Goal: Communication & Community: Answer question/provide support

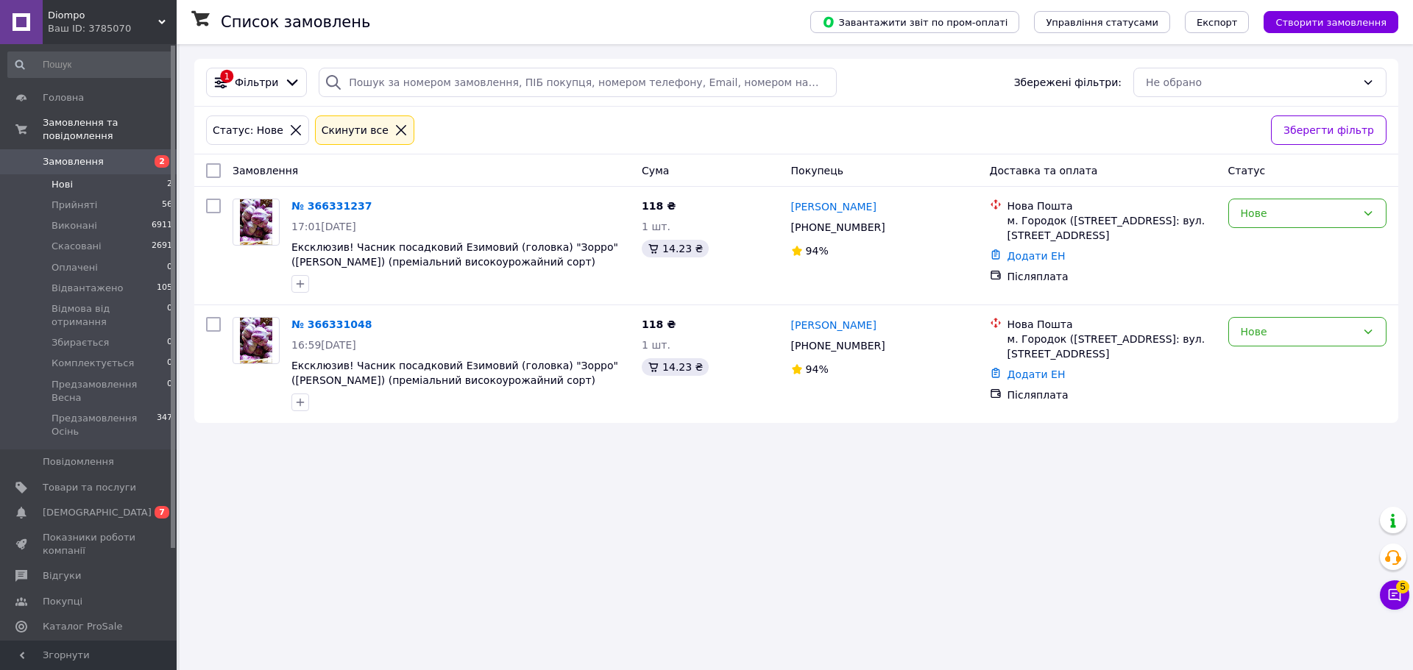
click at [1393, 600] on icon at bounding box center [1395, 596] width 13 height 13
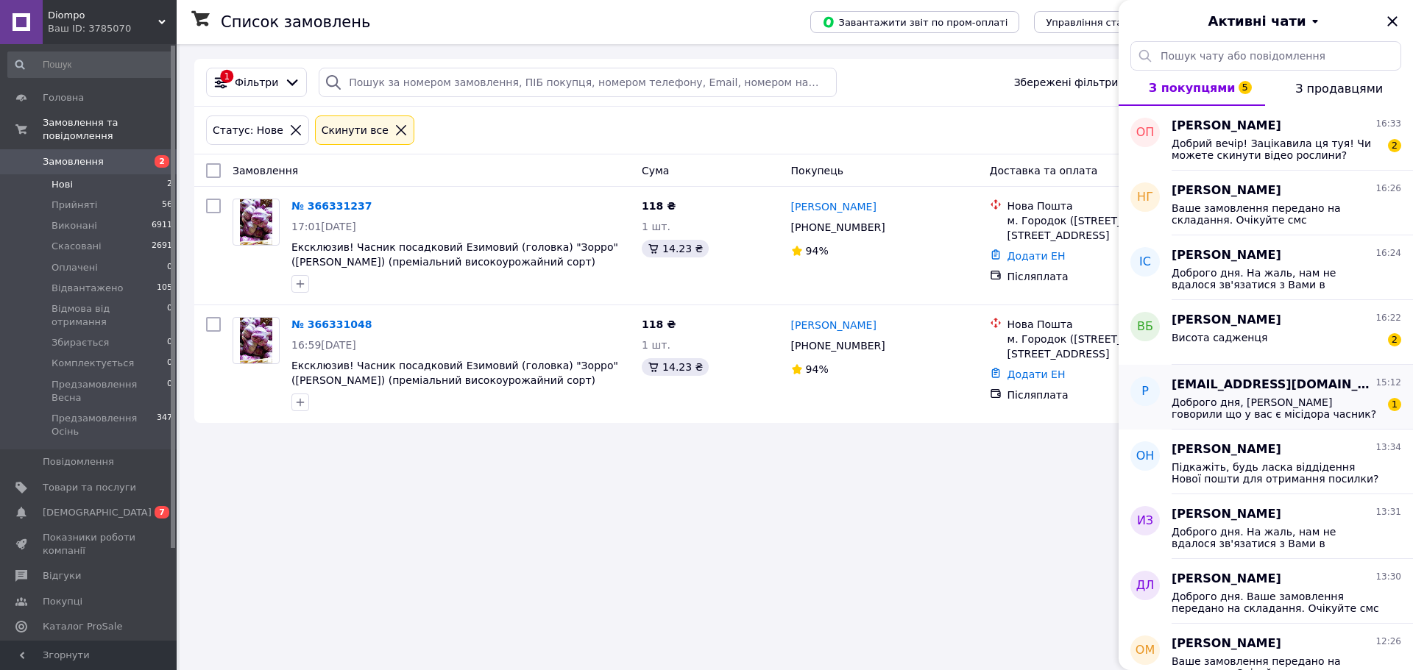
click at [1248, 402] on span "Доброго дня, [PERSON_NAME] говорили що у вас є місідора часник? Наберіть будь-л…" at bounding box center [1276, 409] width 209 height 24
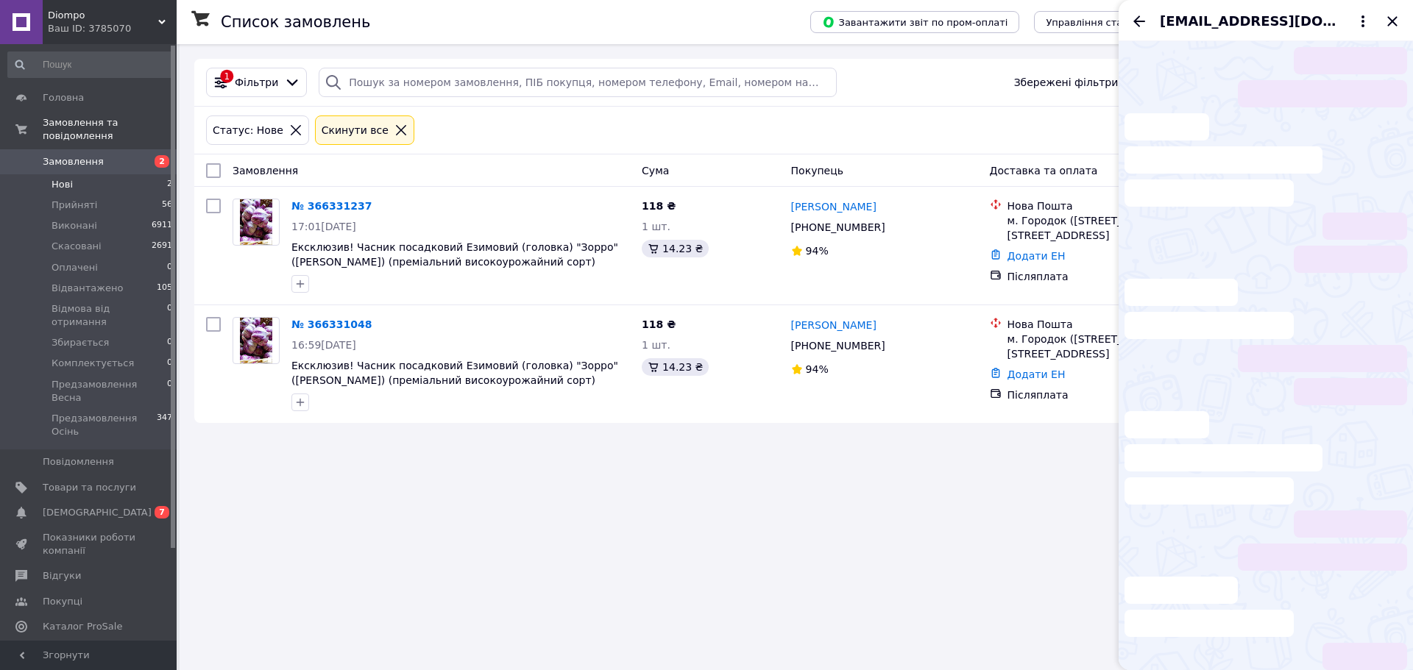
scroll to position [73, 0]
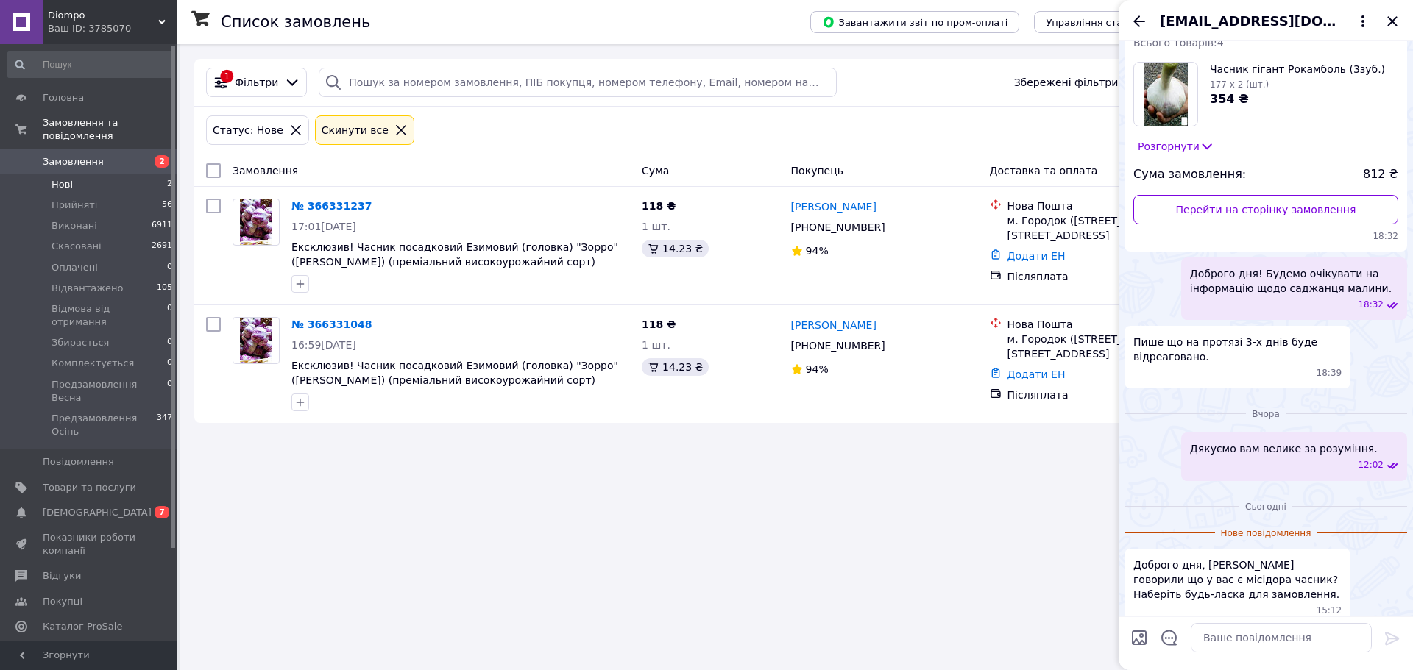
click at [86, 21] on span "Diompo" at bounding box center [103, 15] width 110 height 13
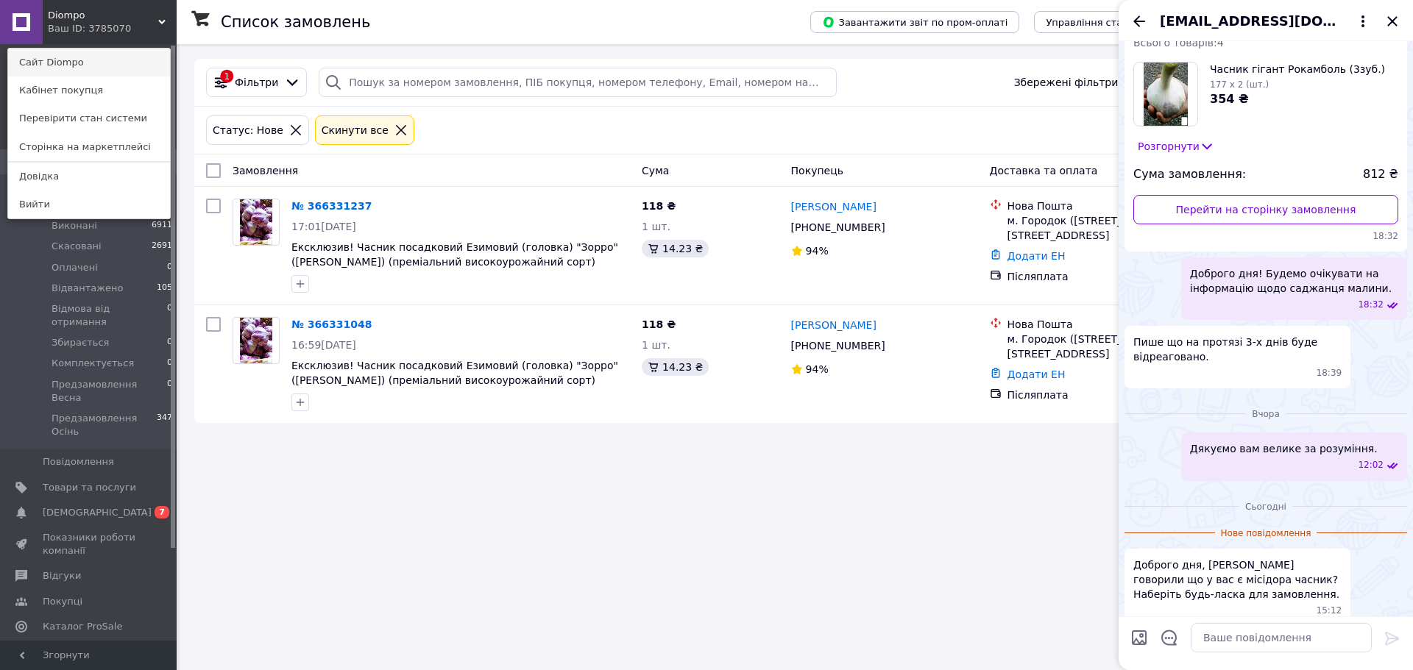
click at [85, 69] on link "Сайт Diompo" at bounding box center [89, 63] width 162 height 28
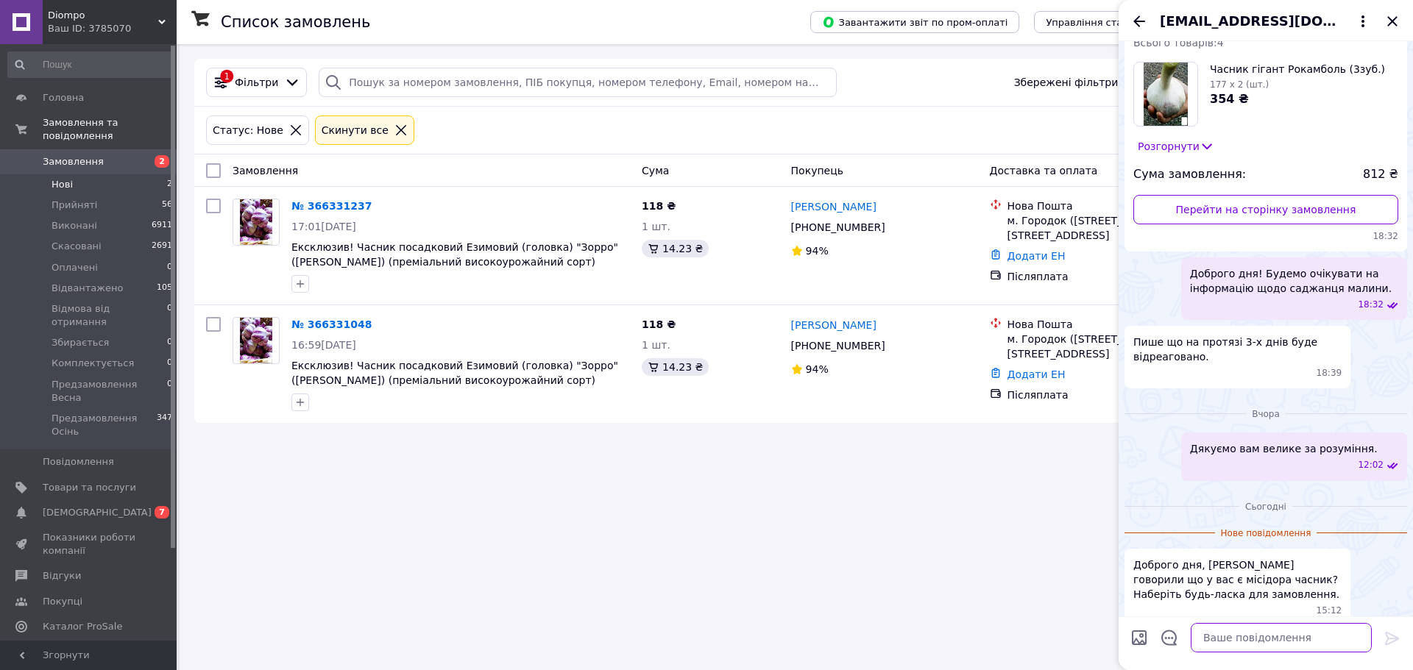
click at [1272, 638] on textarea at bounding box center [1281, 637] width 181 height 29
type textarea "Доброго дня."
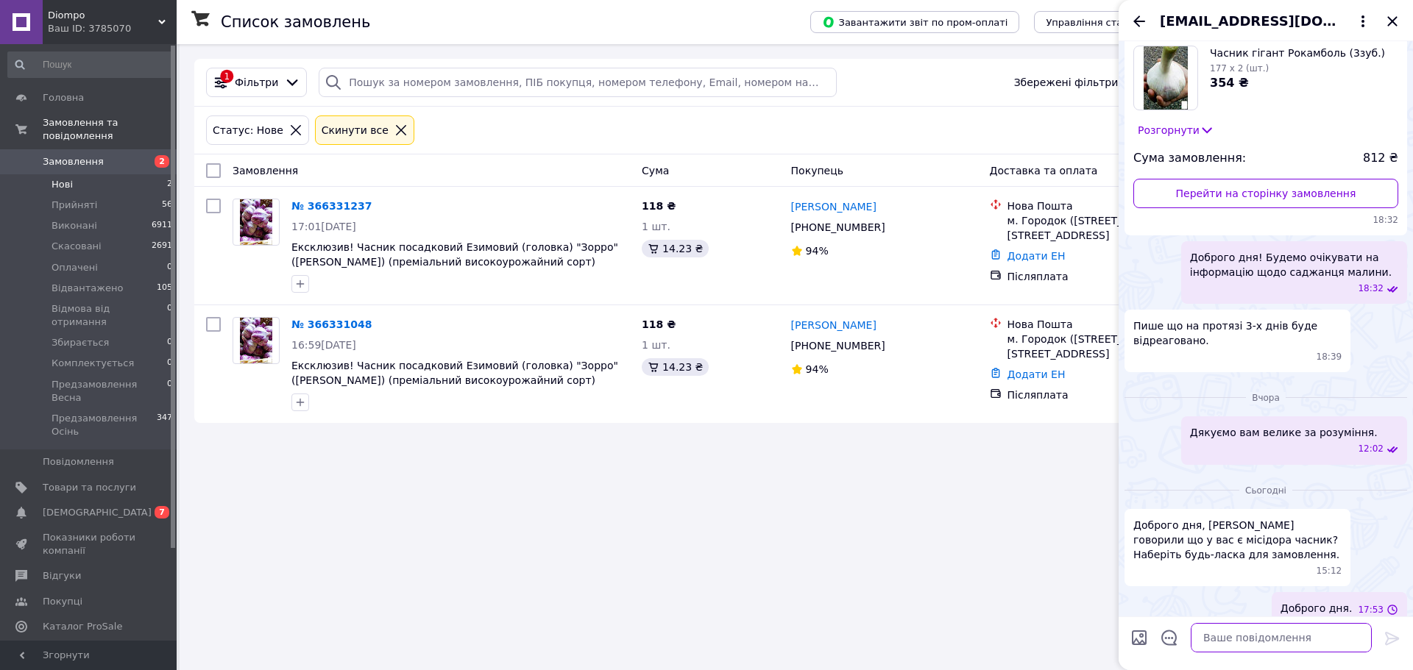
paste textarea "[URL][DOMAIN_NAME][PERSON_NAME]"
type textarea "[URL][DOMAIN_NAME][PERSON_NAME]"
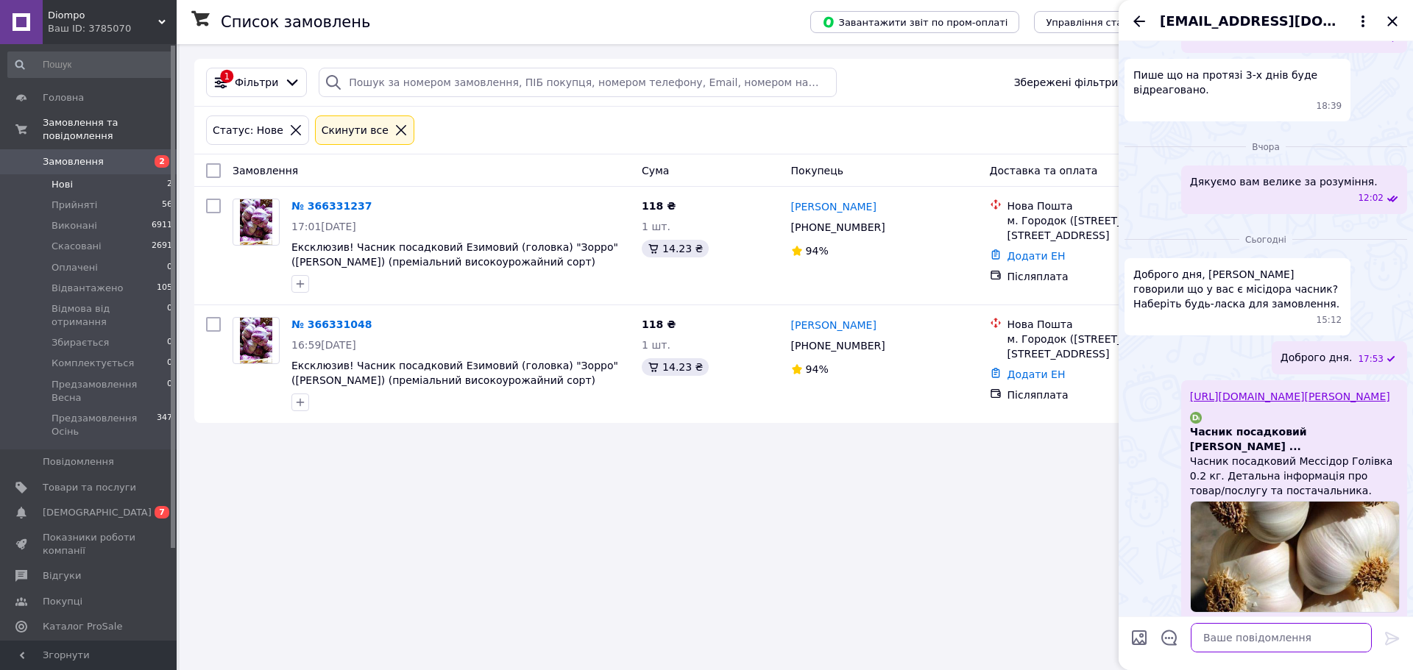
scroll to position [337, 0]
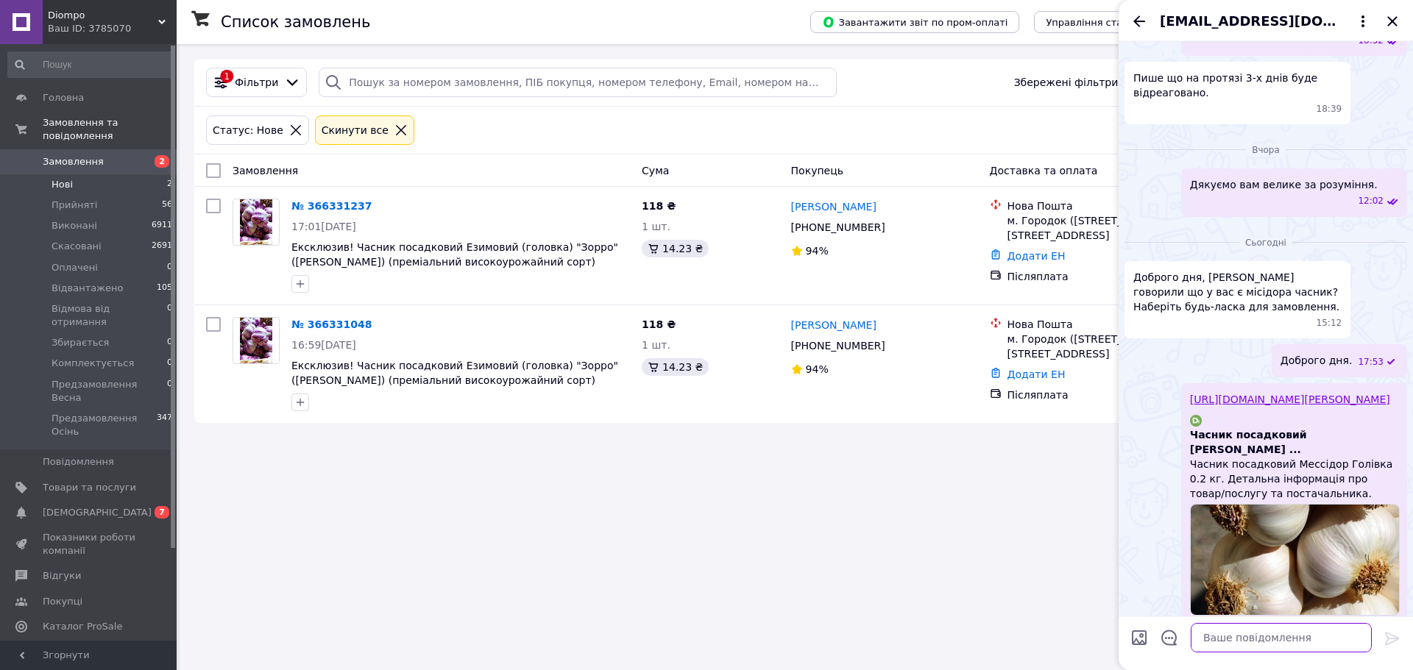
click at [1242, 645] on textarea at bounding box center [1281, 637] width 181 height 29
paste textarea "Ви можете оформити замовлення самостійно через кошик і менеджер зв'яжеться з Ва…"
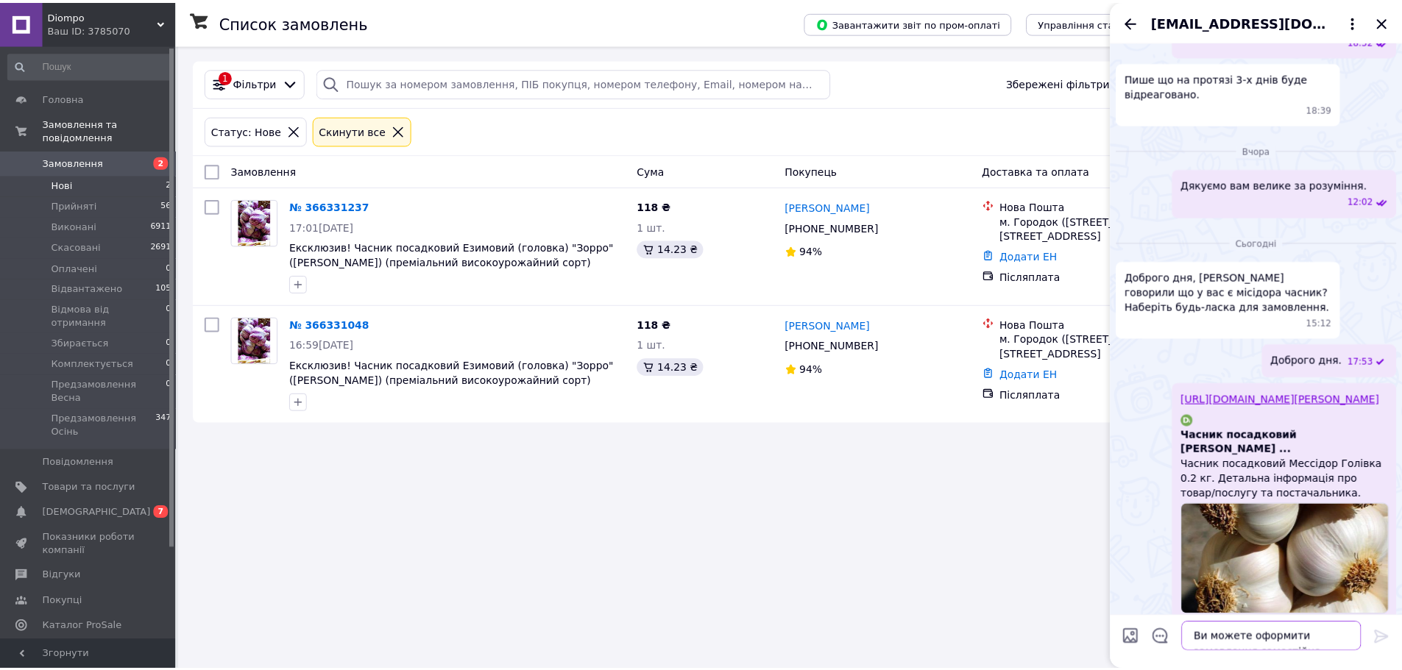
scroll to position [371, 0]
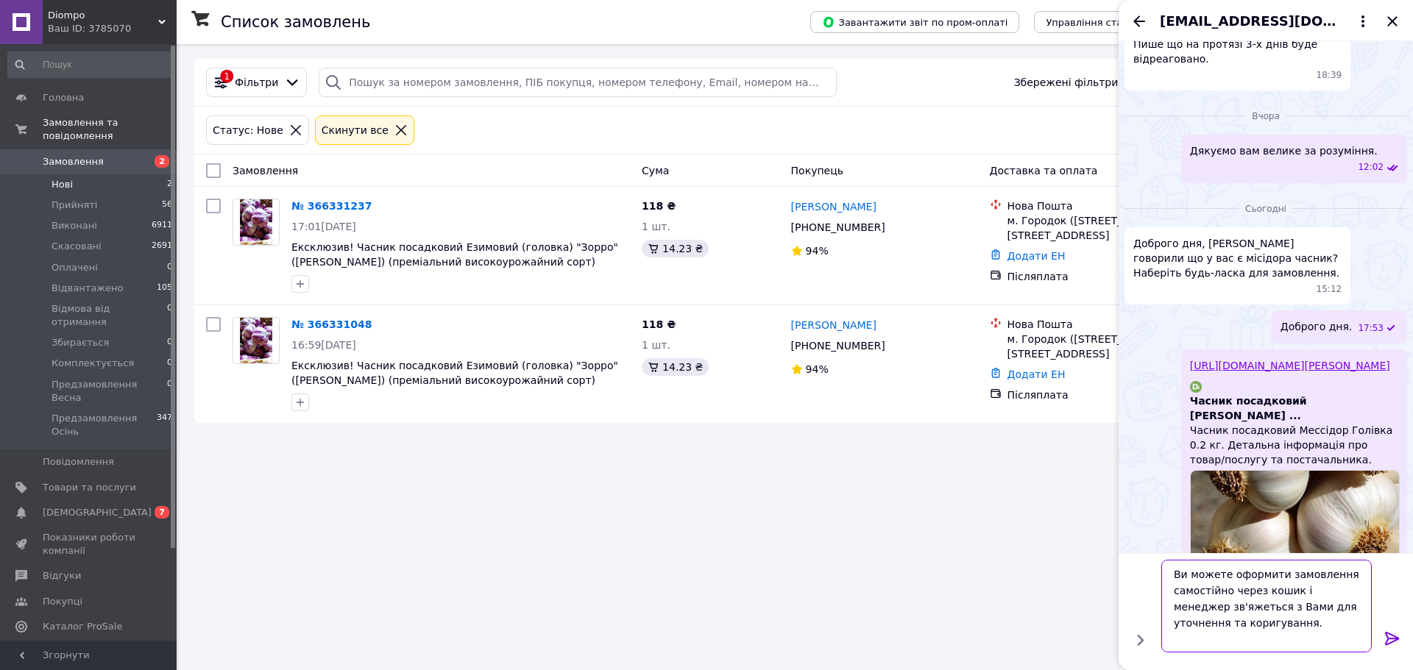
type textarea "Ви можете оформити замовлення самостійно через кошик і менеджер зв'яжеться з Ва…"
click at [1393, 636] on icon at bounding box center [1392, 638] width 14 height 13
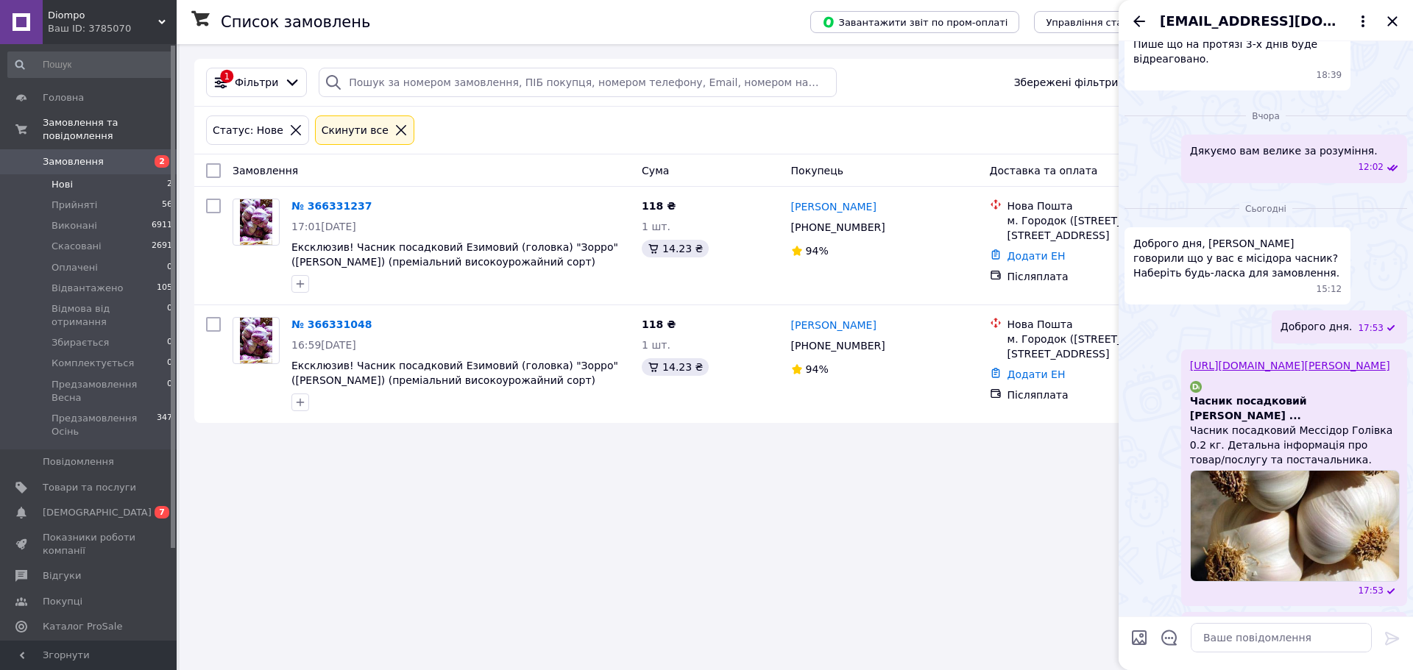
click at [1139, 18] on icon "Назад" at bounding box center [1139, 20] width 12 height 11
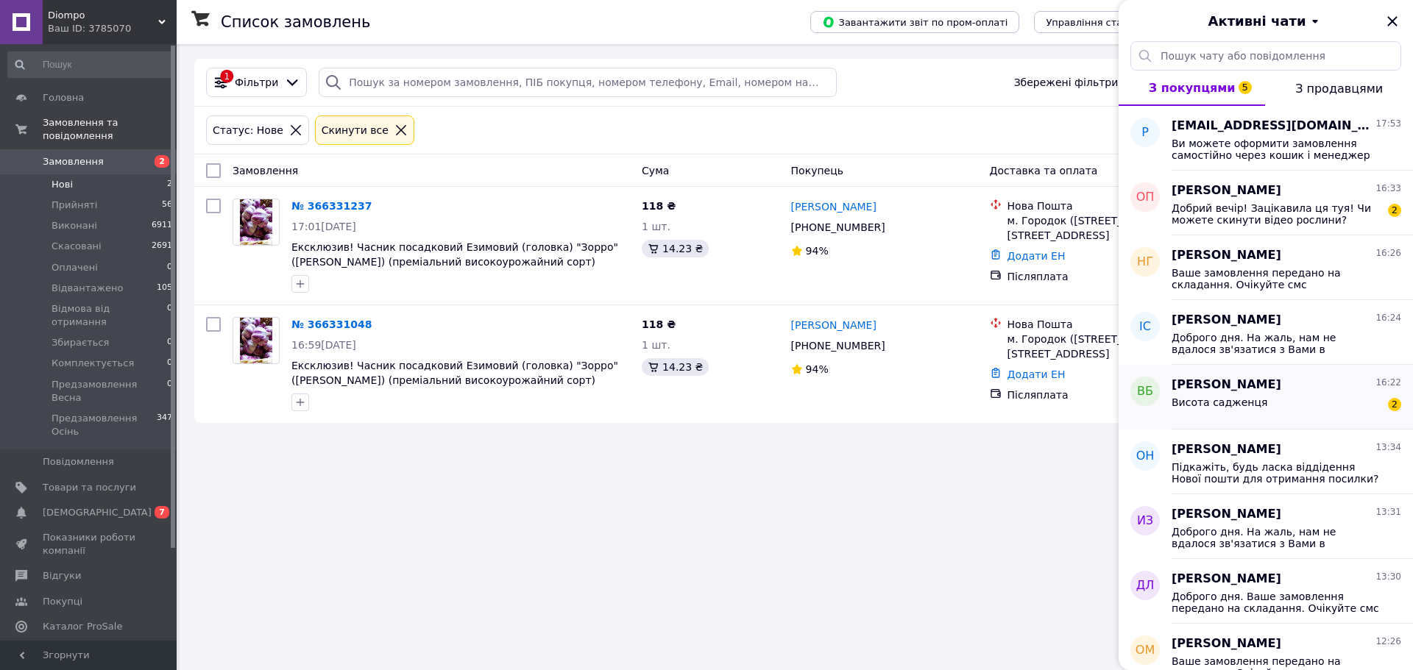
click at [1195, 399] on span "Висота садженця" at bounding box center [1220, 403] width 96 height 12
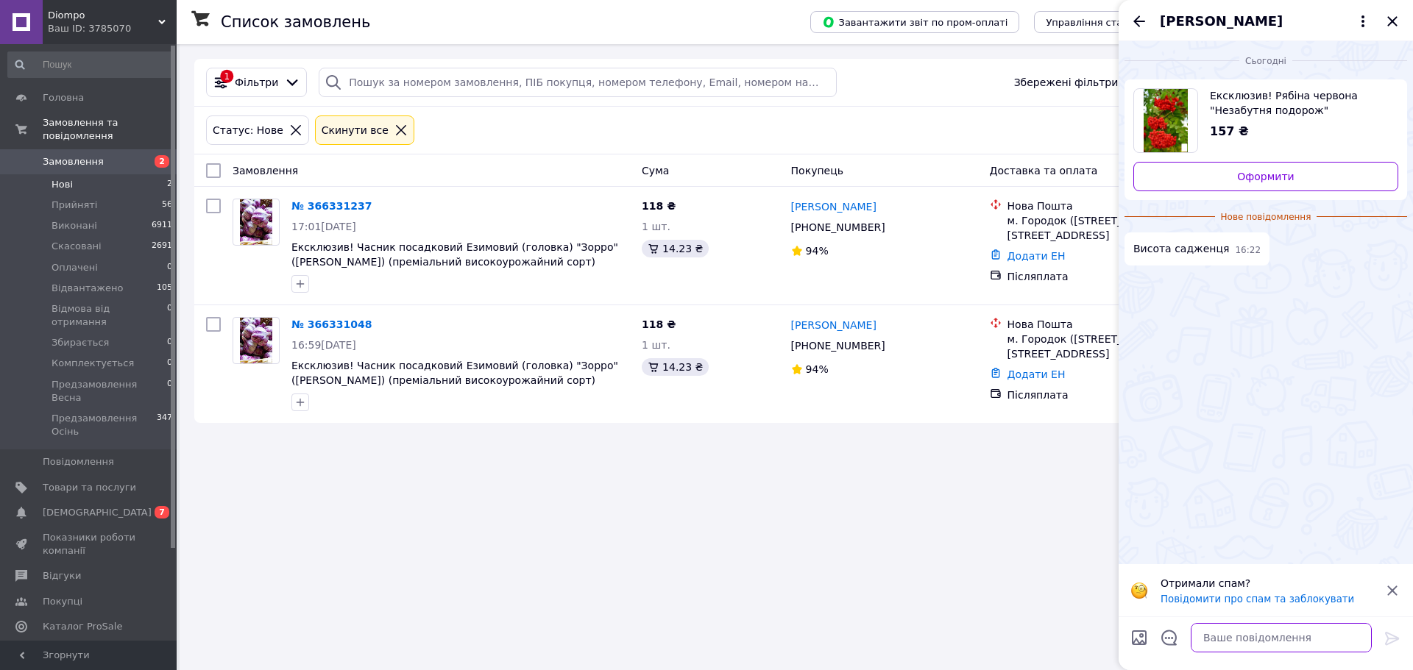
click at [1331, 645] on textarea at bounding box center [1281, 637] width 181 height 29
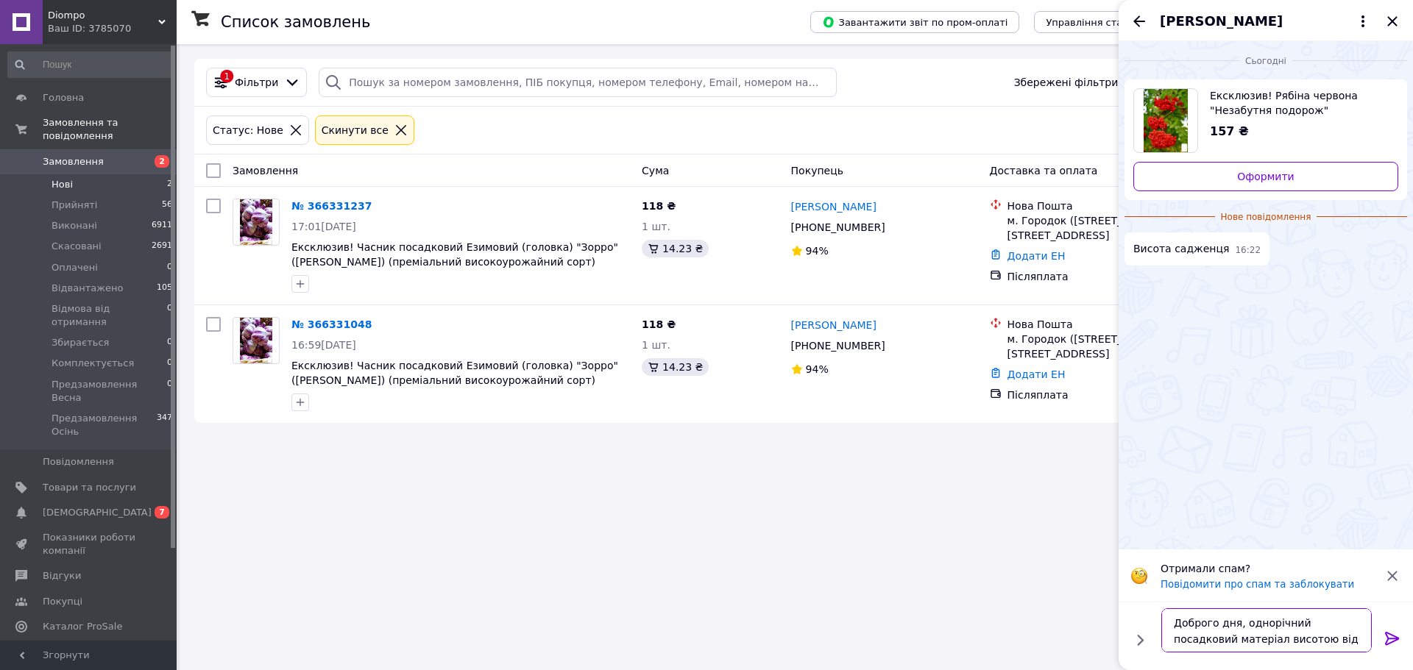
type textarea "Доброго дня, однорічний посадковий матеріал висотою від 60 см"
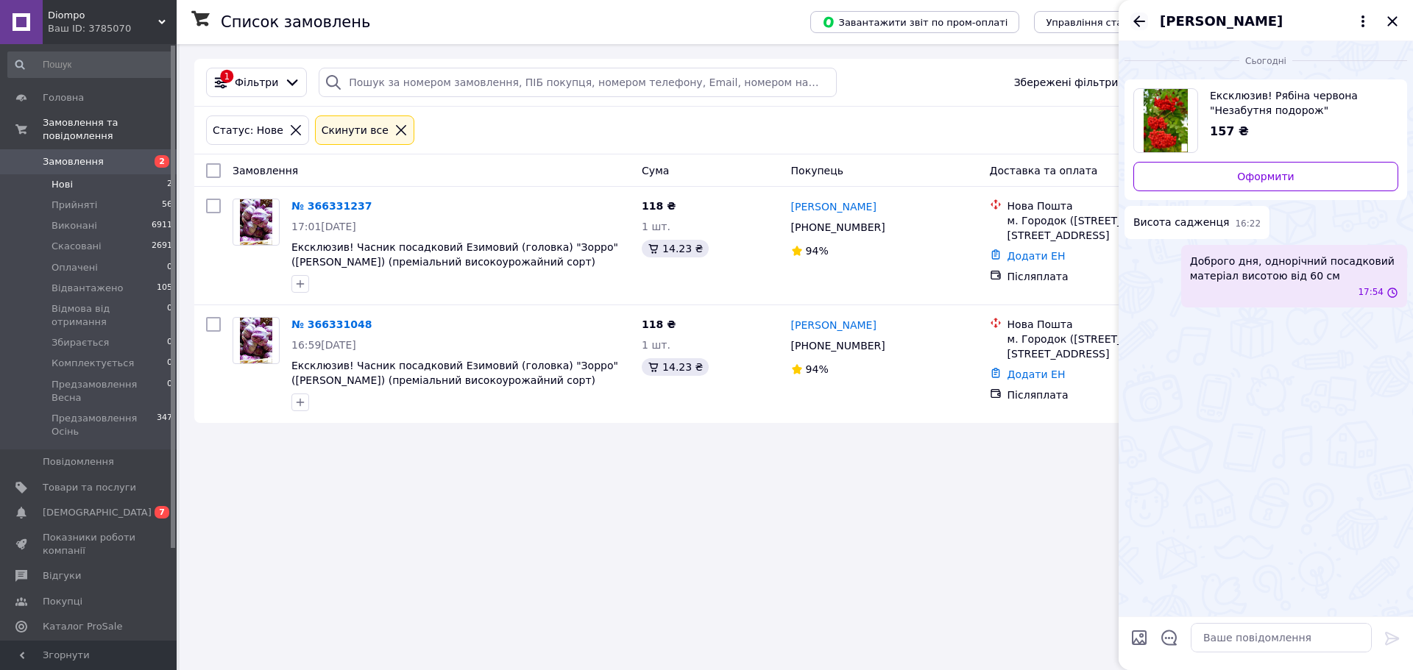
click at [1143, 25] on icon "Назад" at bounding box center [1139, 22] width 18 height 18
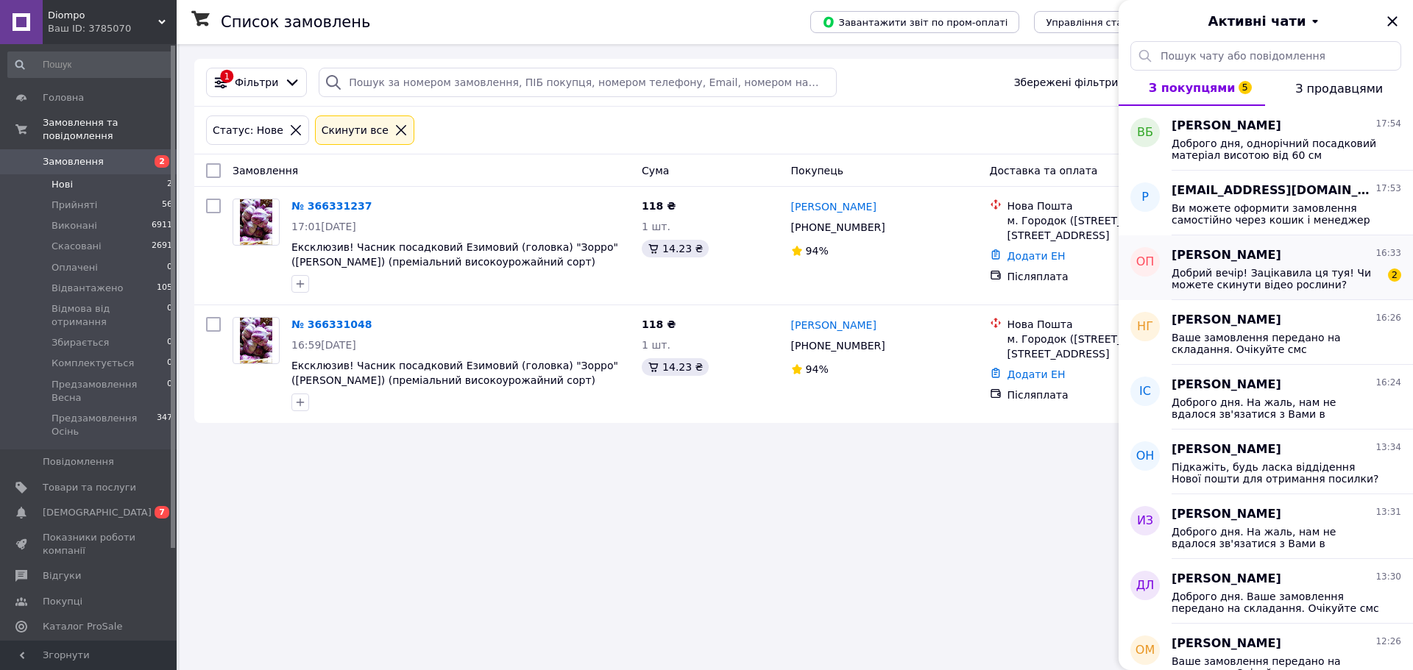
click at [1267, 278] on span "Добрий вечір! Зацікавила ця туя! Чи можете скинути відео рослини?" at bounding box center [1276, 279] width 209 height 24
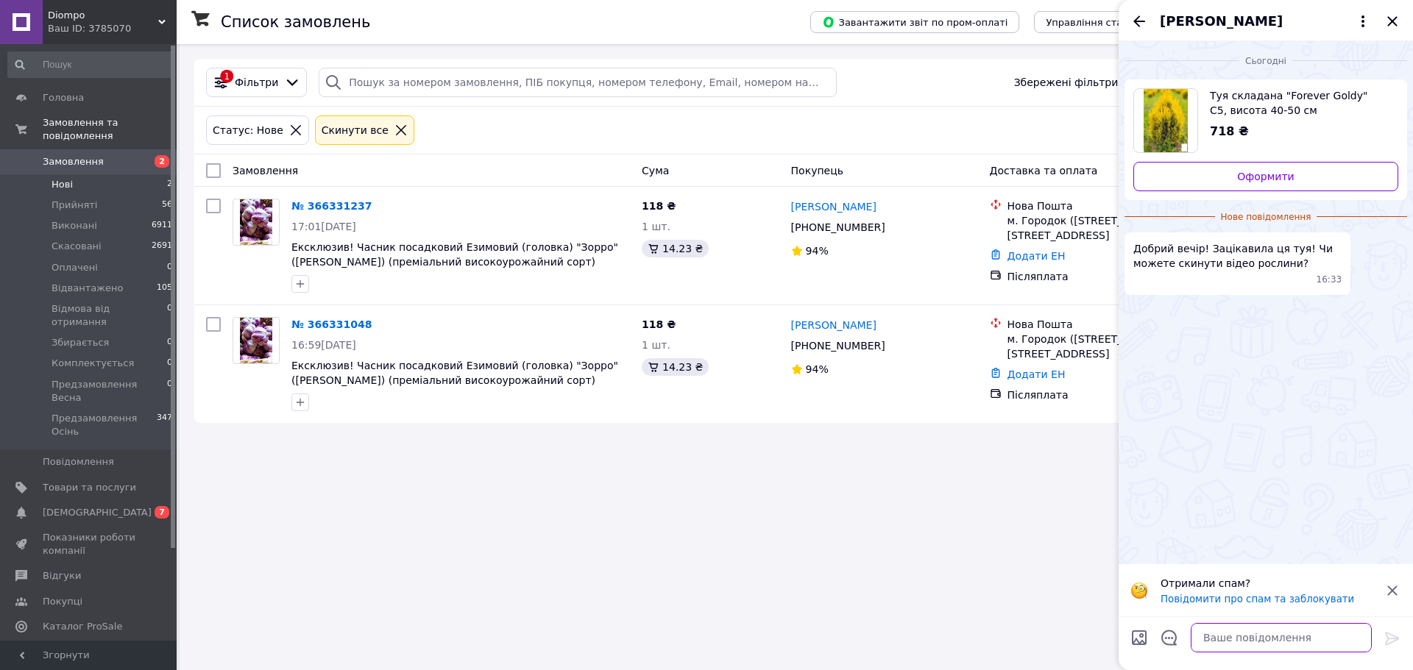
paste textarea "Доброго дня. Ми не відправляємо фото посадкового матеріалу зі складу, рослини г…"
click at [1295, 640] on textarea at bounding box center [1281, 637] width 181 height 29
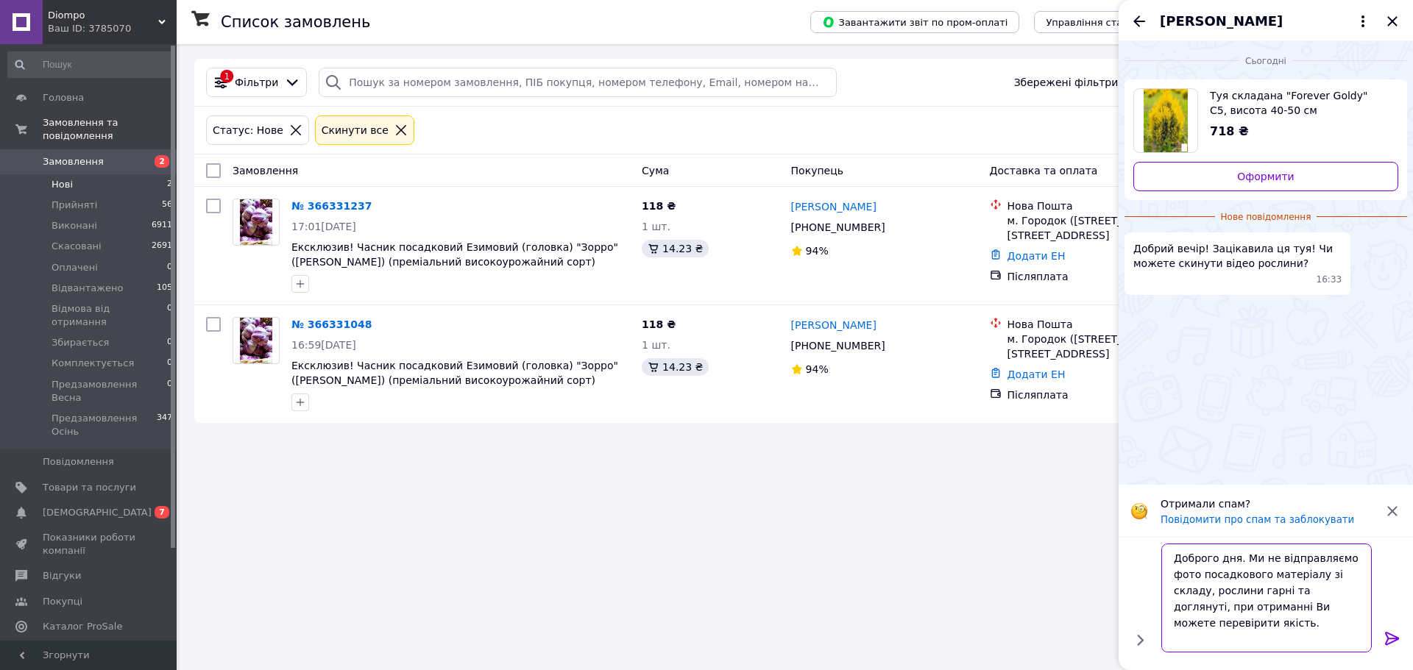
type textarea "Доброго дня. Ми не відправляємо фото посадкового матеріалу зі складу, рослини г…"
click at [1390, 642] on icon at bounding box center [1393, 639] width 18 height 18
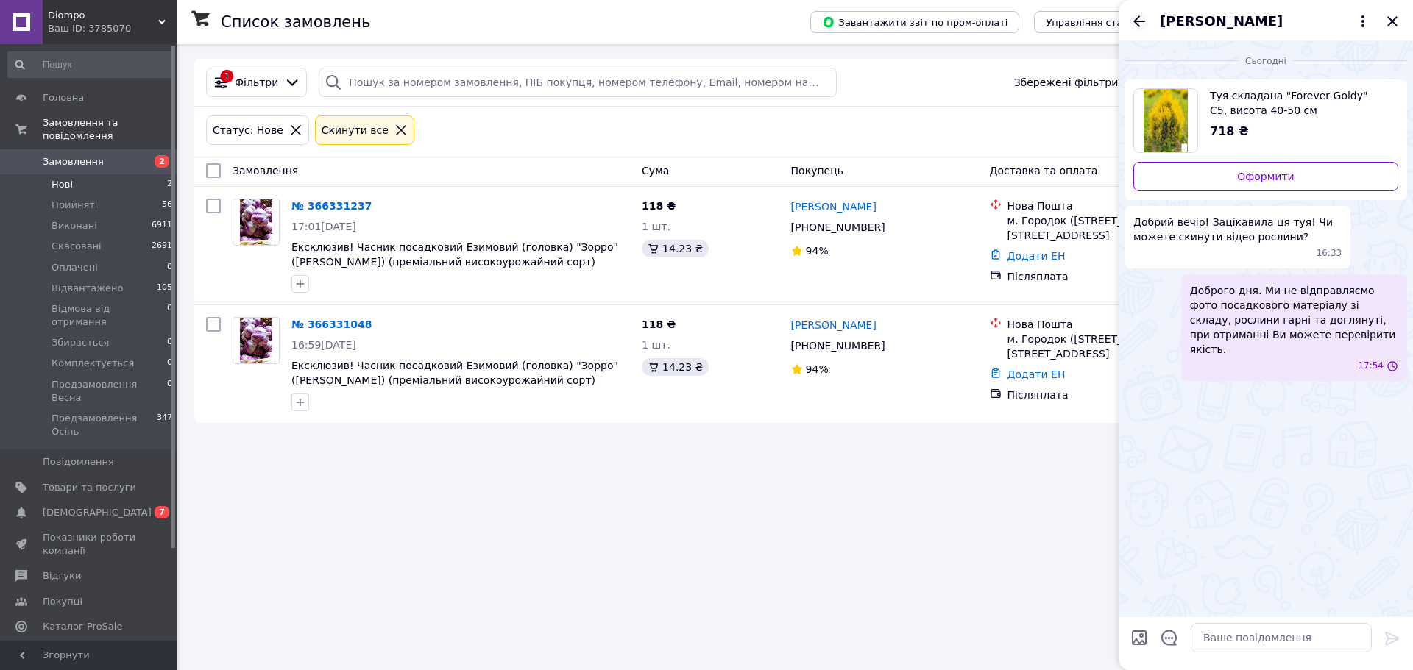
click at [1138, 15] on icon "Назад" at bounding box center [1139, 22] width 18 height 18
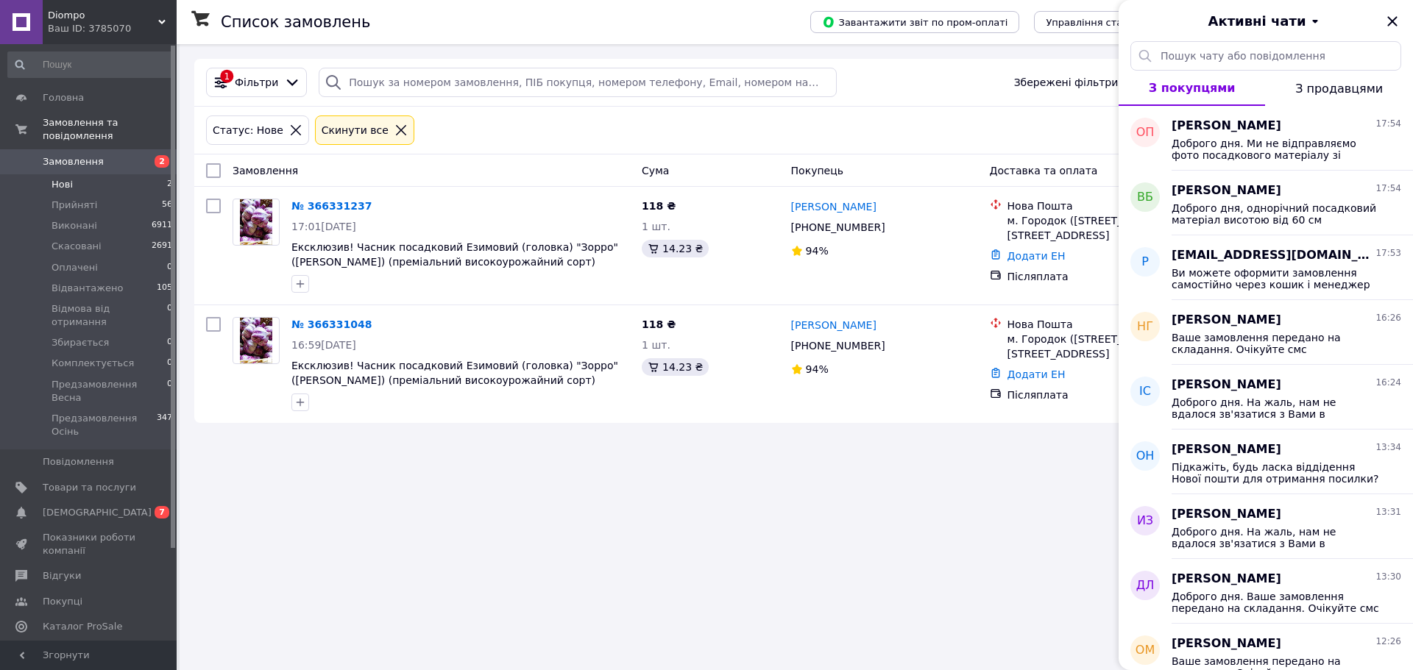
click at [80, 174] on li "Нові 2" at bounding box center [90, 184] width 181 height 21
click at [1401, 20] on icon "Закрити" at bounding box center [1393, 22] width 18 height 18
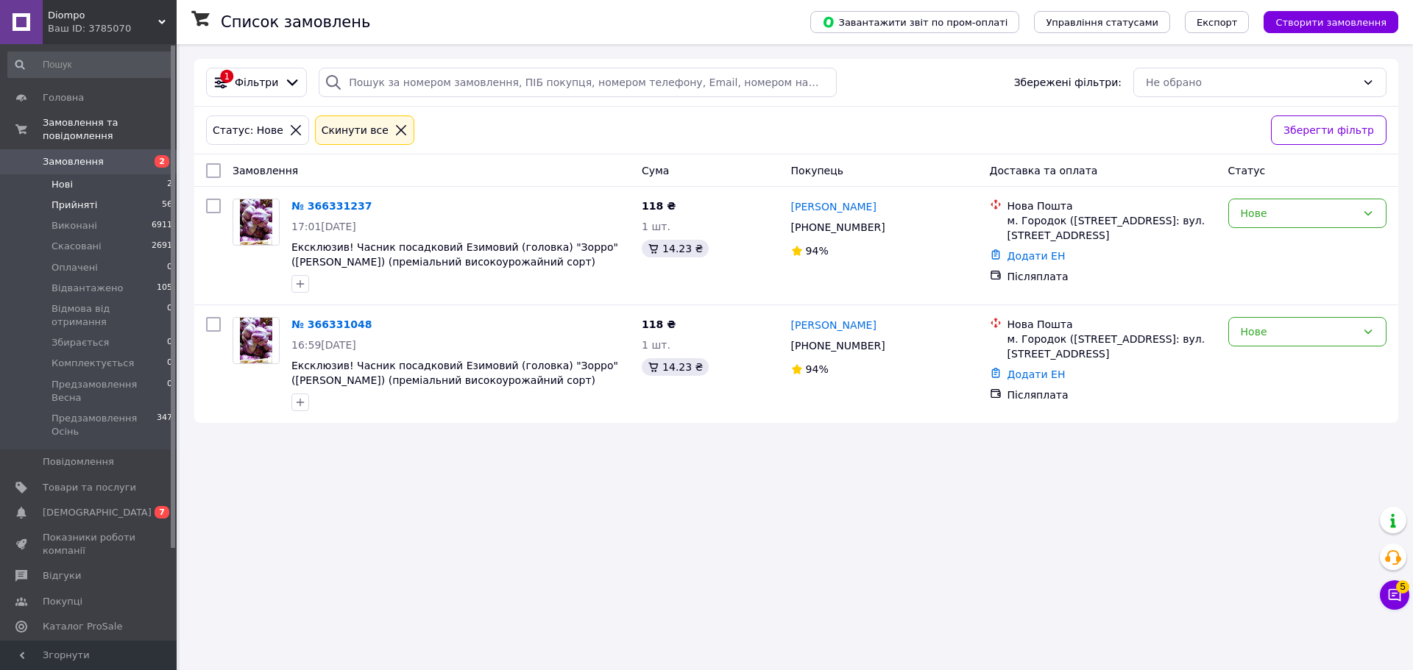
click at [65, 199] on span "Прийняті" at bounding box center [75, 205] width 46 height 13
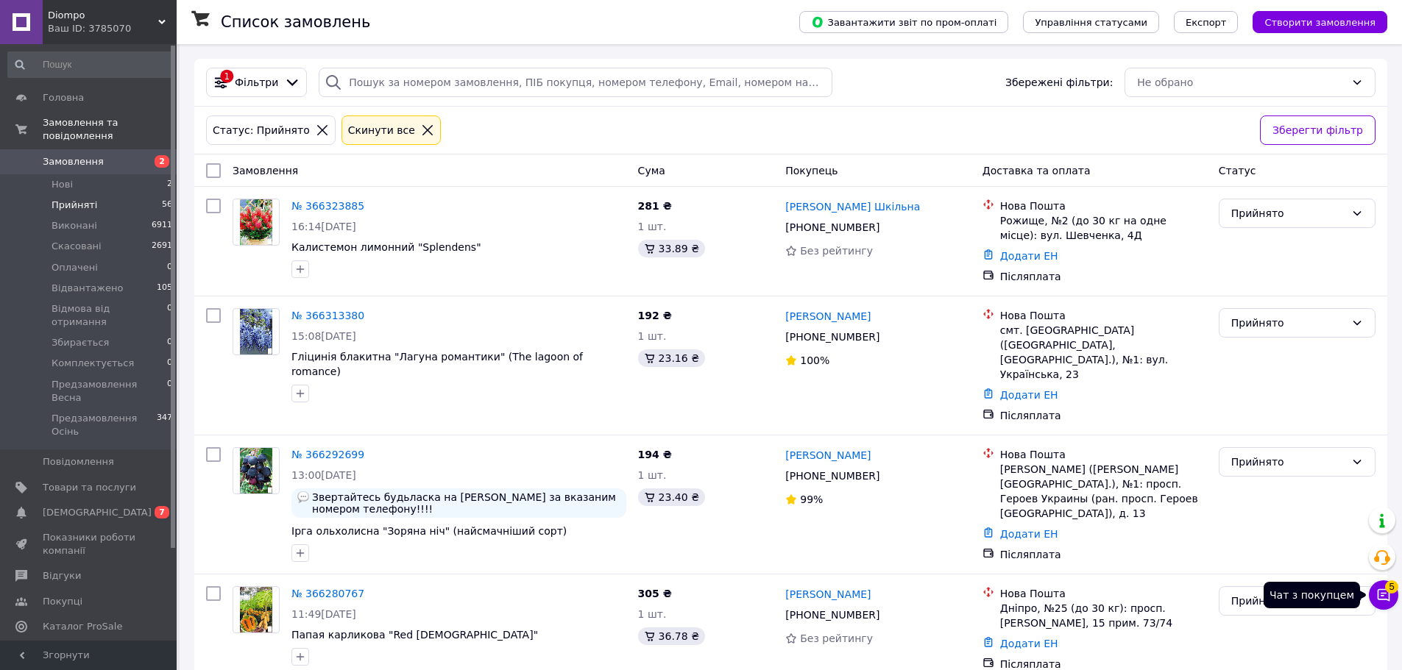
click at [1385, 589] on span "5" at bounding box center [1391, 586] width 13 height 13
click at [83, 174] on li "Нові 2" at bounding box center [90, 184] width 181 height 21
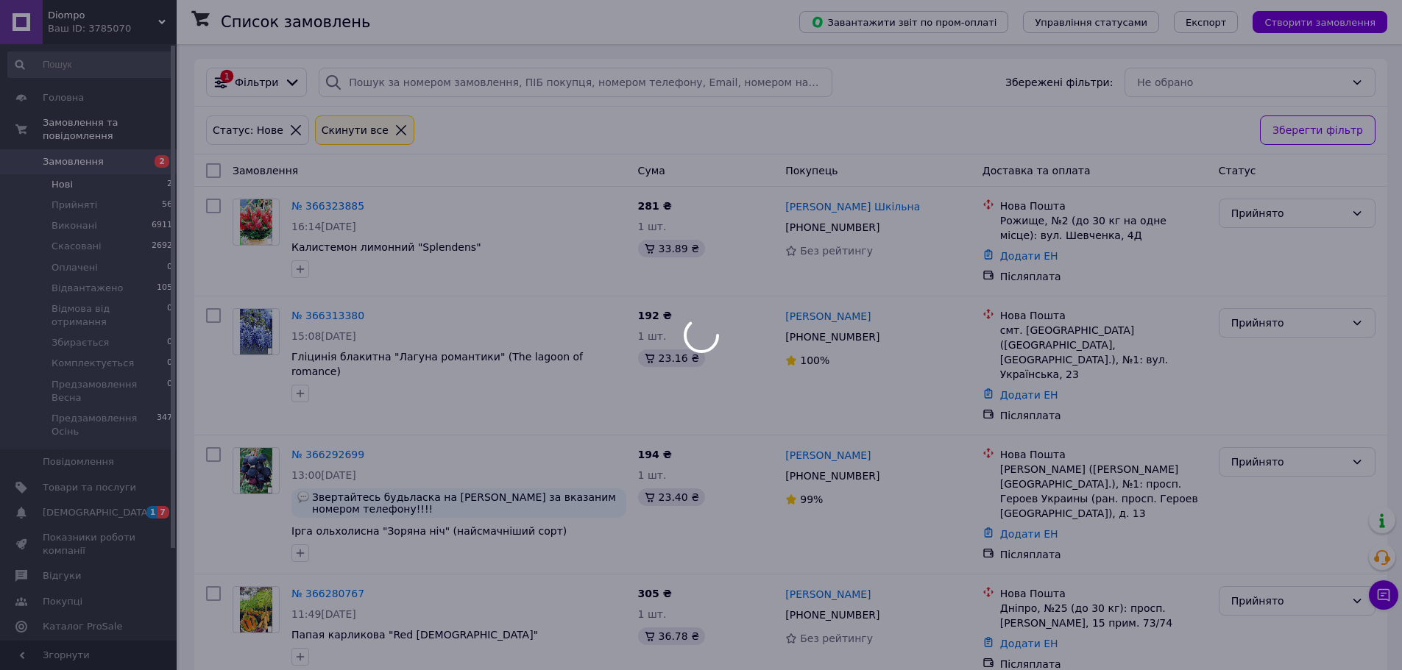
click at [74, 190] on div at bounding box center [701, 335] width 1402 height 670
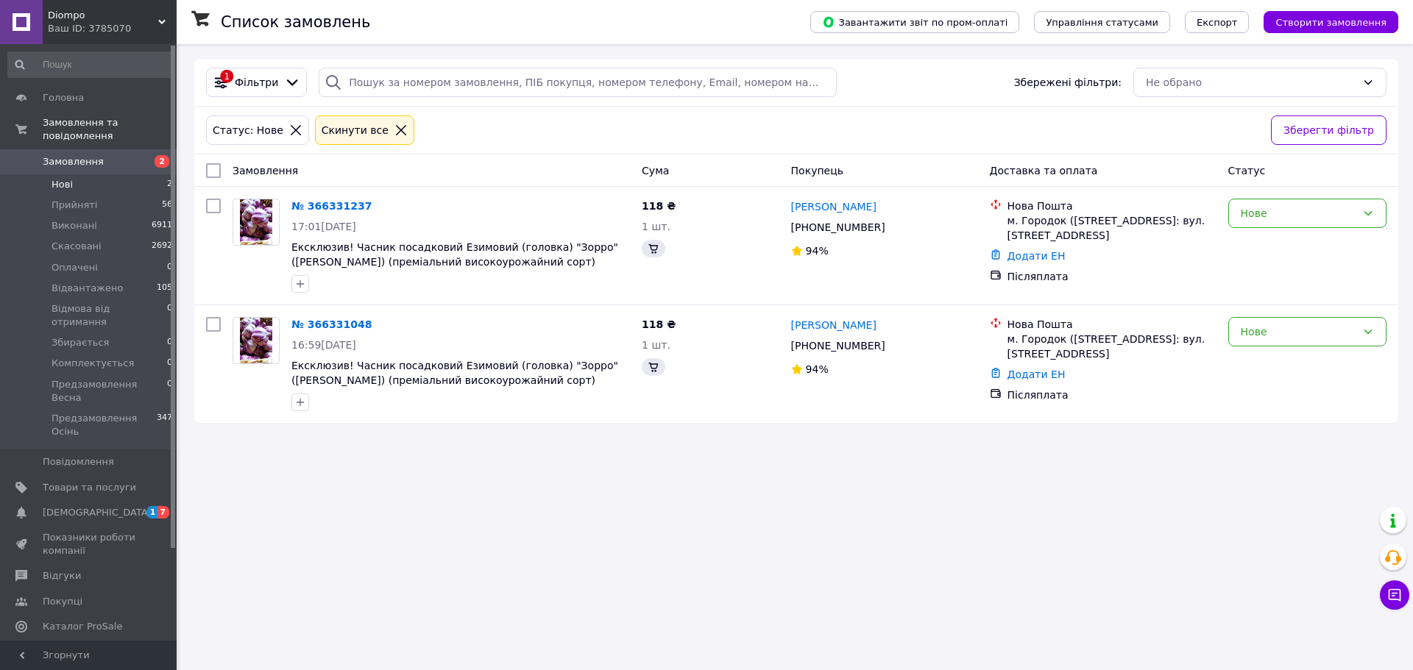
click at [77, 155] on span "Замовлення" at bounding box center [73, 161] width 61 height 13
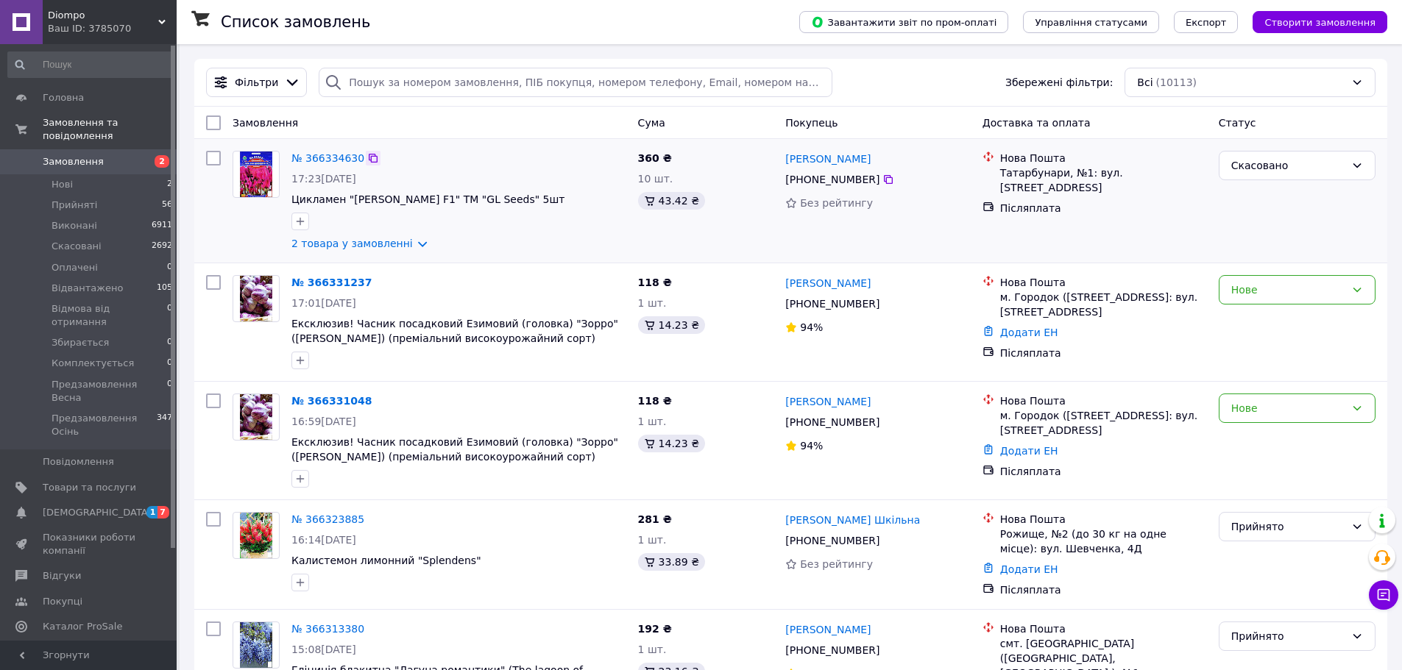
click at [367, 163] on icon at bounding box center [373, 158] width 12 height 12
click at [1248, 288] on div "Нове" at bounding box center [1288, 290] width 114 height 16
click at [1245, 327] on li "Прийнято" at bounding box center [1297, 322] width 155 height 26
click at [333, 158] on link "№ 366334630" at bounding box center [327, 158] width 73 height 12
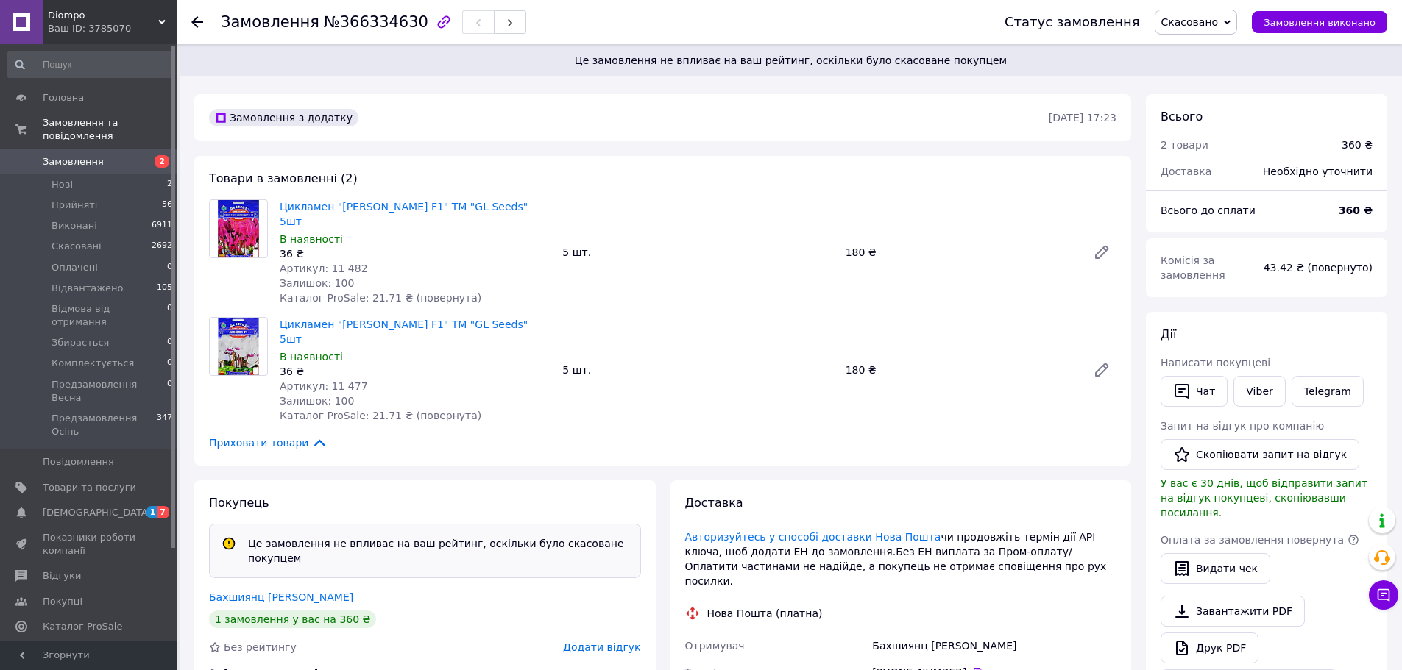
click at [355, 26] on span "№366334630" at bounding box center [376, 22] width 105 height 18
copy span "366334630"
click at [1281, 20] on span "Замовлення виконано" at bounding box center [1320, 22] width 112 height 11
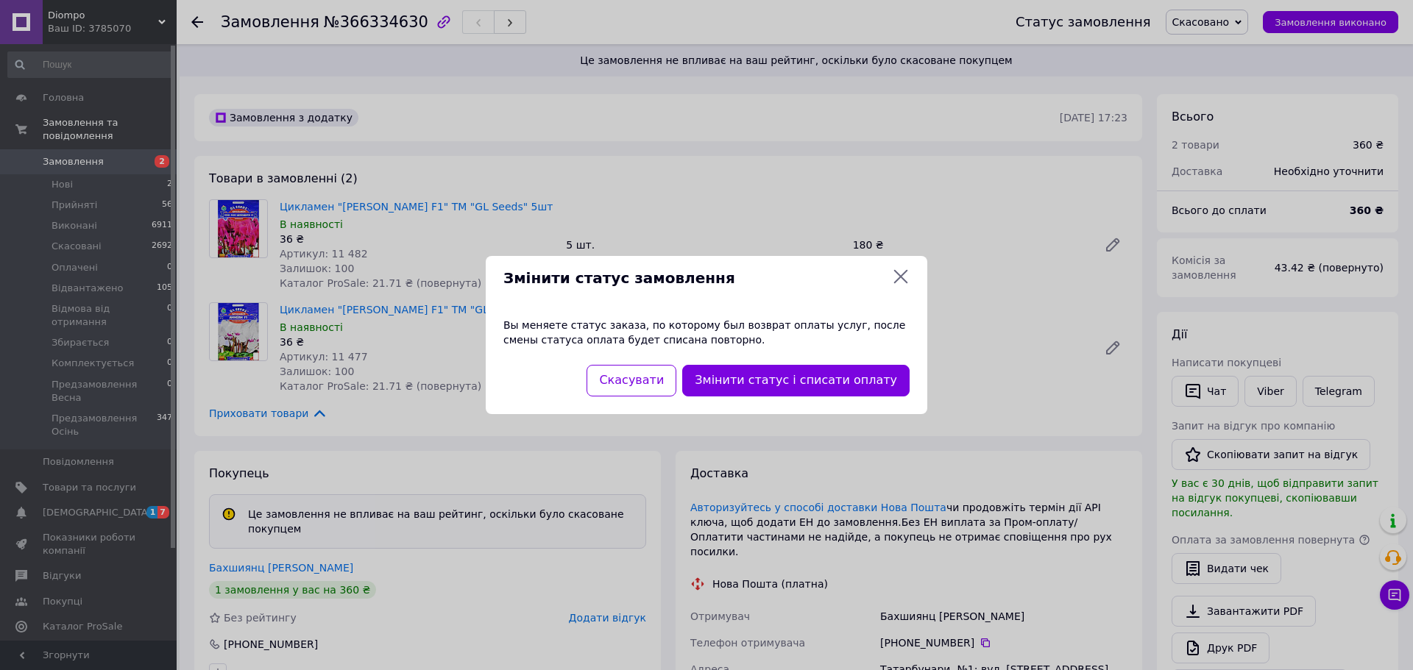
click at [896, 276] on icon at bounding box center [901, 277] width 18 height 18
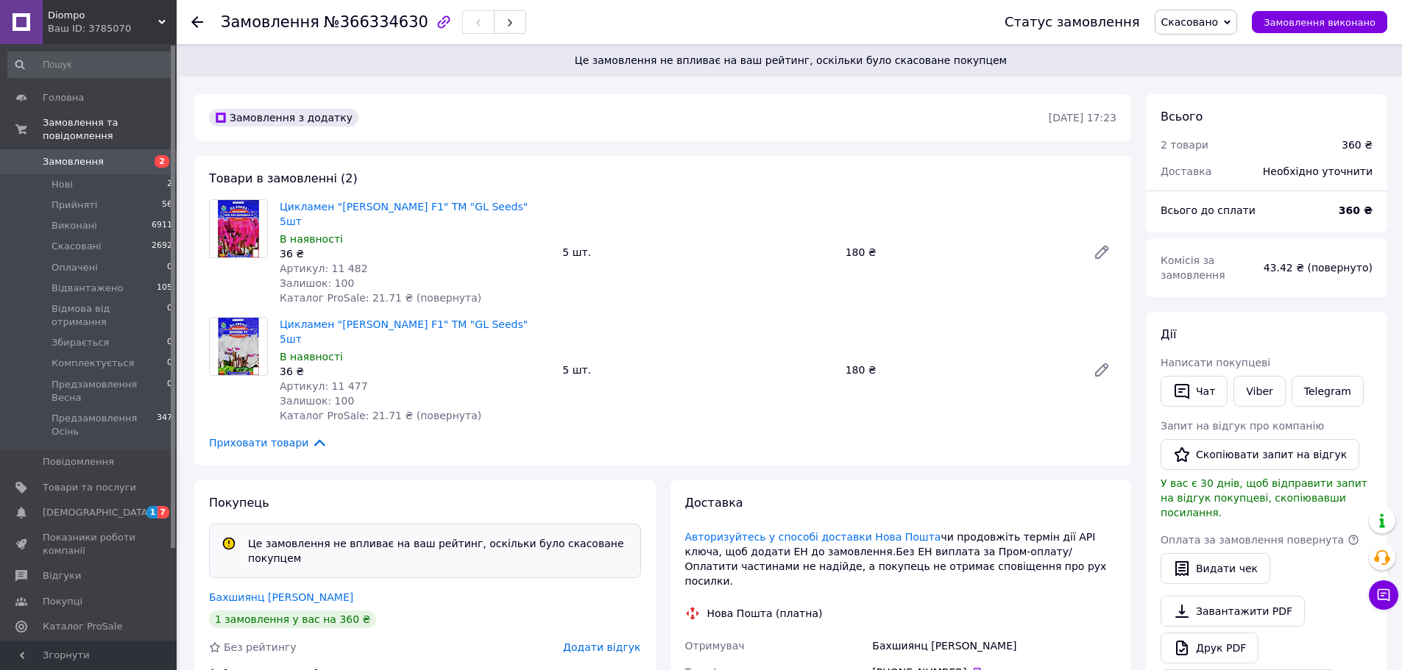
click at [1225, 29] on span "Скасовано" at bounding box center [1196, 22] width 83 height 25
click at [1213, 47] on li "Прийнято" at bounding box center [1222, 51] width 133 height 22
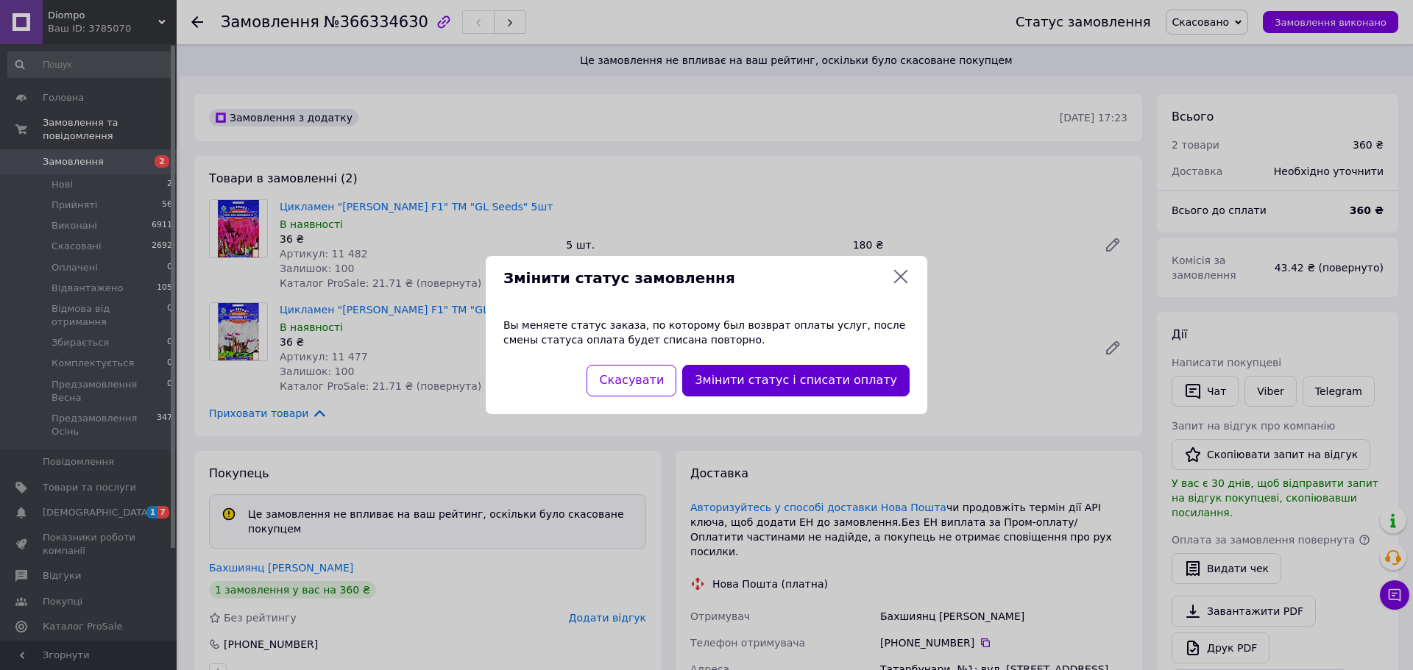
click at [845, 386] on button "Змінити статус і списати оплату" at bounding box center [795, 381] width 227 height 32
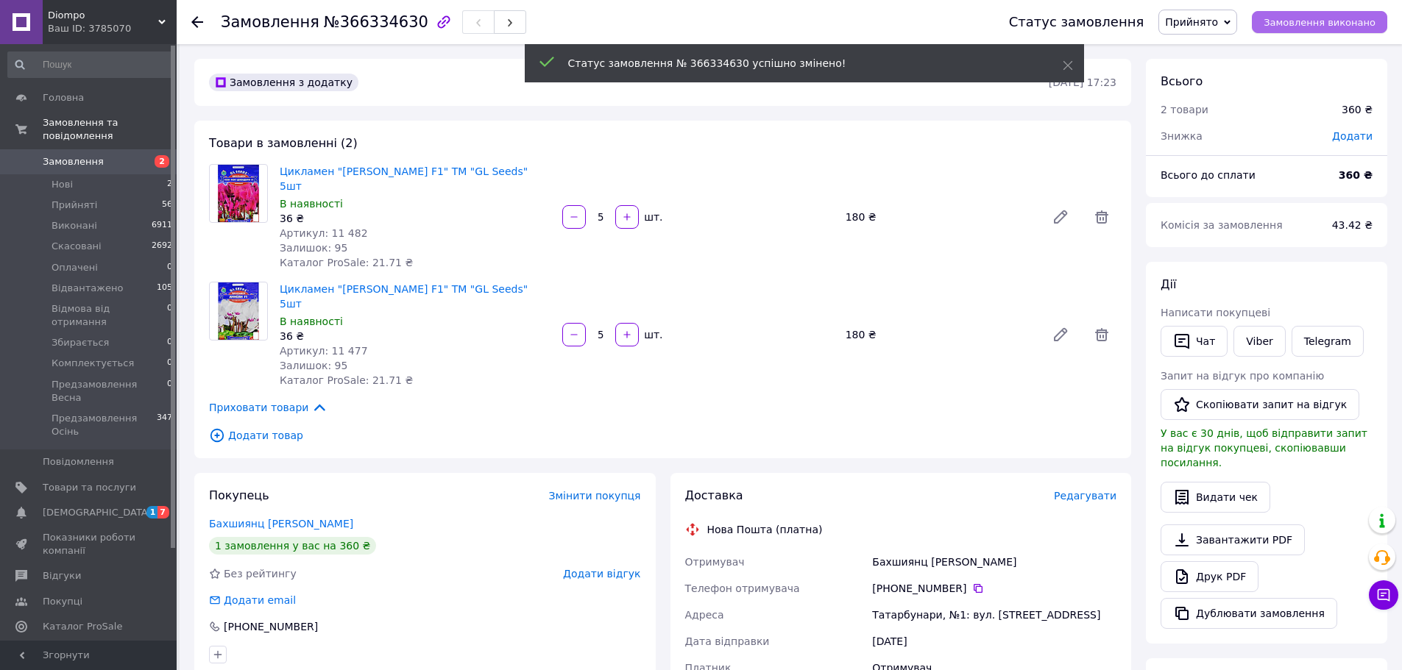
click at [1323, 24] on span "Замовлення виконано" at bounding box center [1320, 22] width 112 height 11
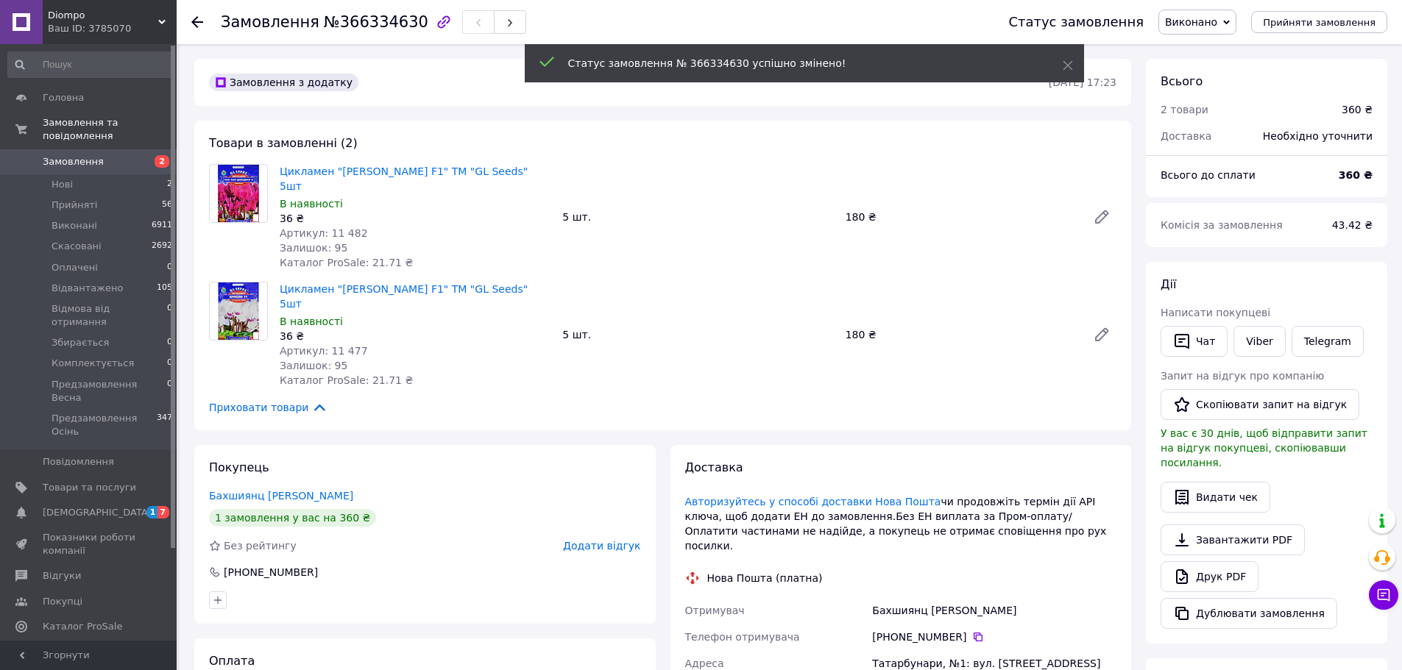
click at [195, 18] on use at bounding box center [197, 22] width 12 height 12
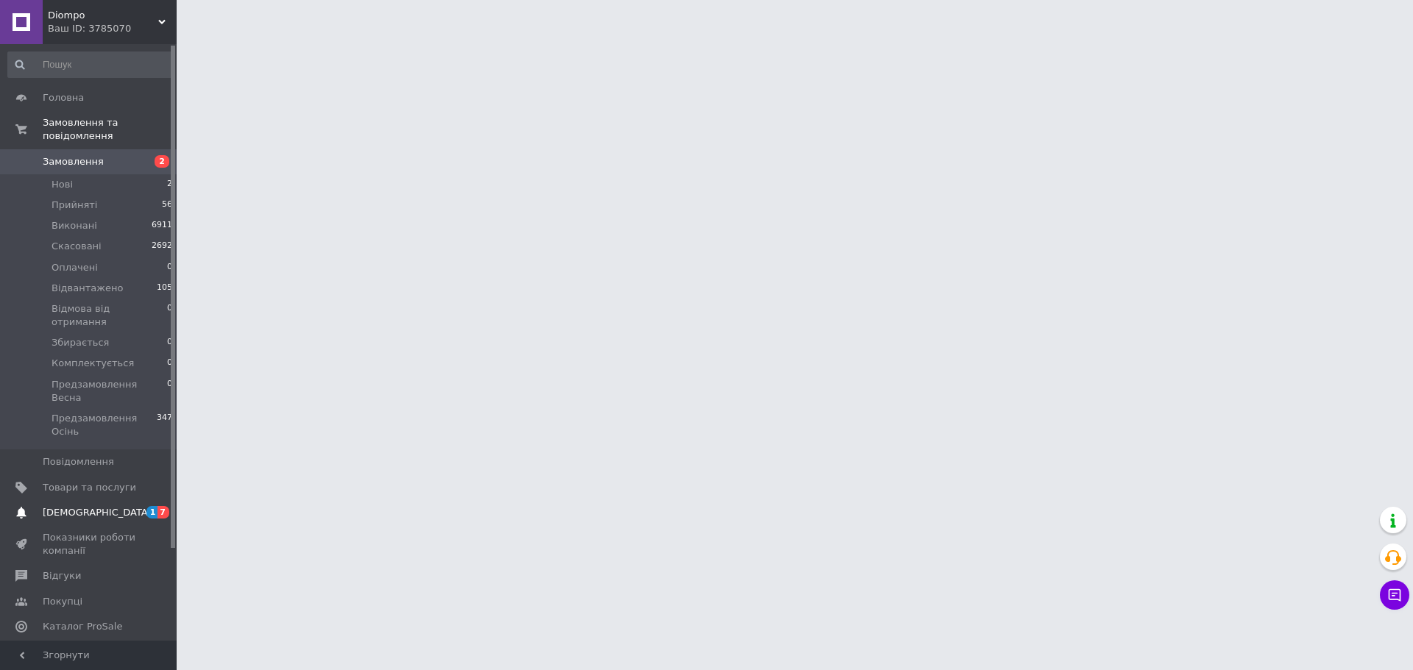
click at [75, 506] on span "[DEMOGRAPHIC_DATA]" at bounding box center [97, 512] width 109 height 13
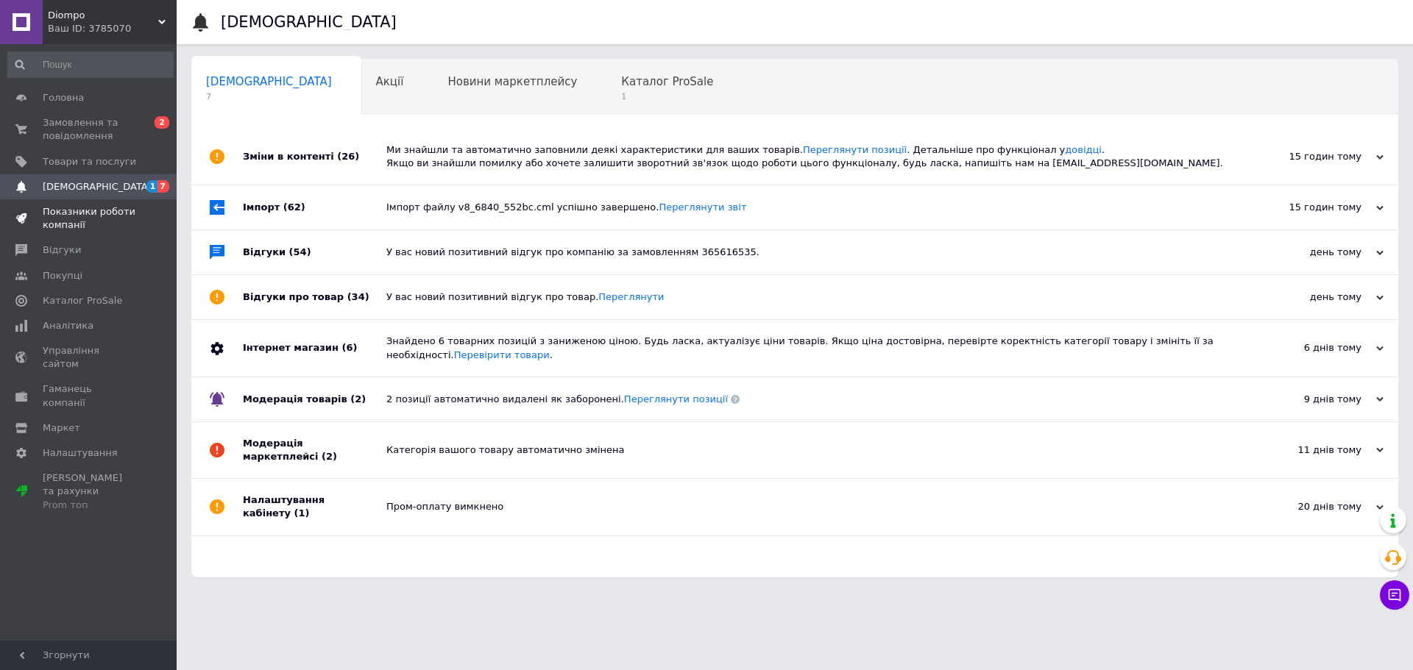
click at [63, 223] on span "Показники роботи компанії" at bounding box center [89, 218] width 93 height 26
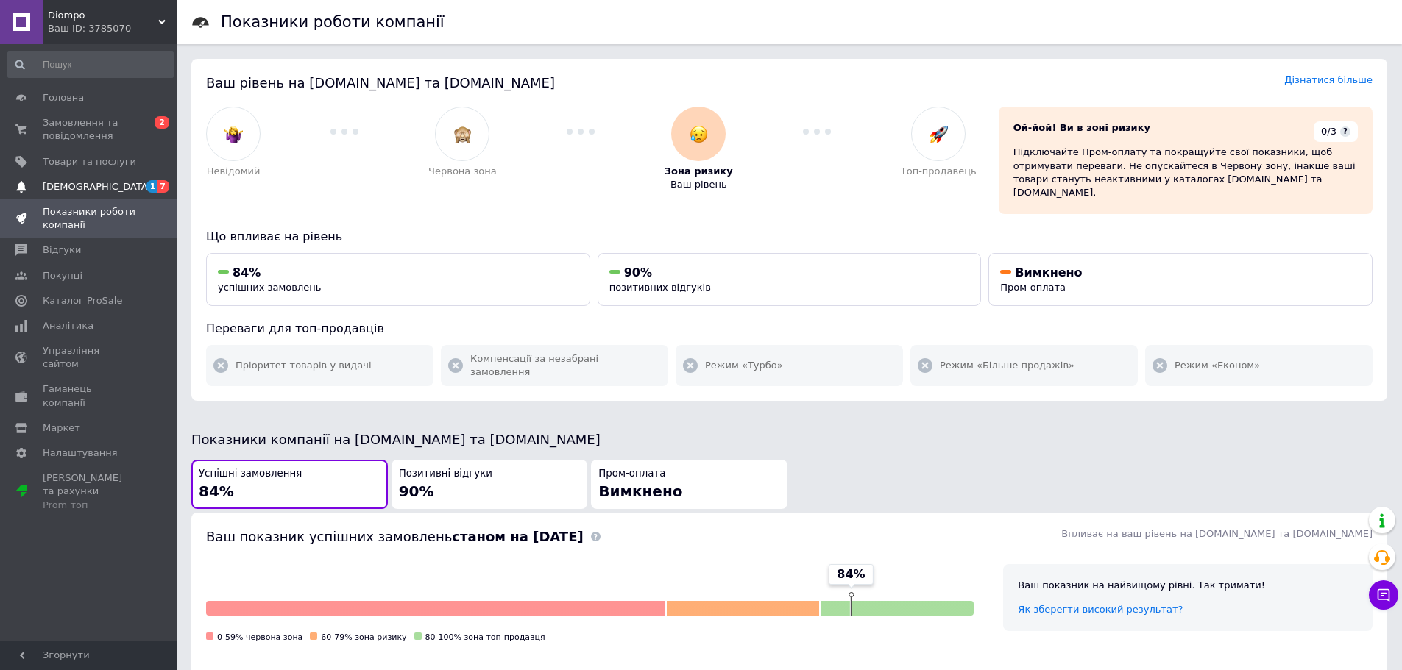
click at [71, 185] on span "[DEMOGRAPHIC_DATA]" at bounding box center [97, 186] width 109 height 13
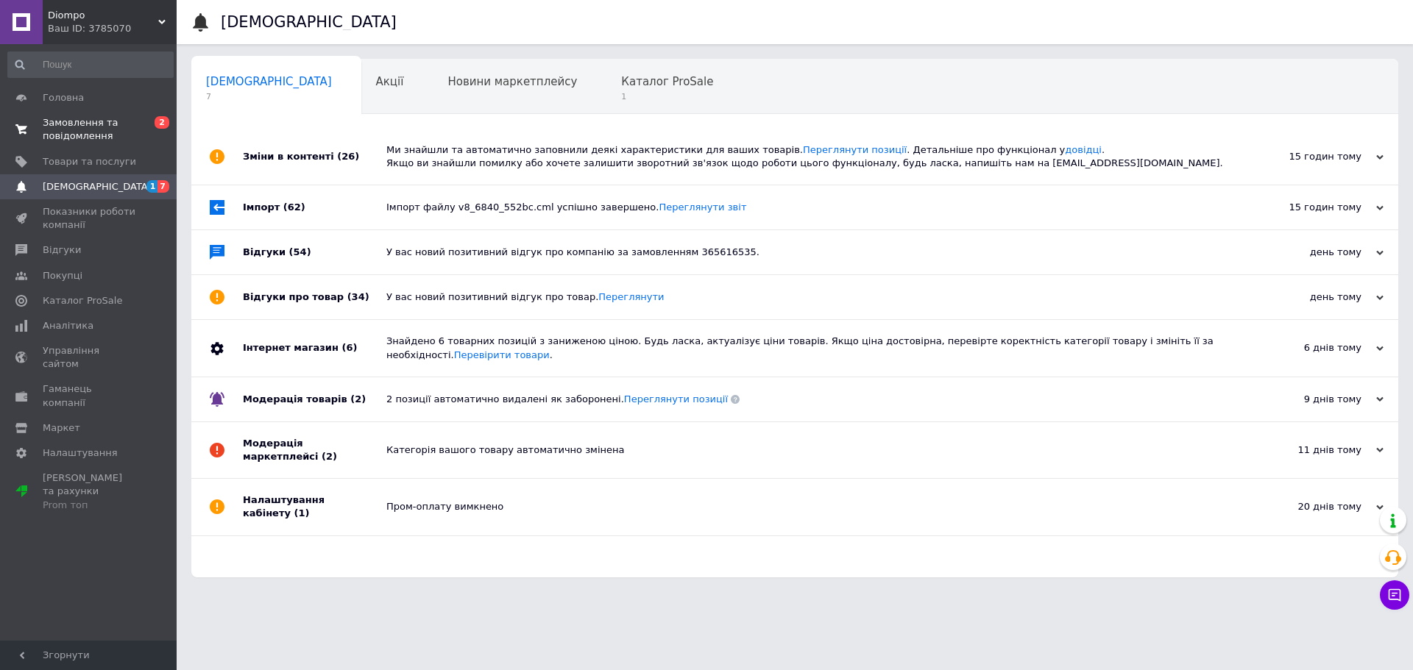
click at [65, 128] on span "Замовлення та повідомлення" at bounding box center [89, 129] width 93 height 26
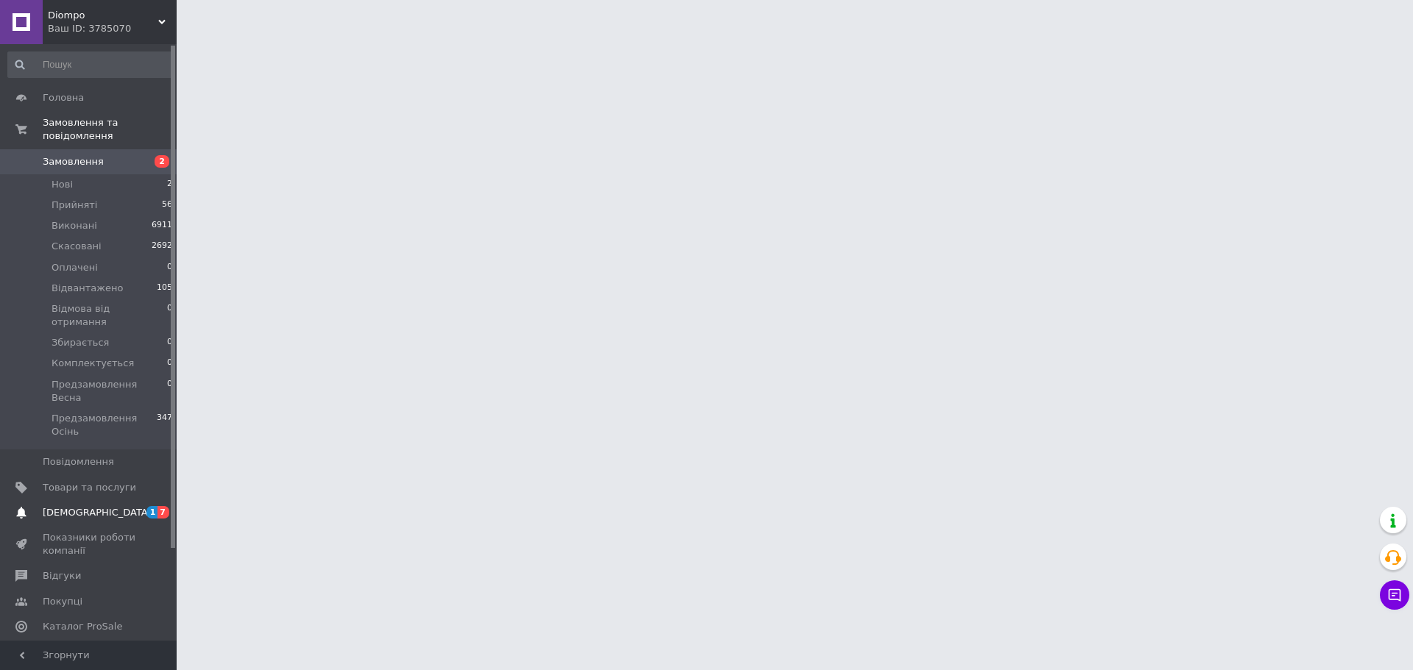
click at [59, 506] on span "[DEMOGRAPHIC_DATA]" at bounding box center [97, 512] width 109 height 13
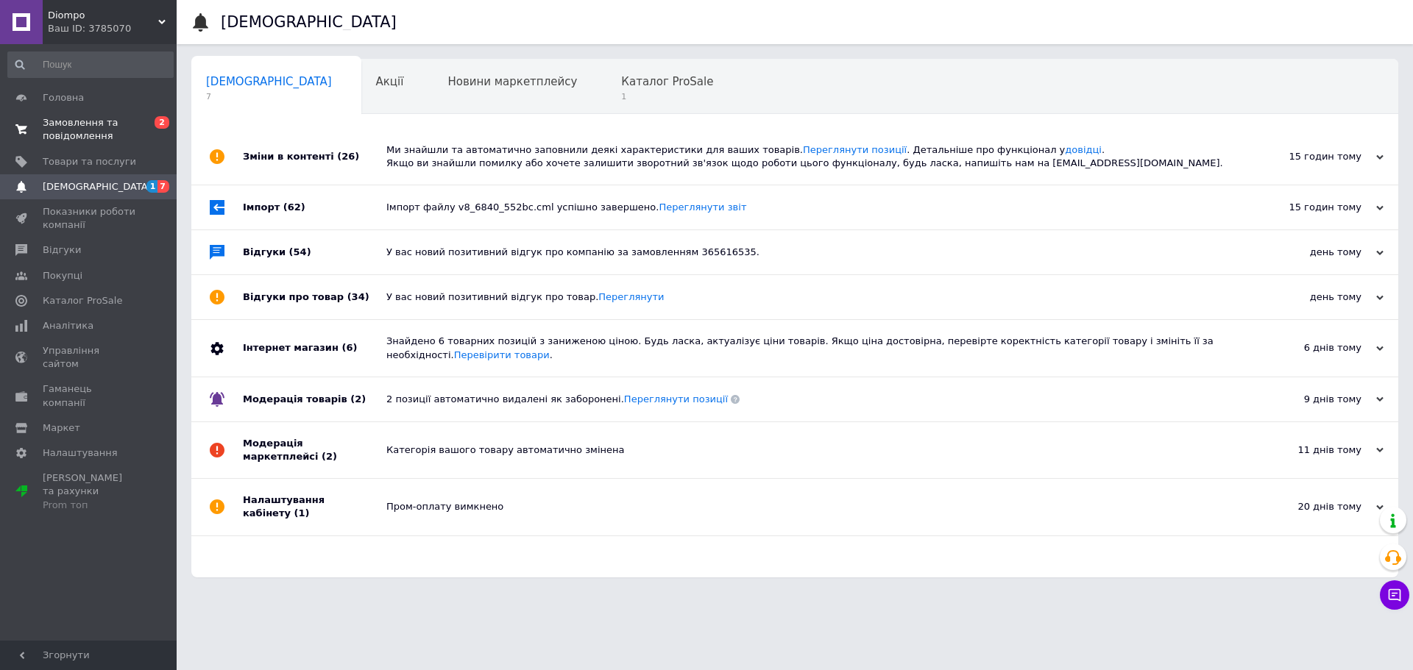
click at [68, 126] on span "Замовлення та повідомлення" at bounding box center [89, 129] width 93 height 26
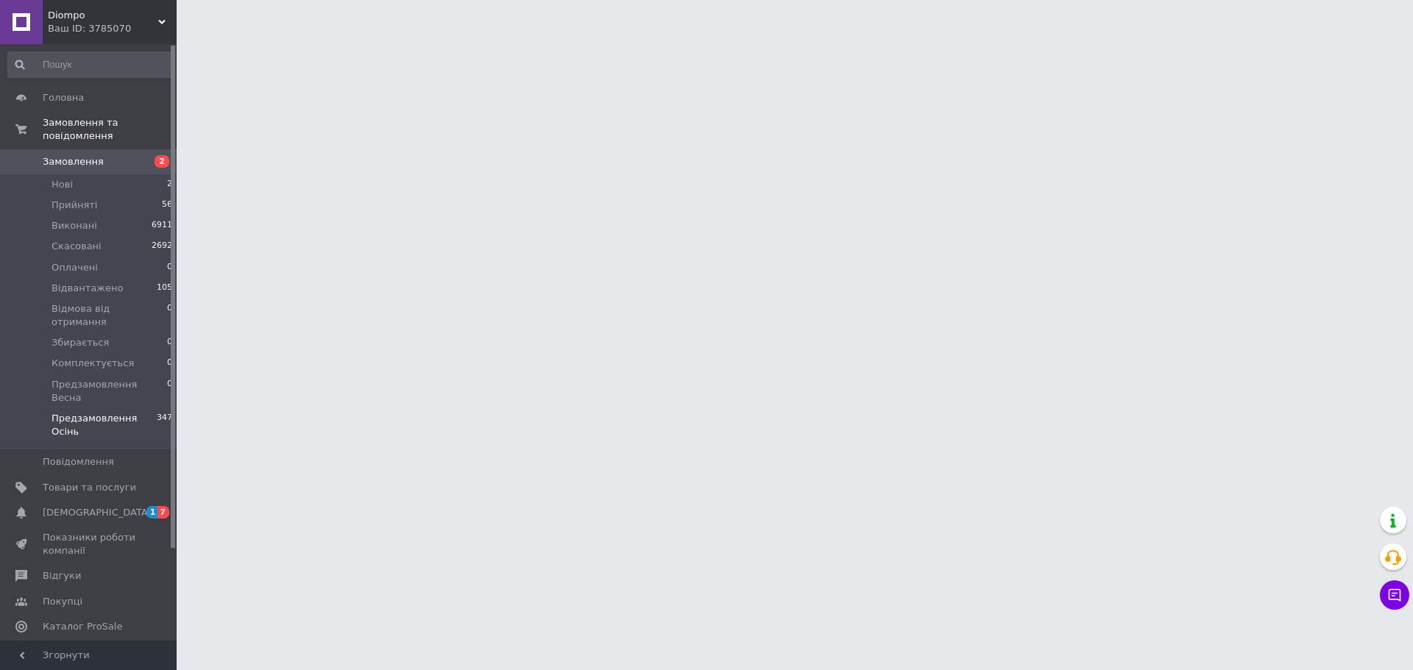
click at [88, 412] on span "Предзамовлення Осінь" at bounding box center [104, 425] width 105 height 26
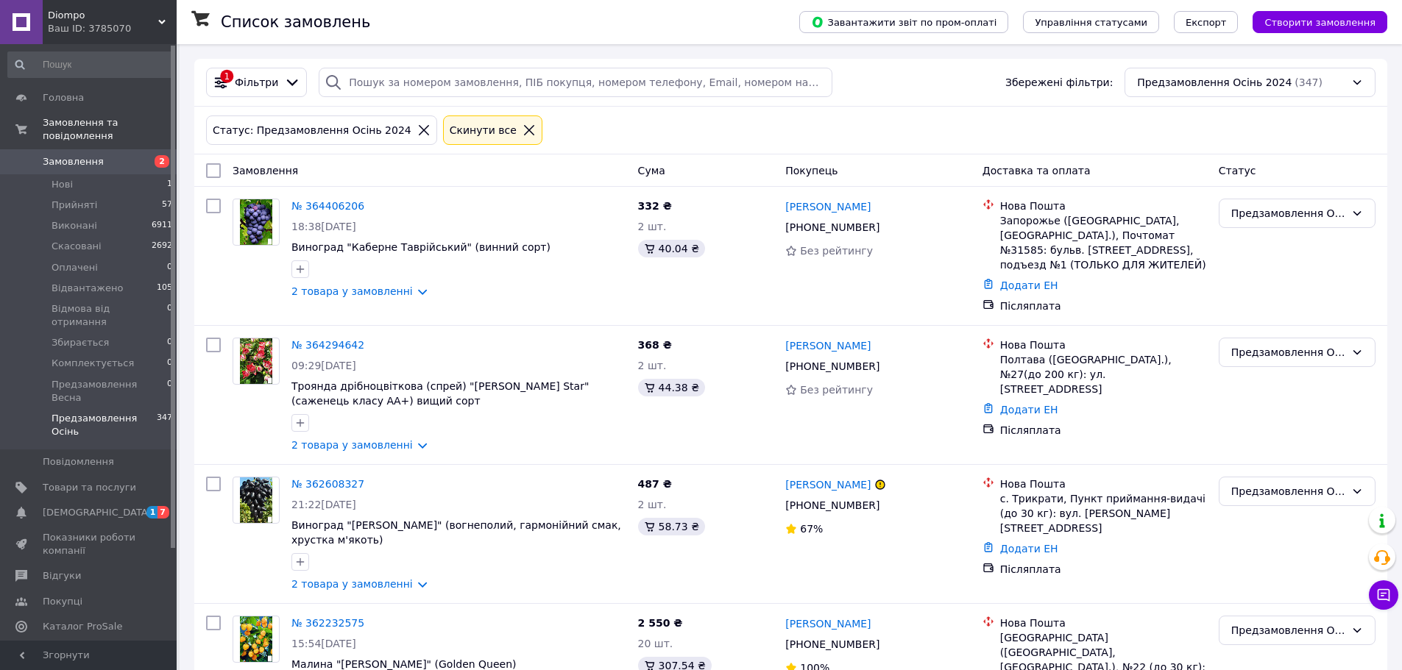
click at [215, 167] on input "checkbox" at bounding box center [213, 170] width 15 height 15
checkbox input "true"
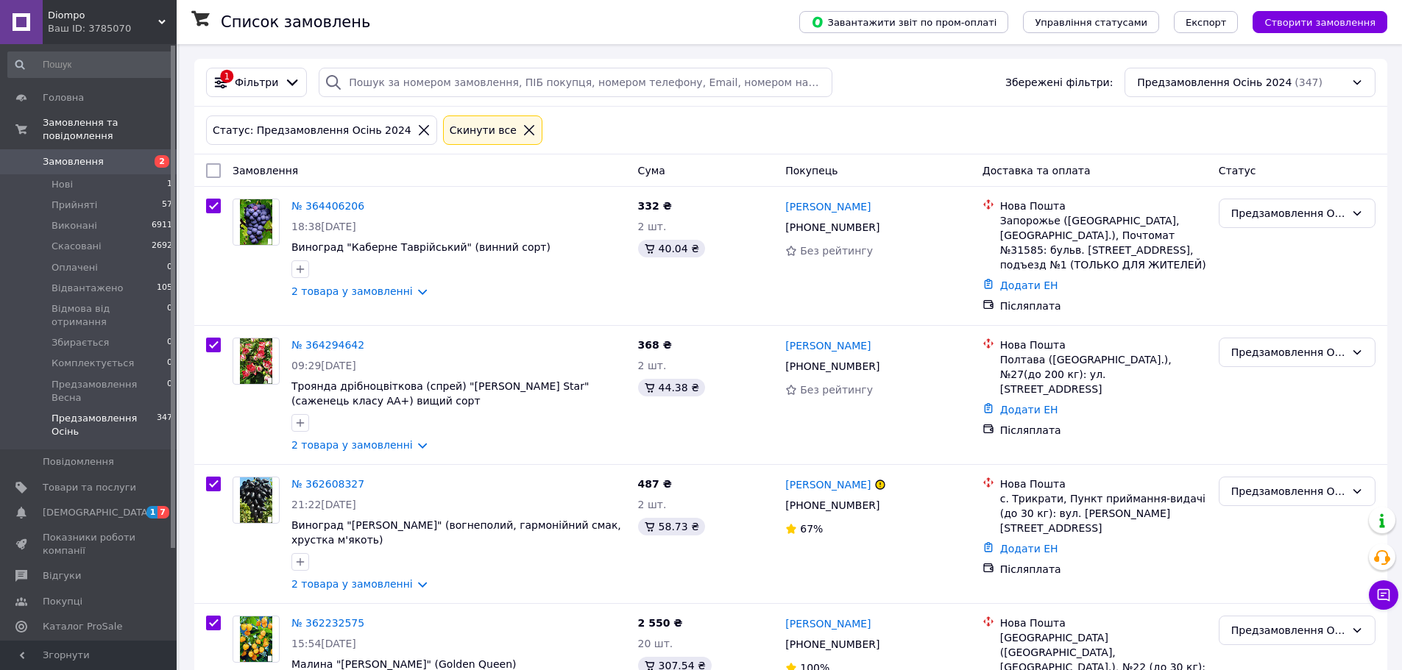
checkbox input "true"
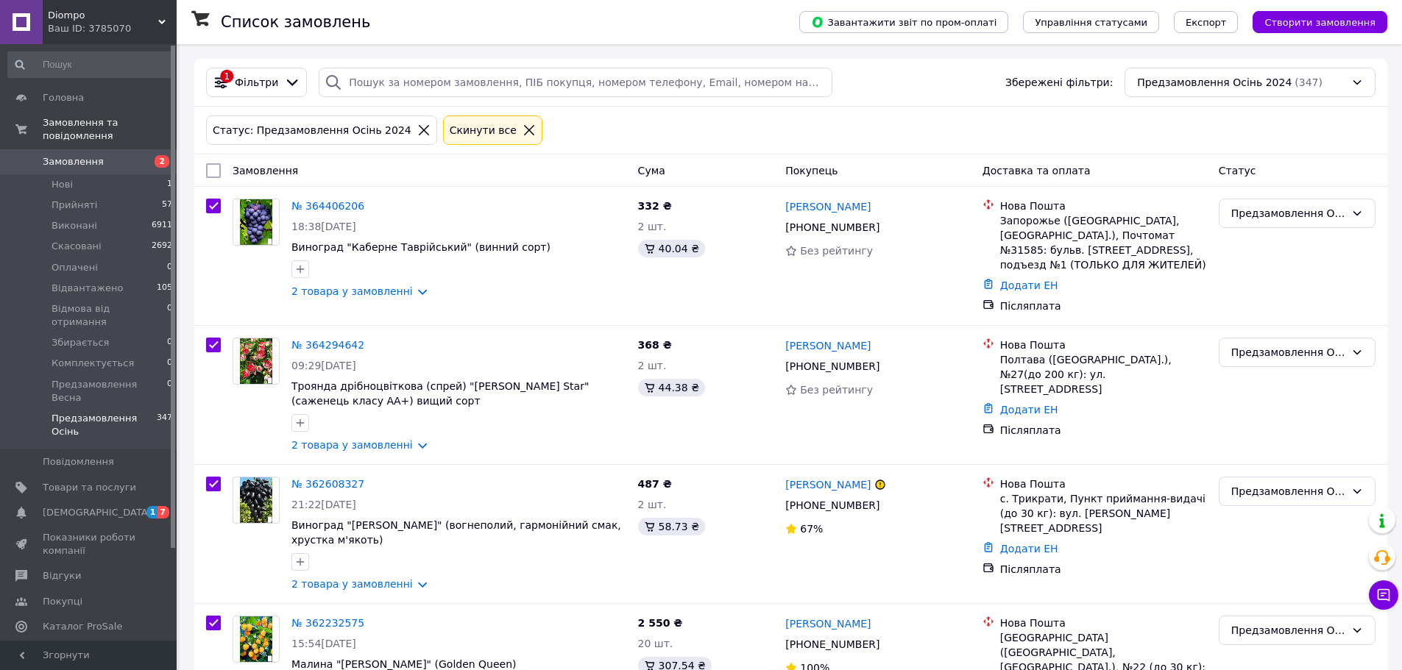
checkbox input "true"
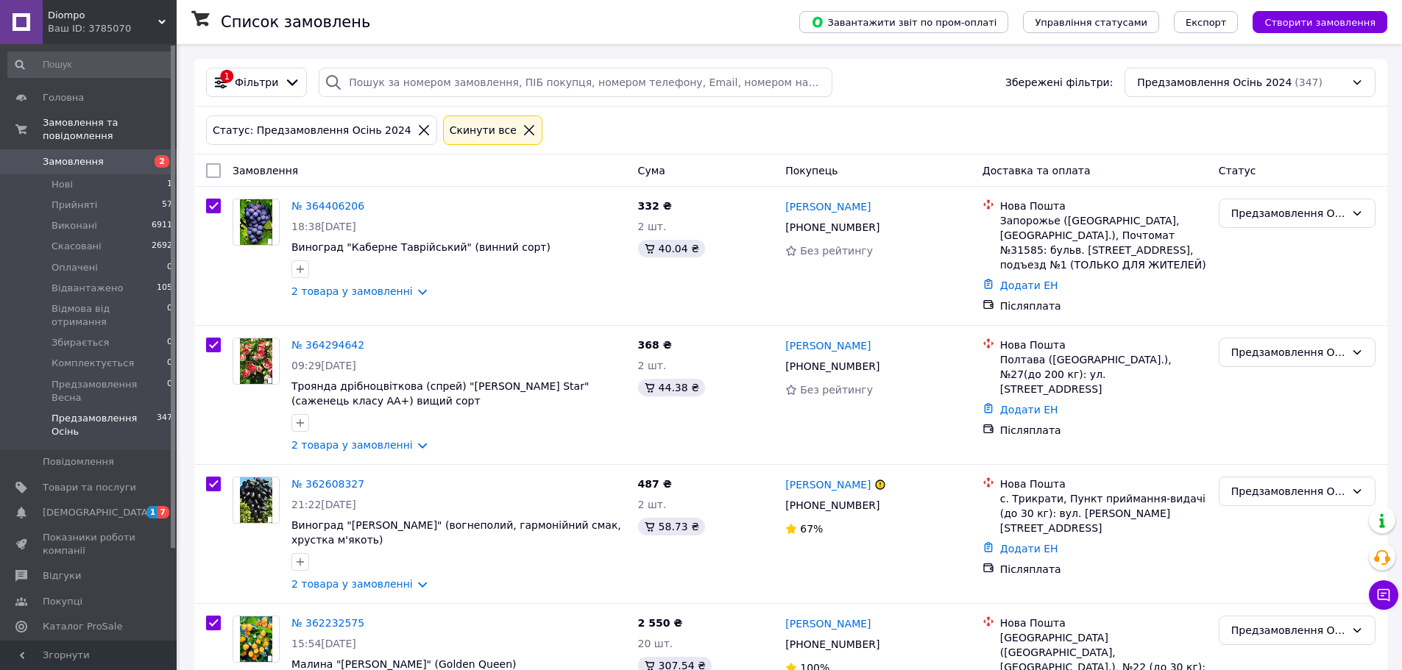
checkbox input "true"
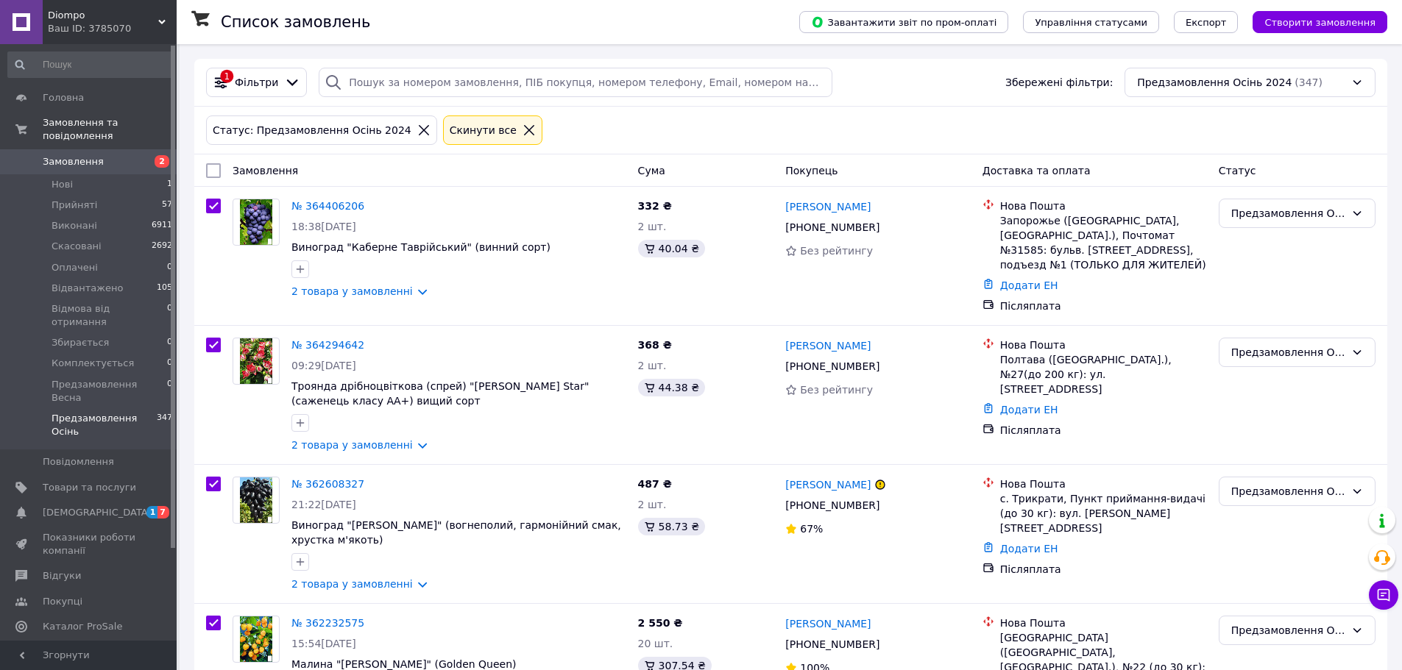
checkbox input "true"
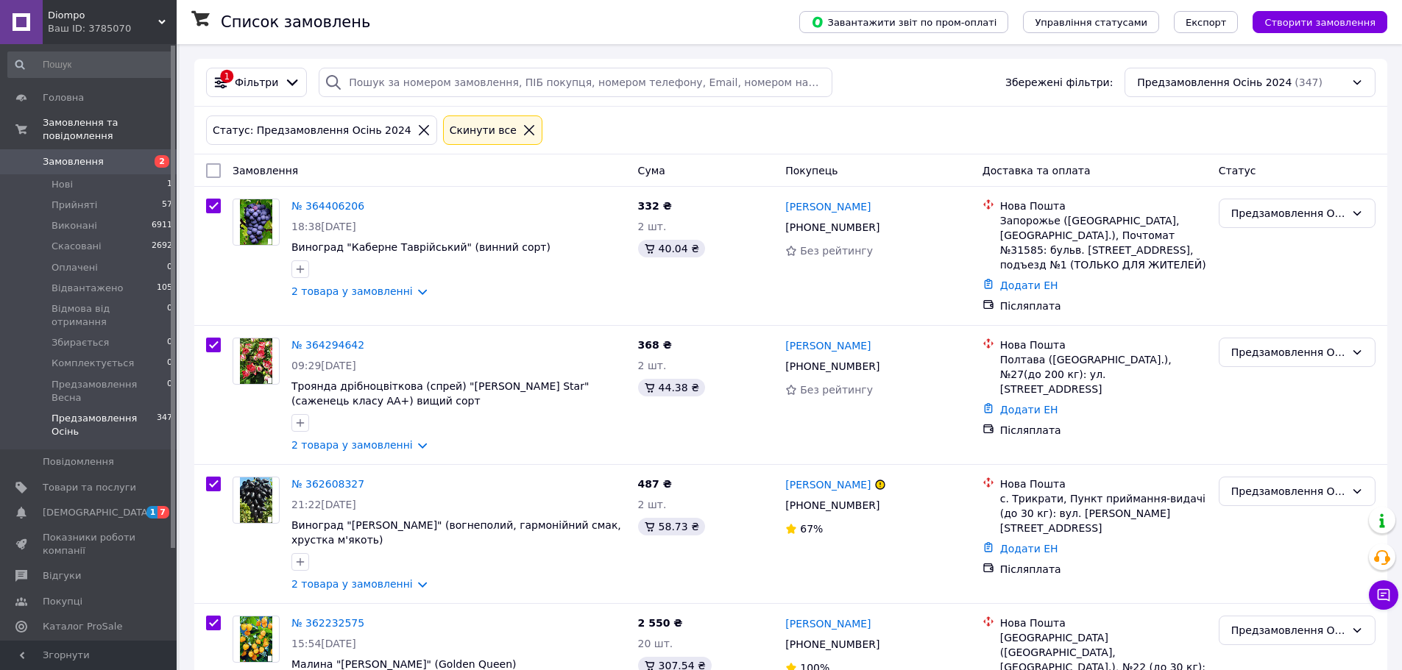
checkbox input "true"
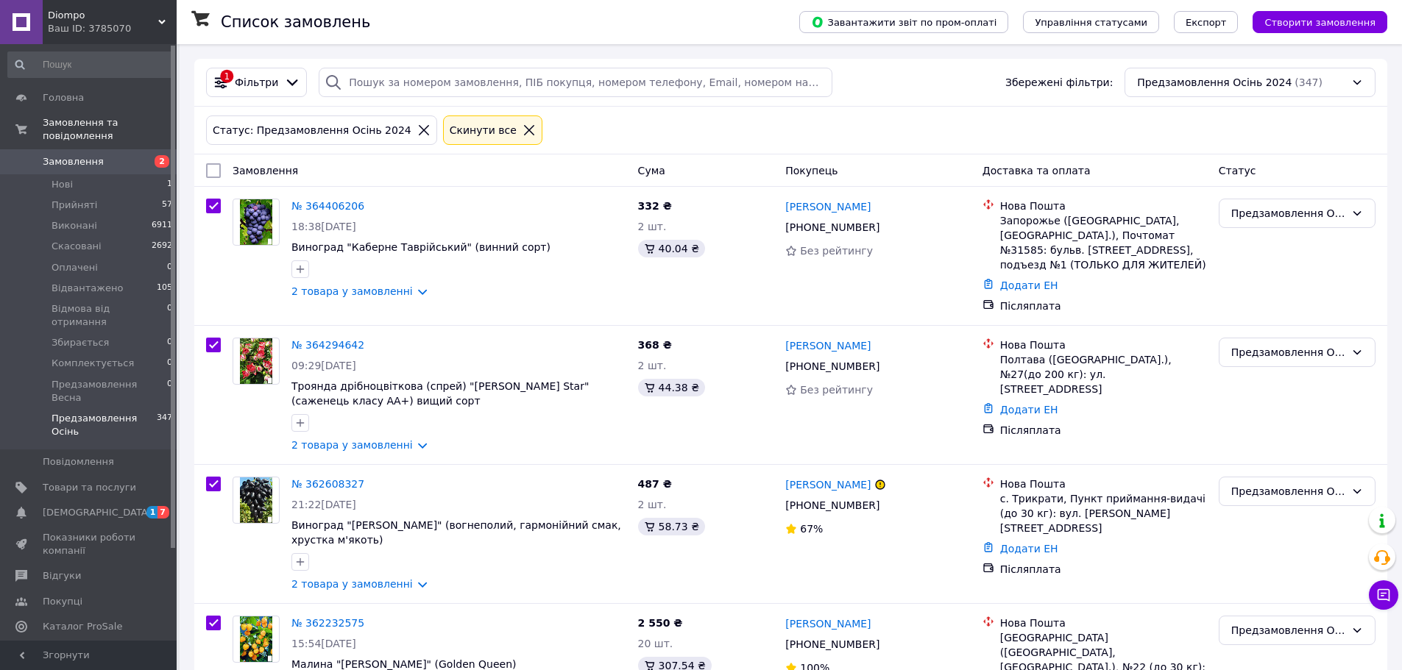
checkbox input "true"
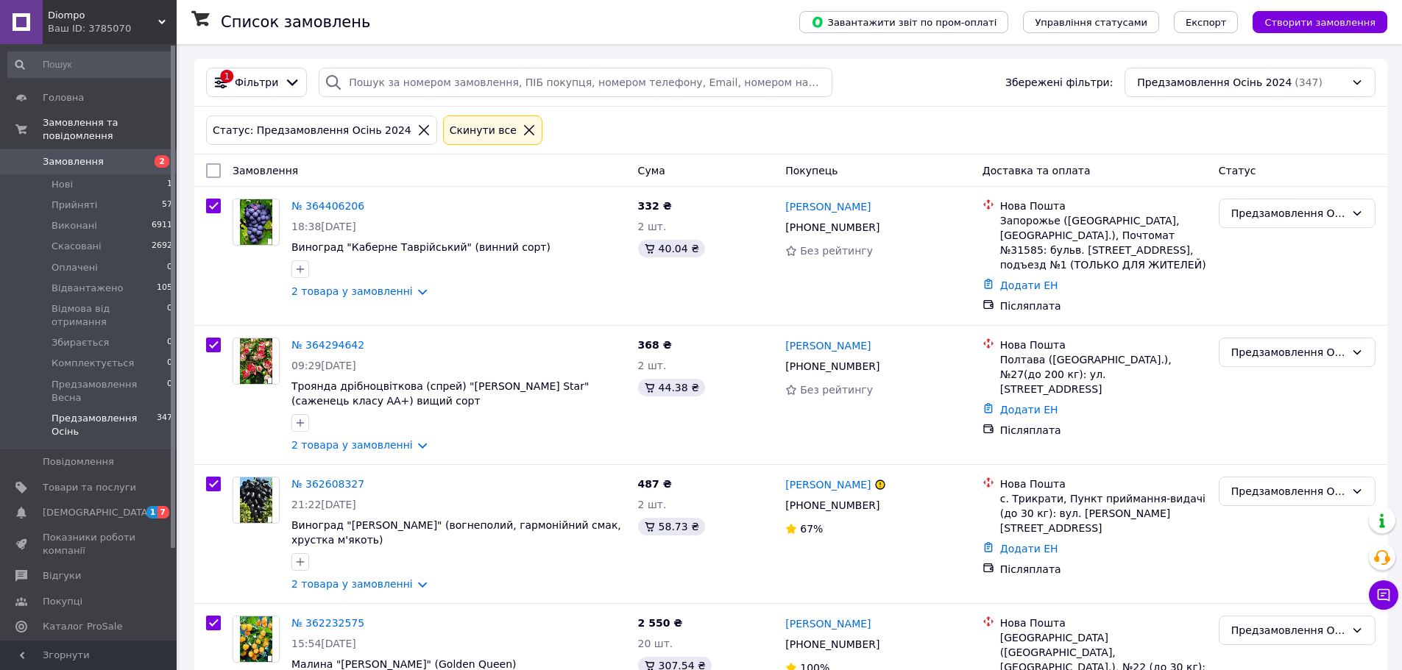
checkbox input "true"
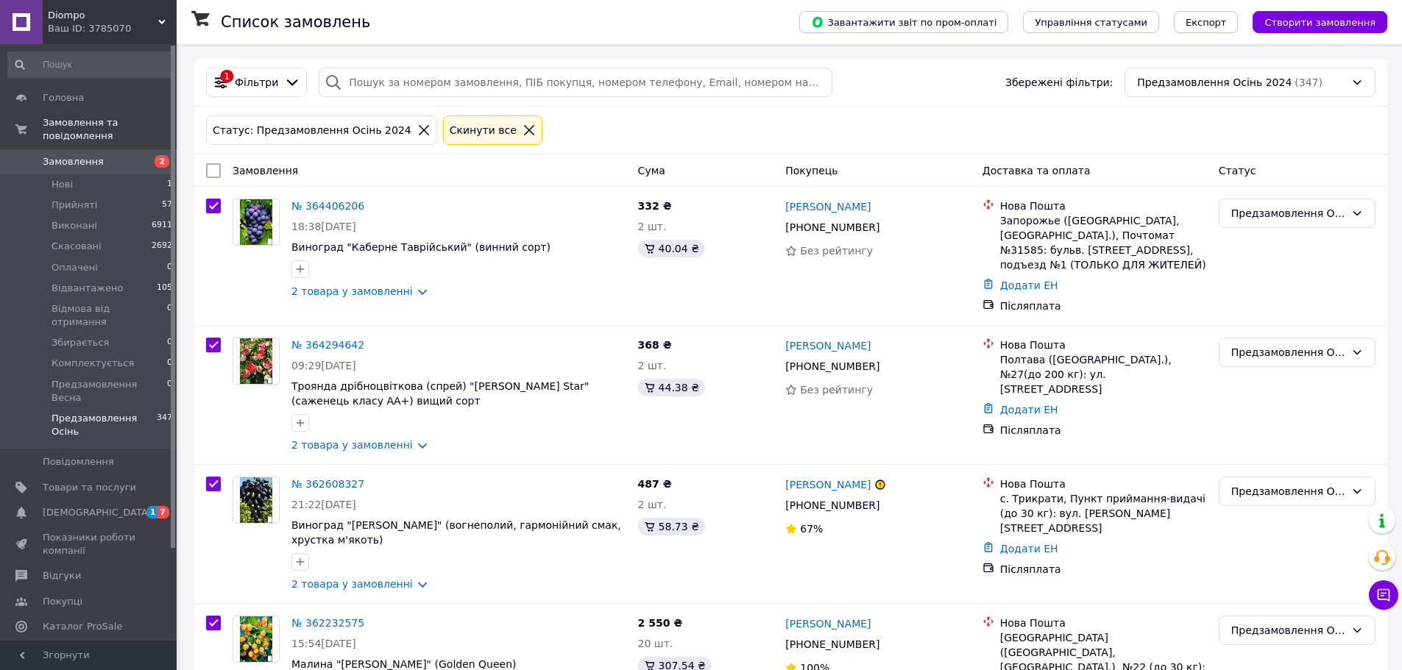
checkbox input "true"
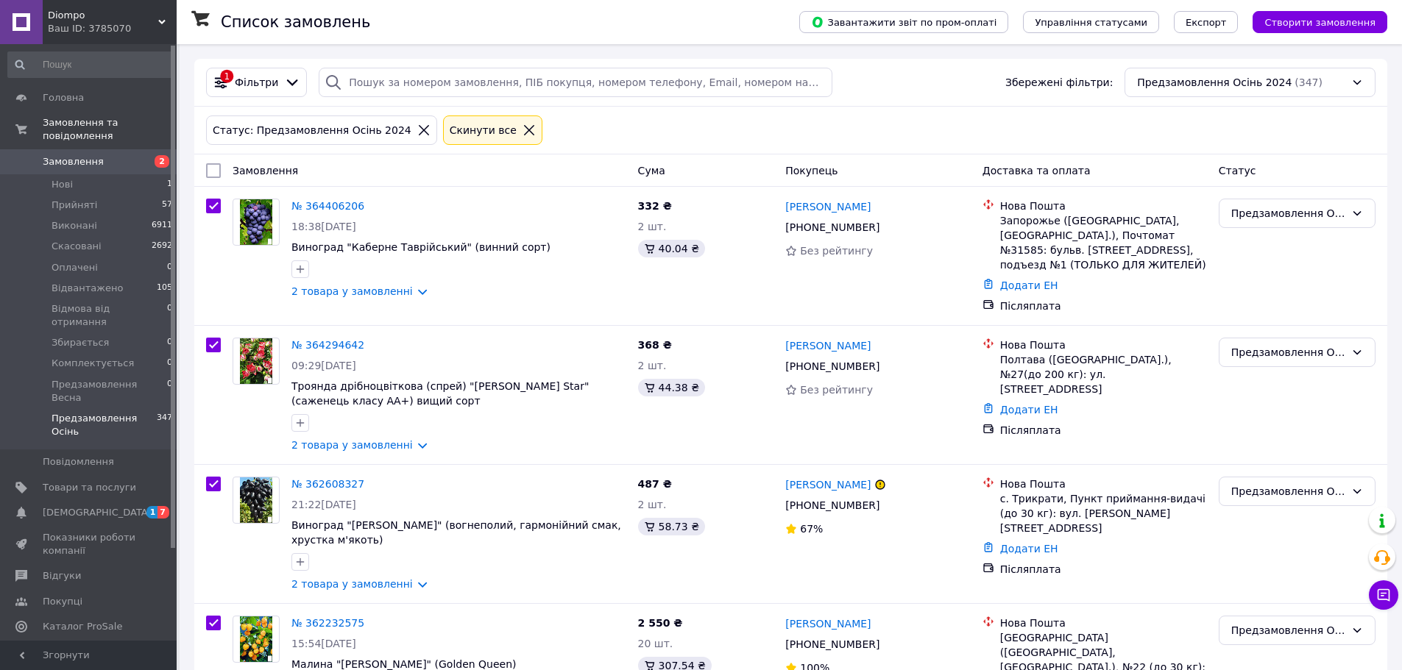
checkbox input "true"
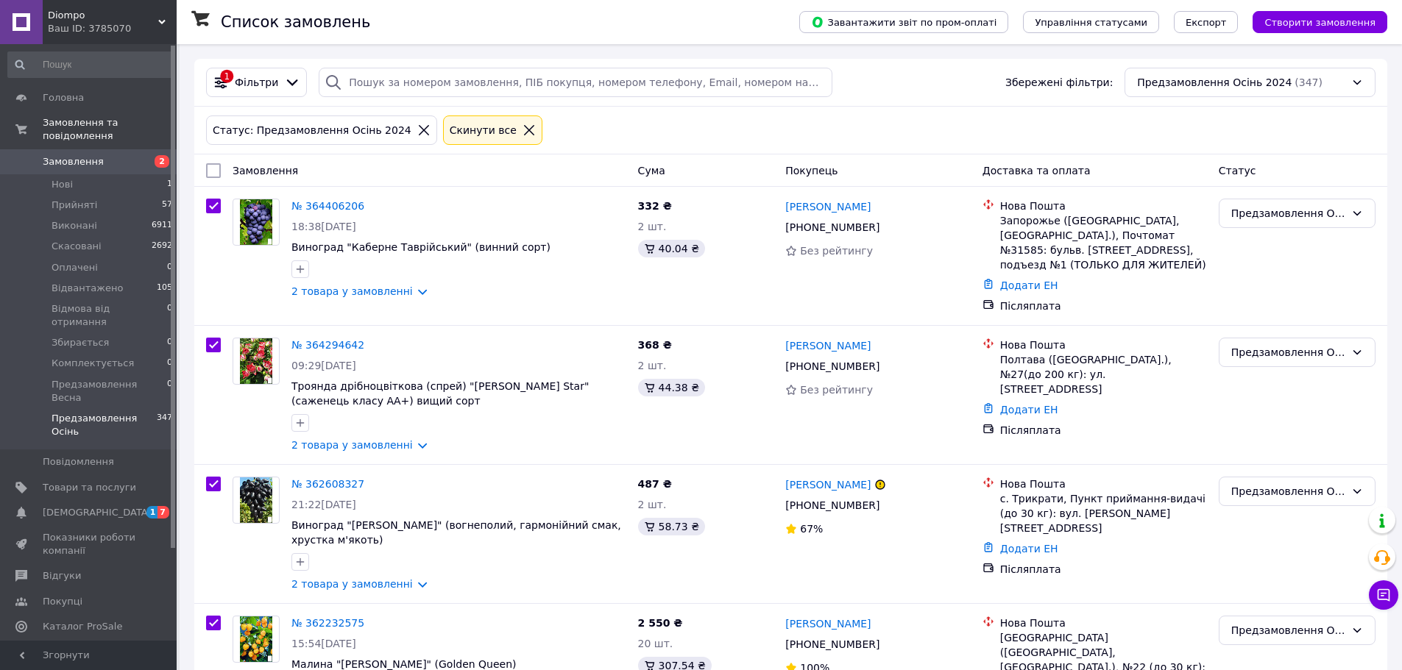
checkbox input "true"
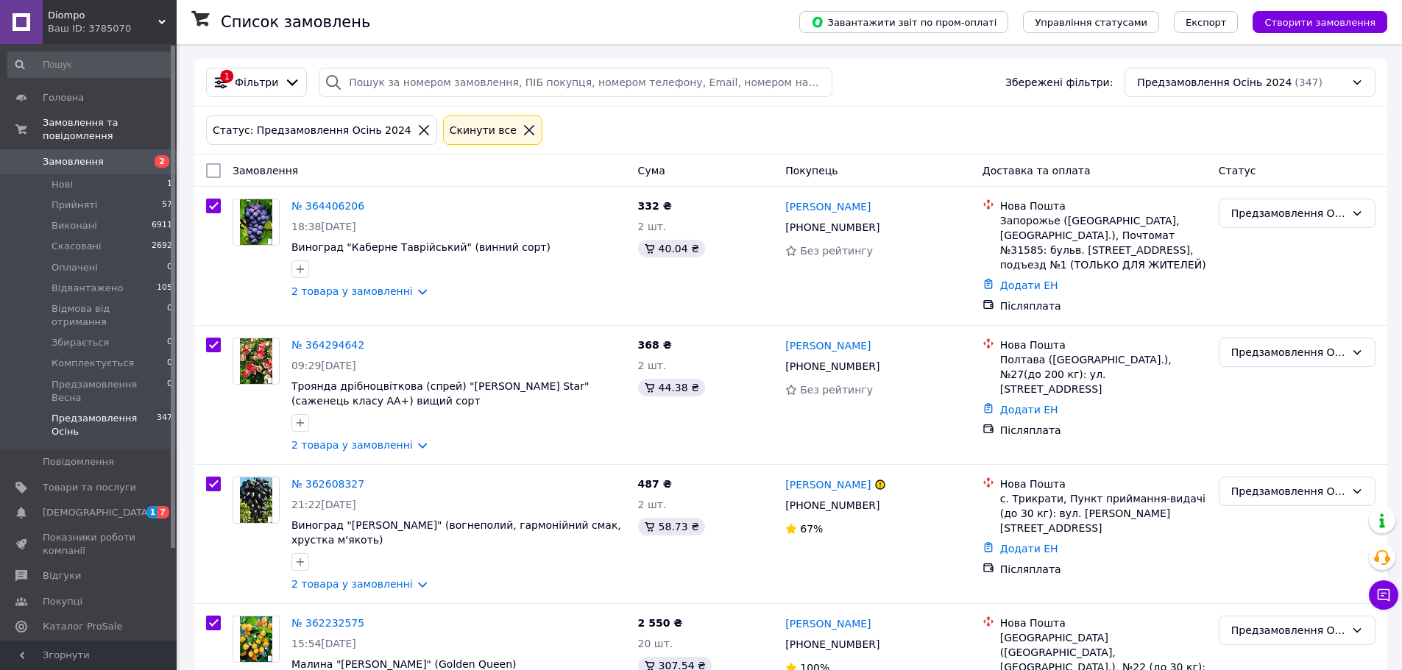
checkbox input "true"
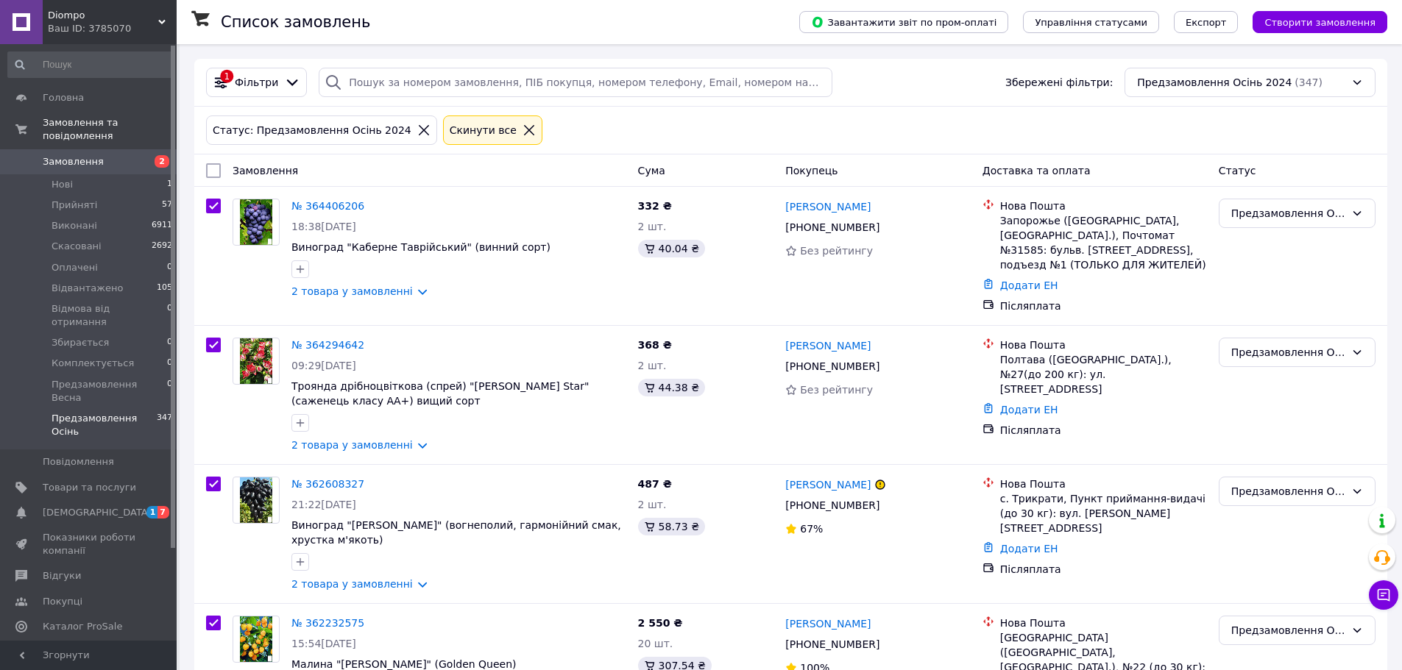
checkbox input "true"
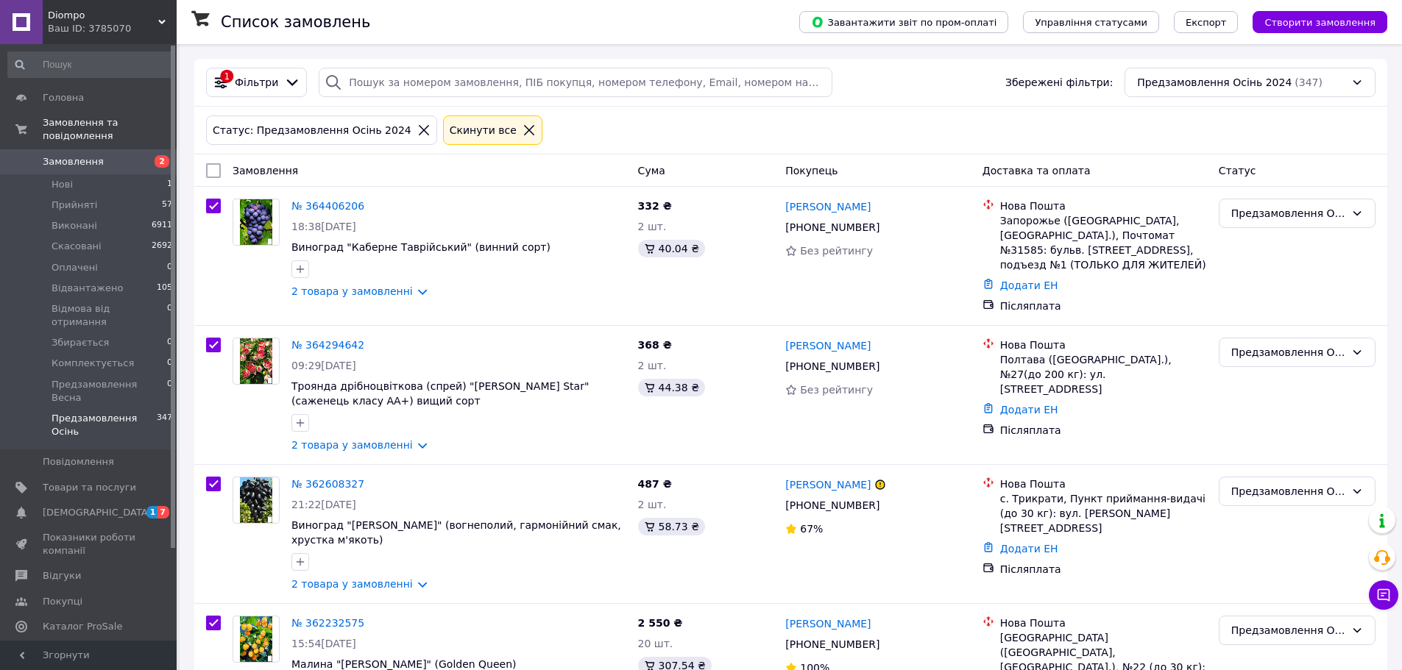
checkbox input "true"
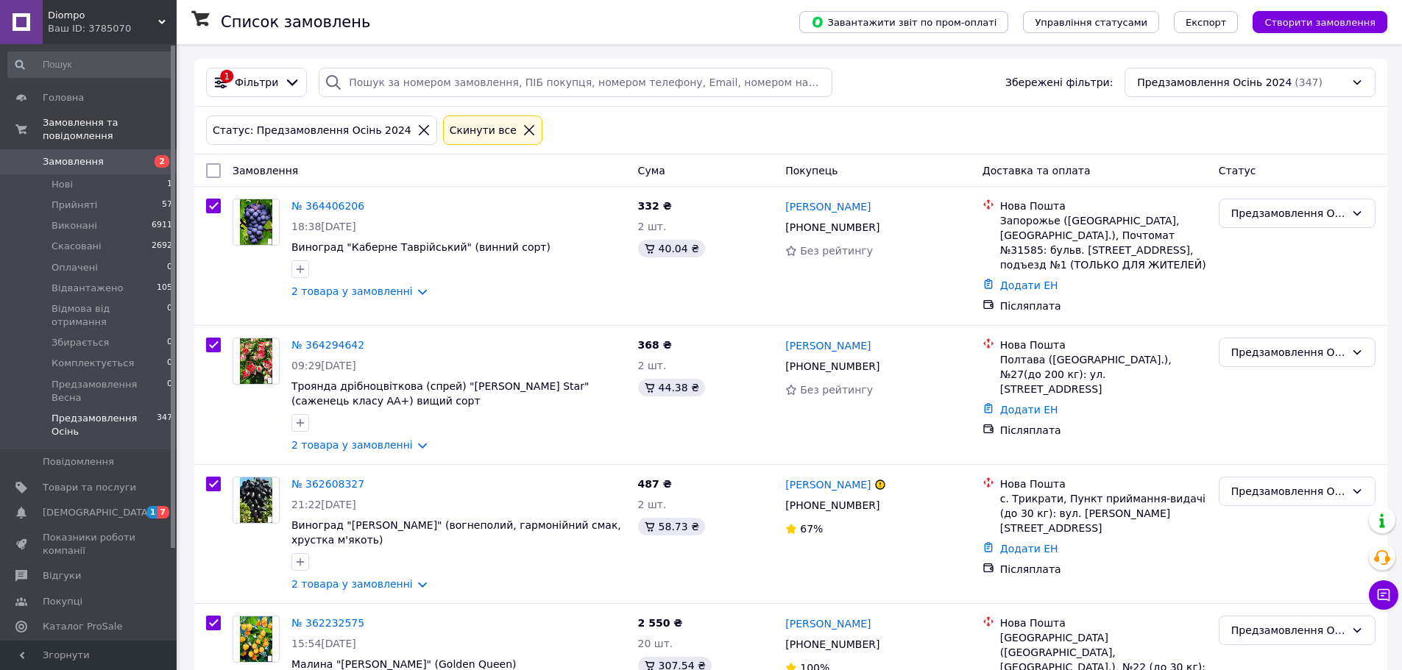
checkbox input "true"
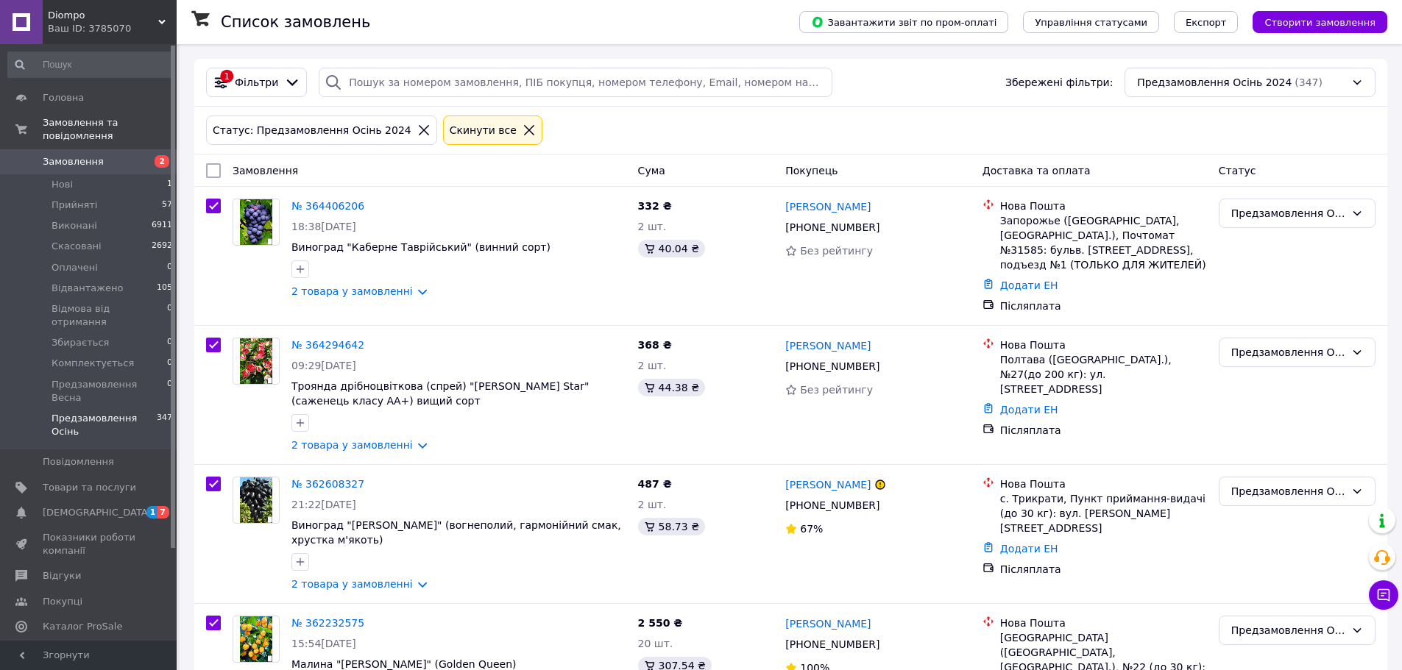
checkbox input "true"
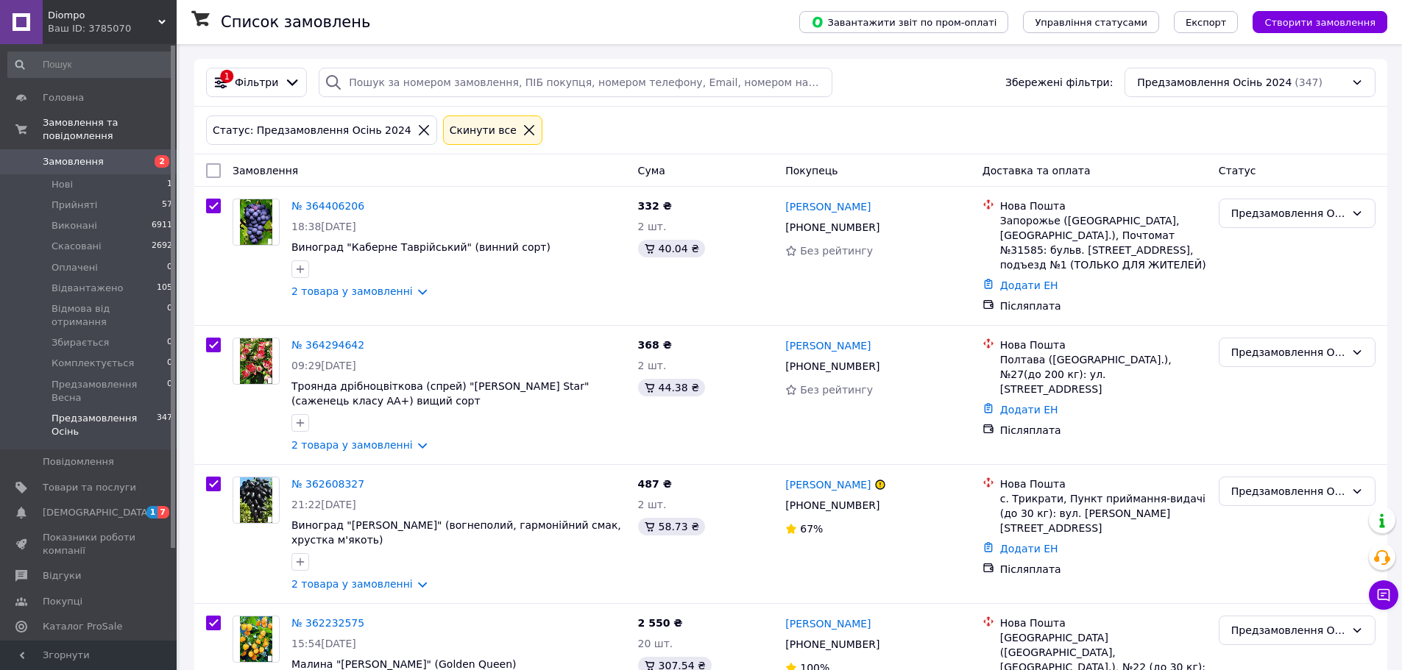
checkbox input "true"
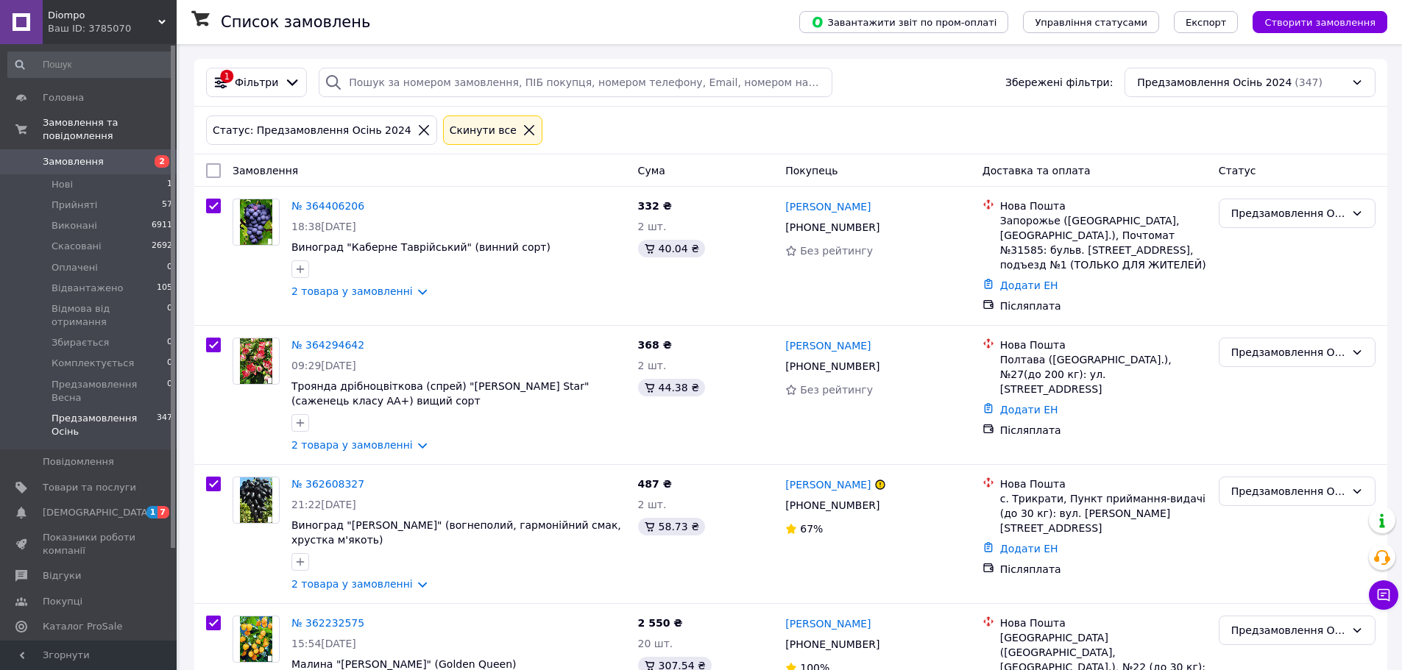
checkbox input "true"
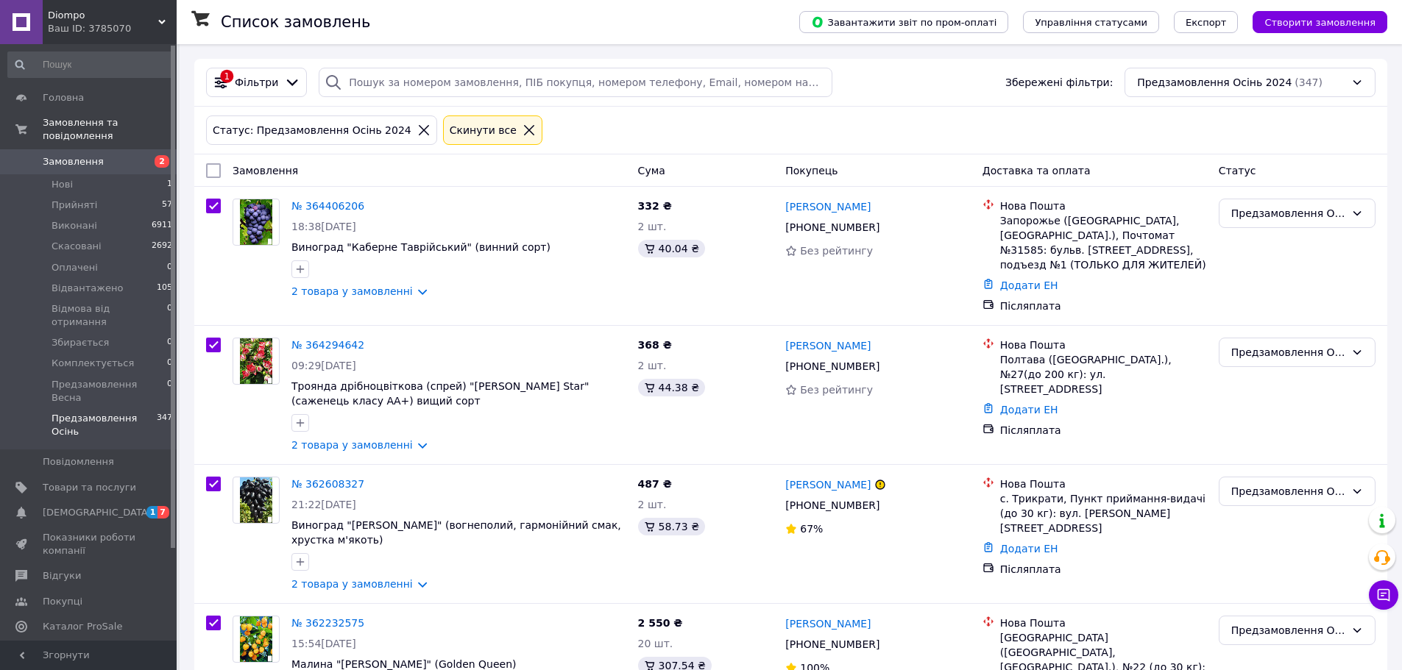
checkbox input "true"
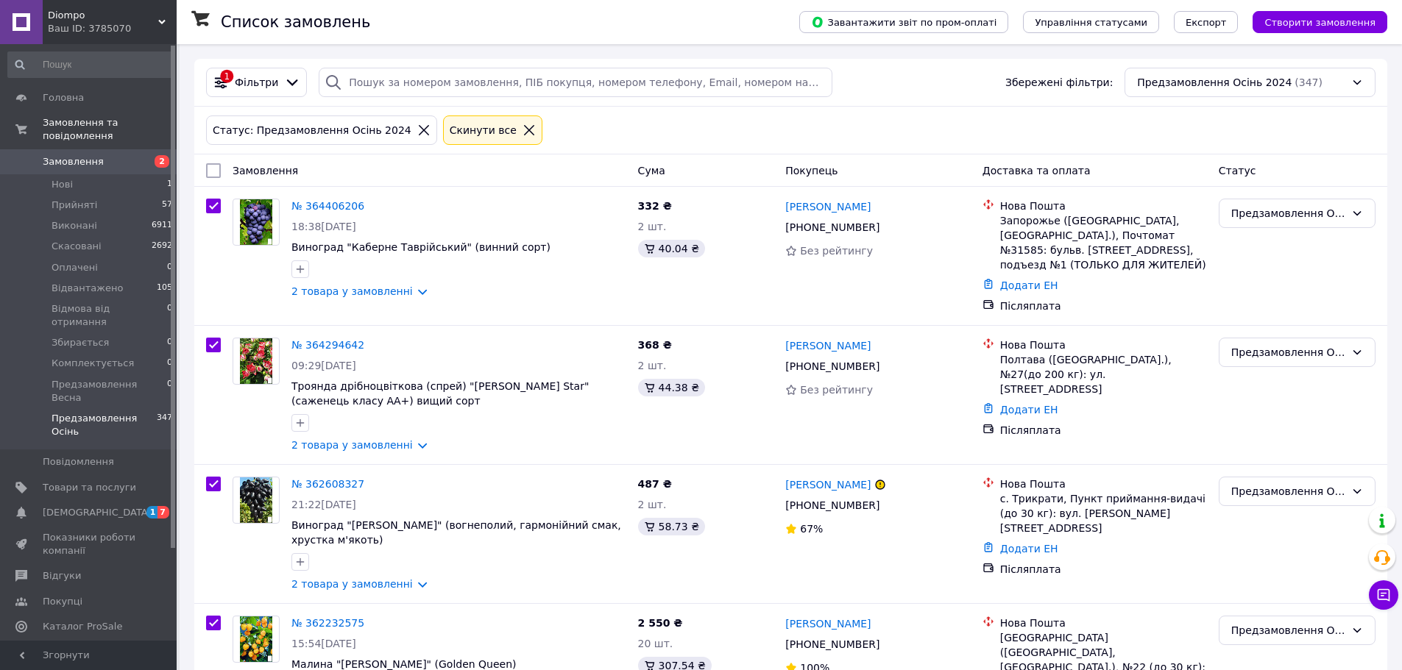
checkbox input "true"
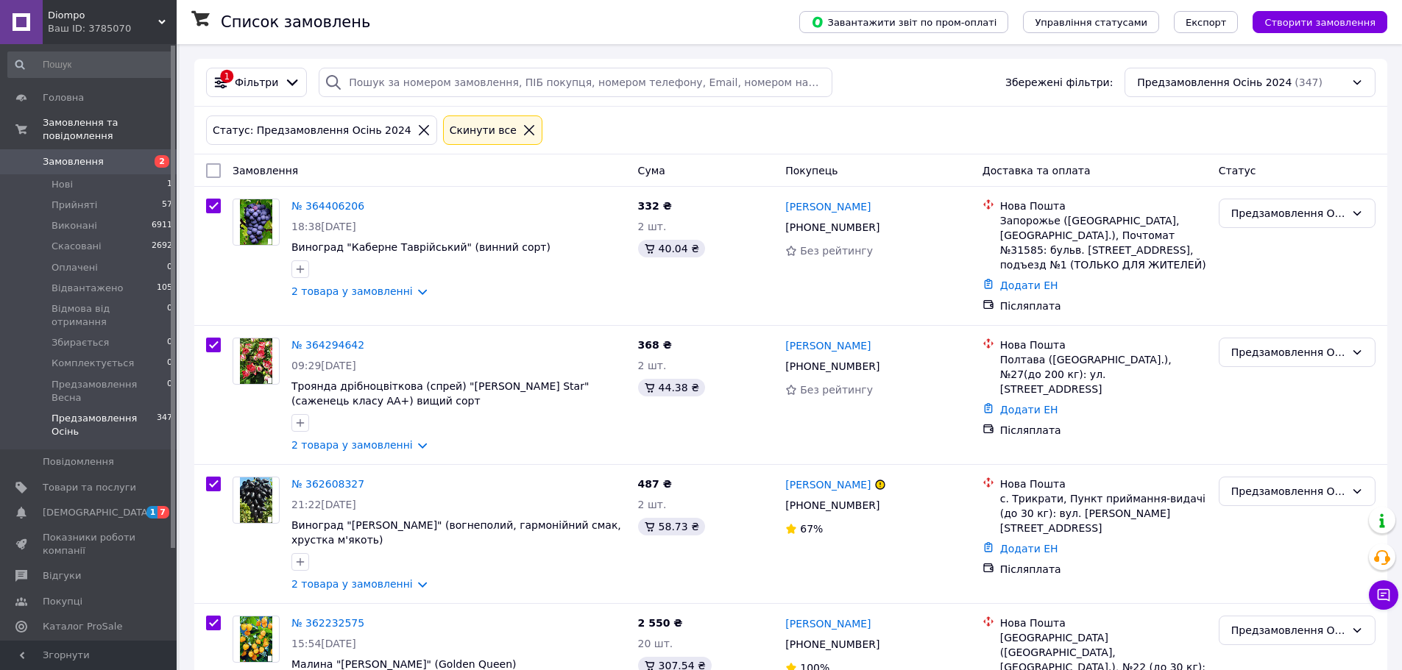
checkbox input "true"
click at [326, 177] on div "Дії для 100 замовлень" at bounding box center [280, 170] width 166 height 25
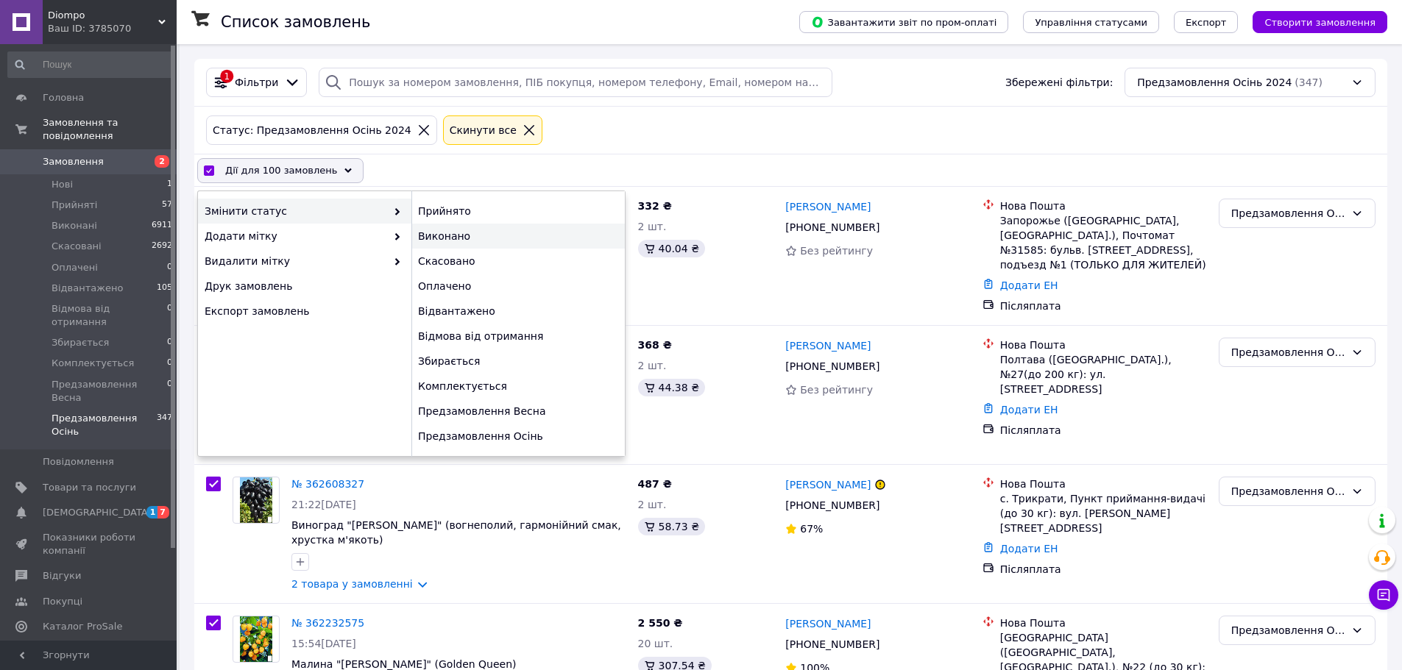
click at [456, 235] on div "Виконано" at bounding box center [517, 236] width 213 height 25
checkbox input "false"
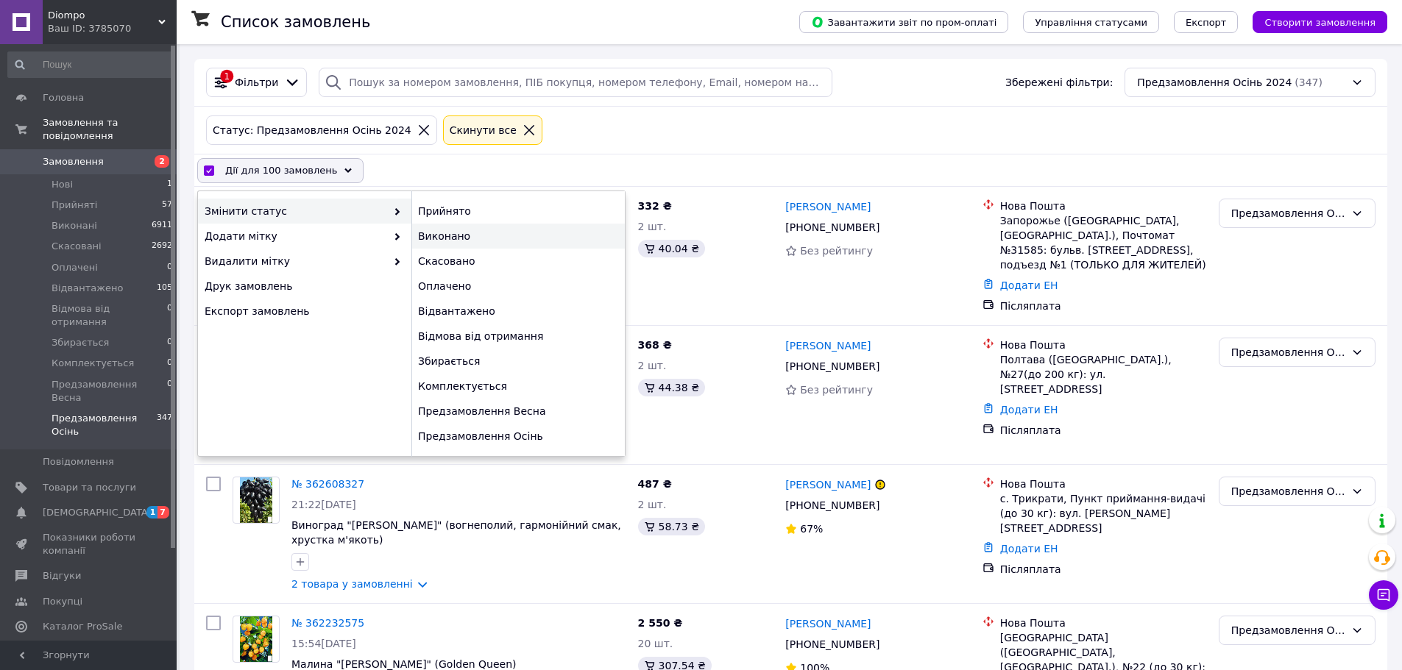
checkbox input "false"
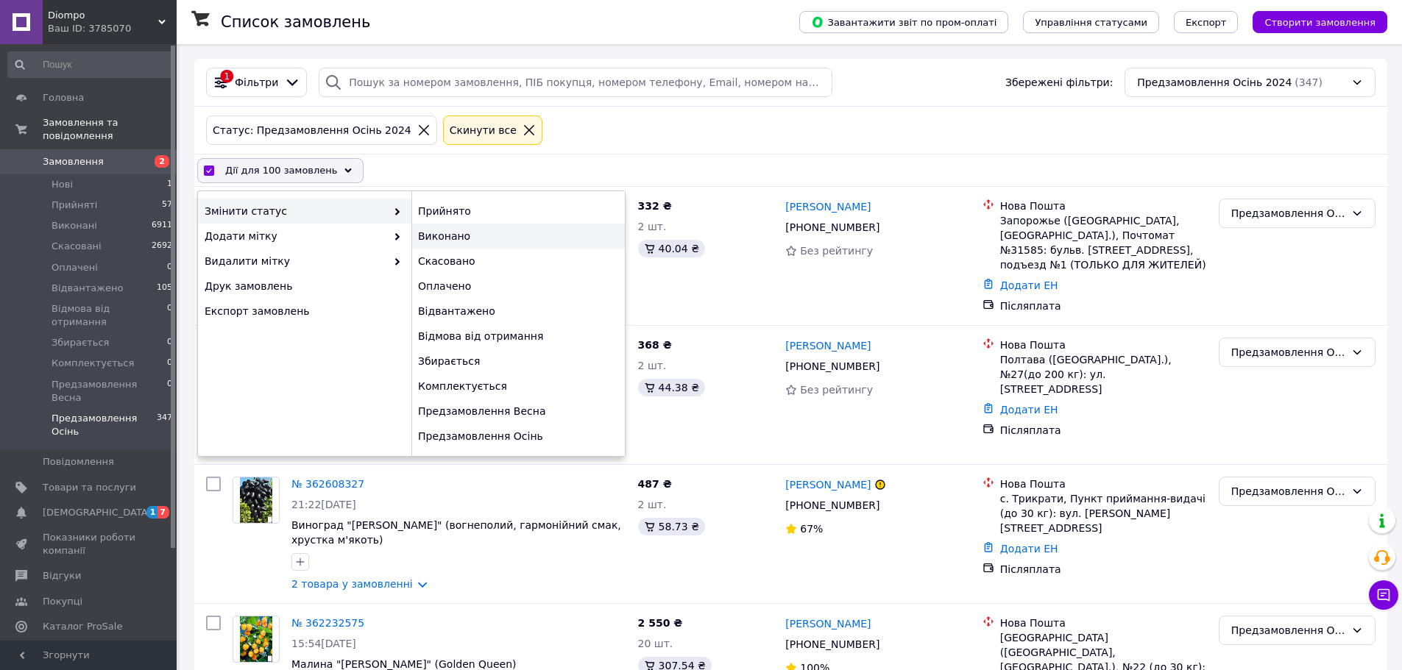
checkbox input "false"
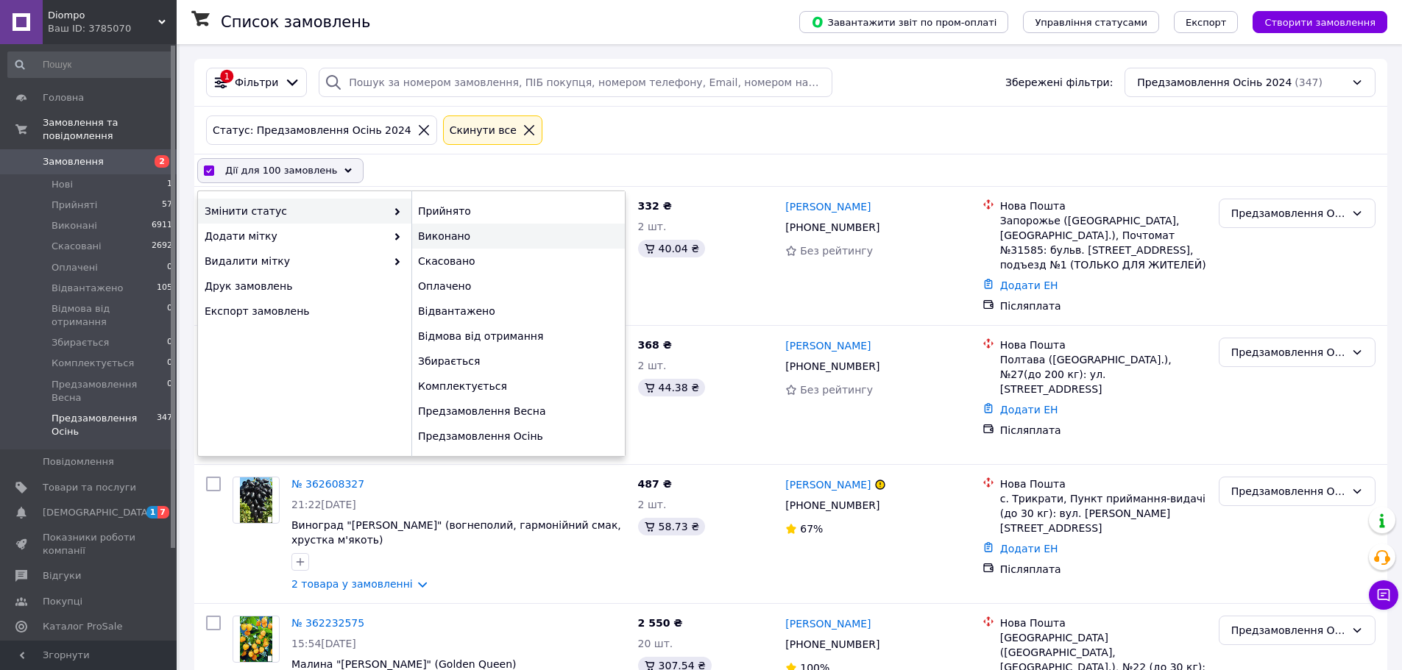
checkbox input "false"
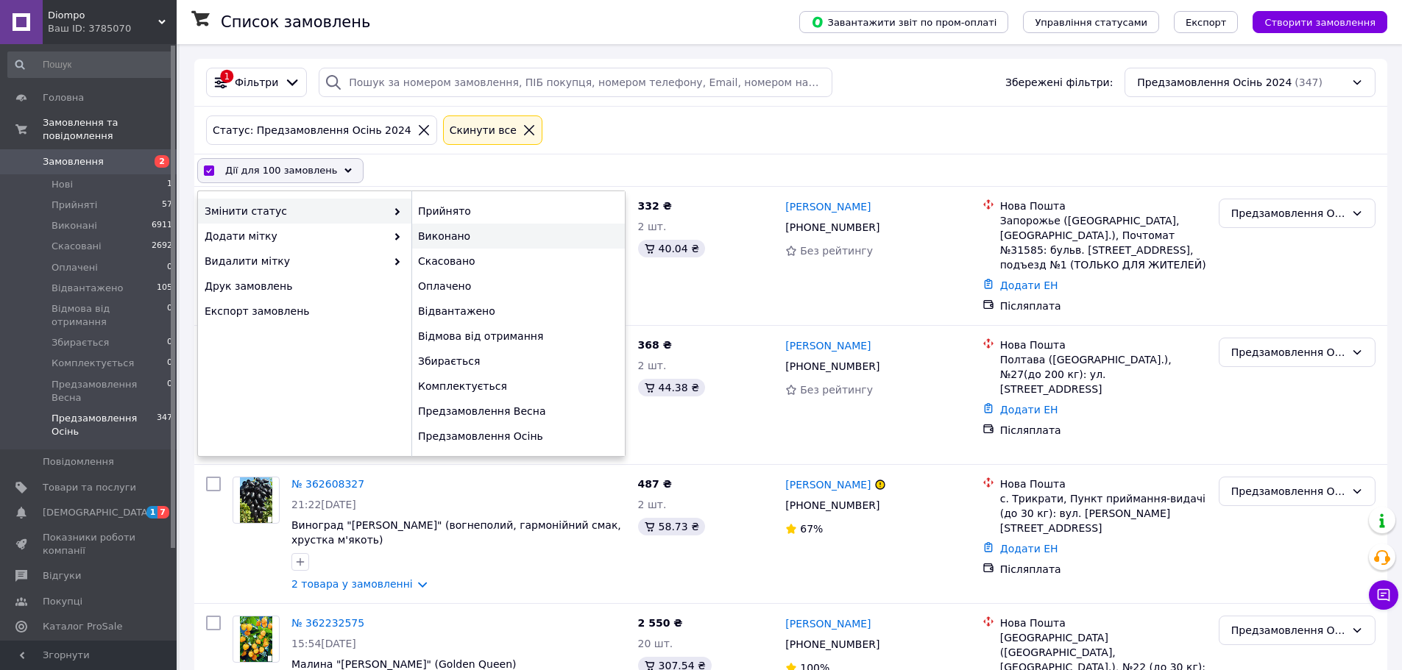
checkbox input "false"
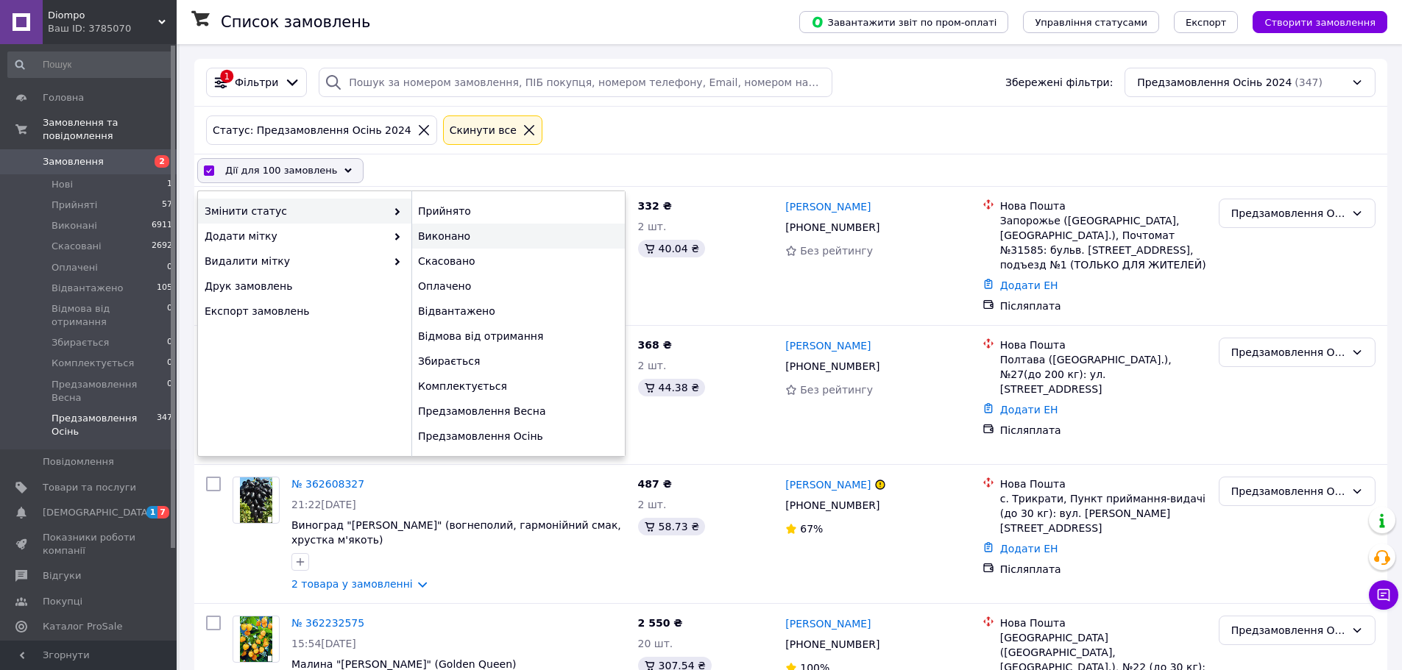
checkbox input "false"
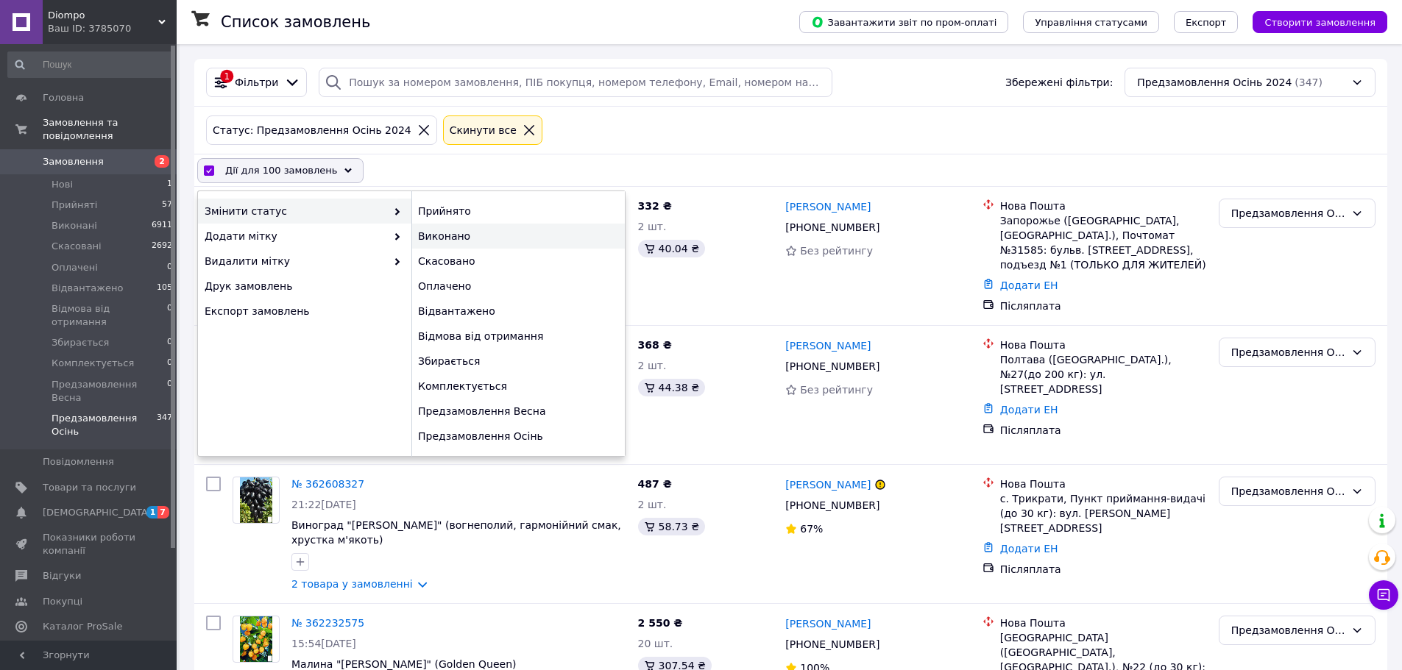
checkbox input "false"
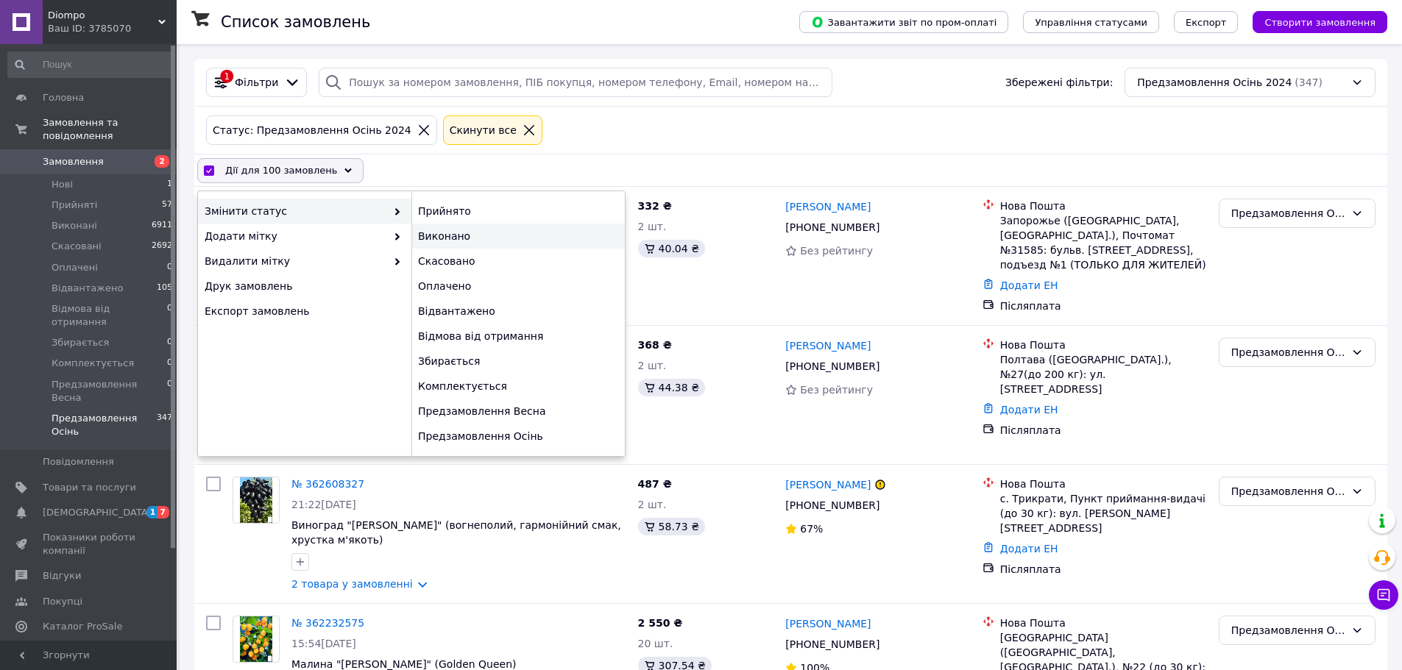
checkbox input "false"
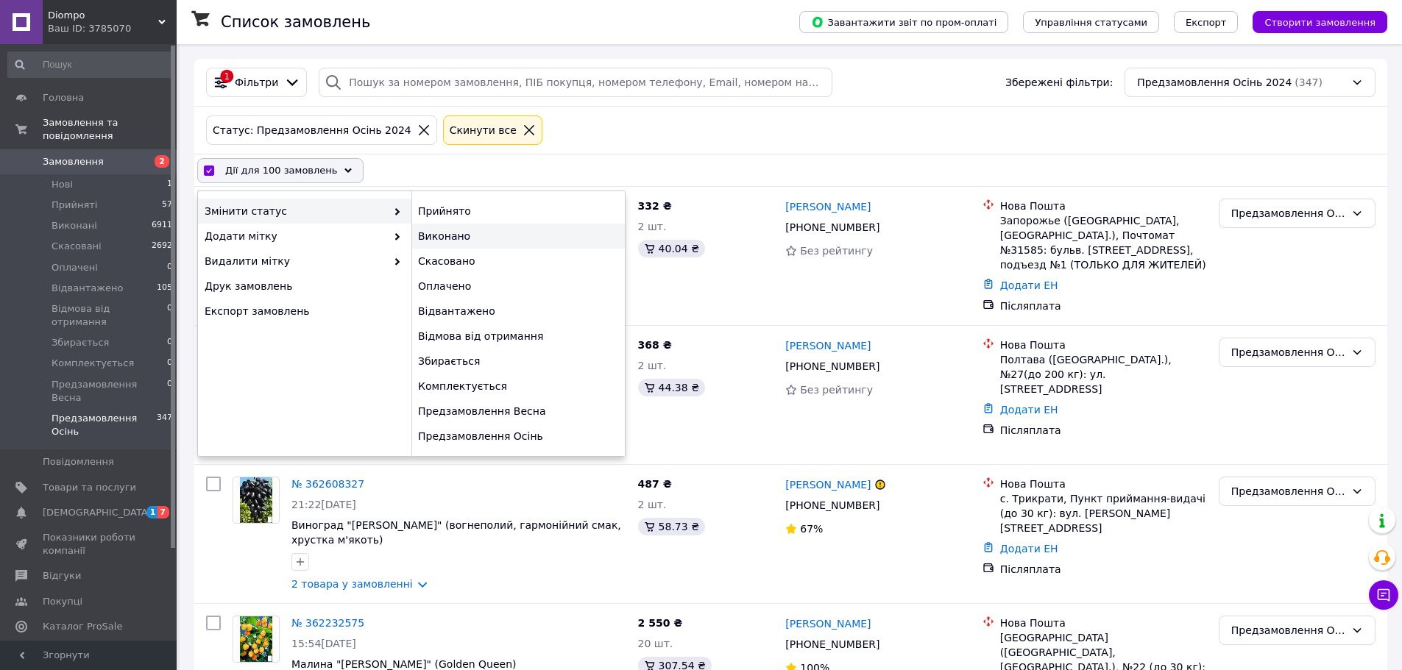
checkbox input "false"
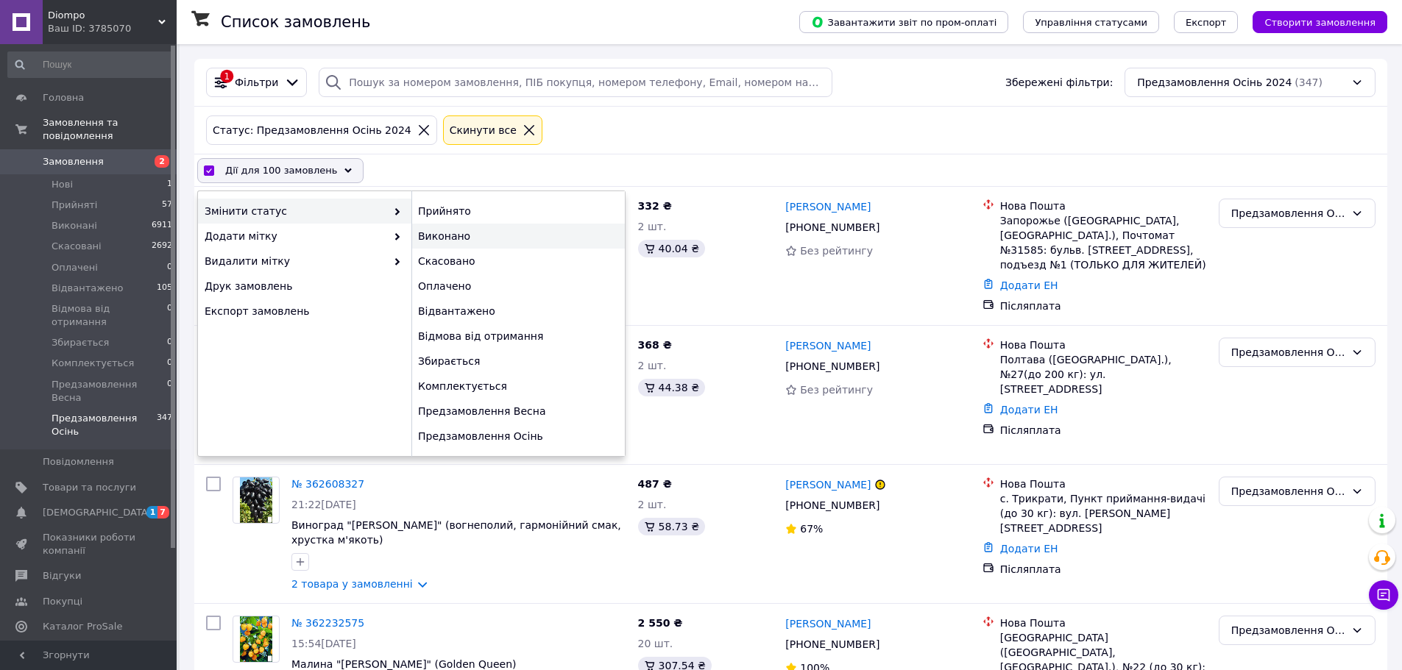
checkbox input "false"
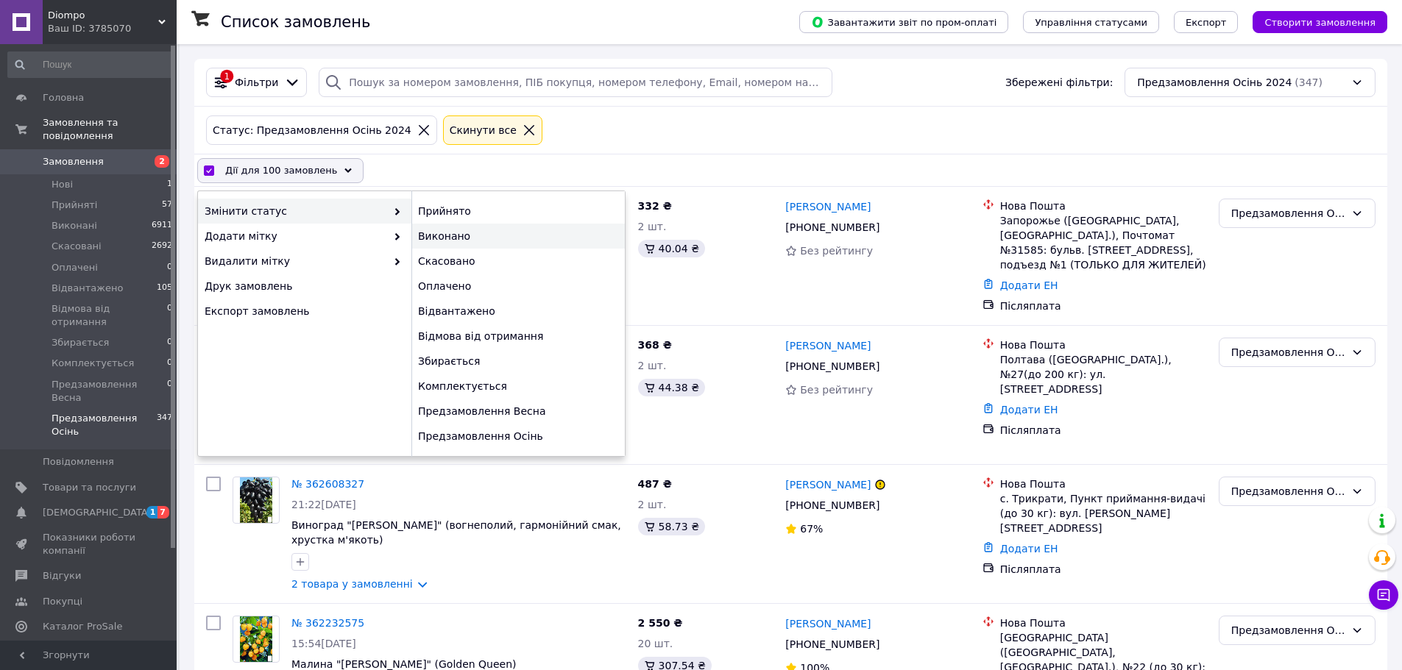
checkbox input "false"
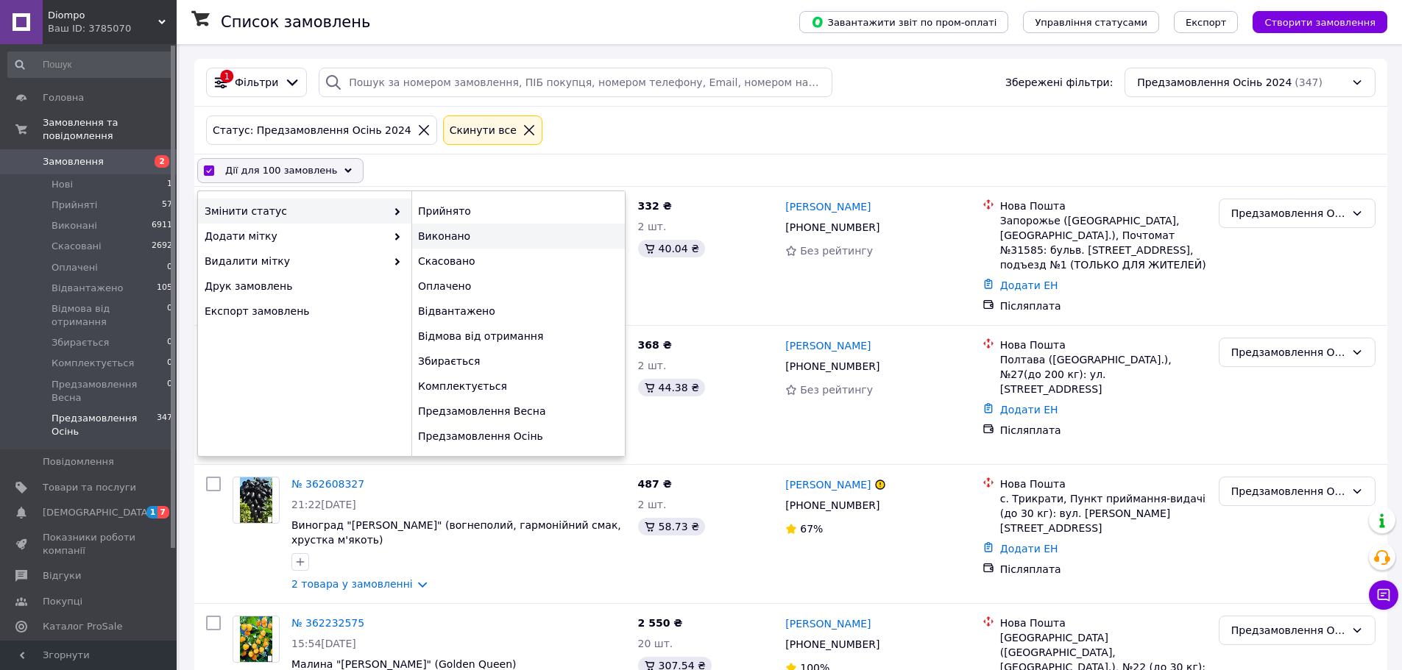
checkbox input "false"
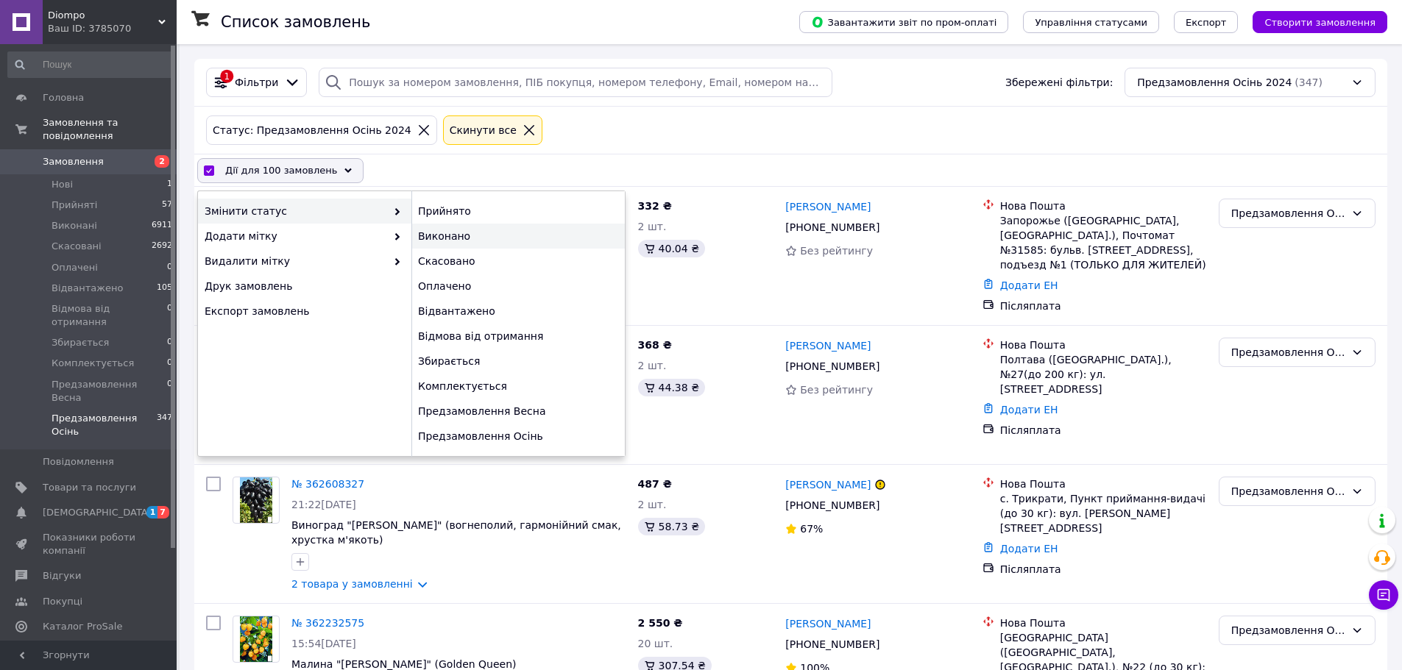
checkbox input "false"
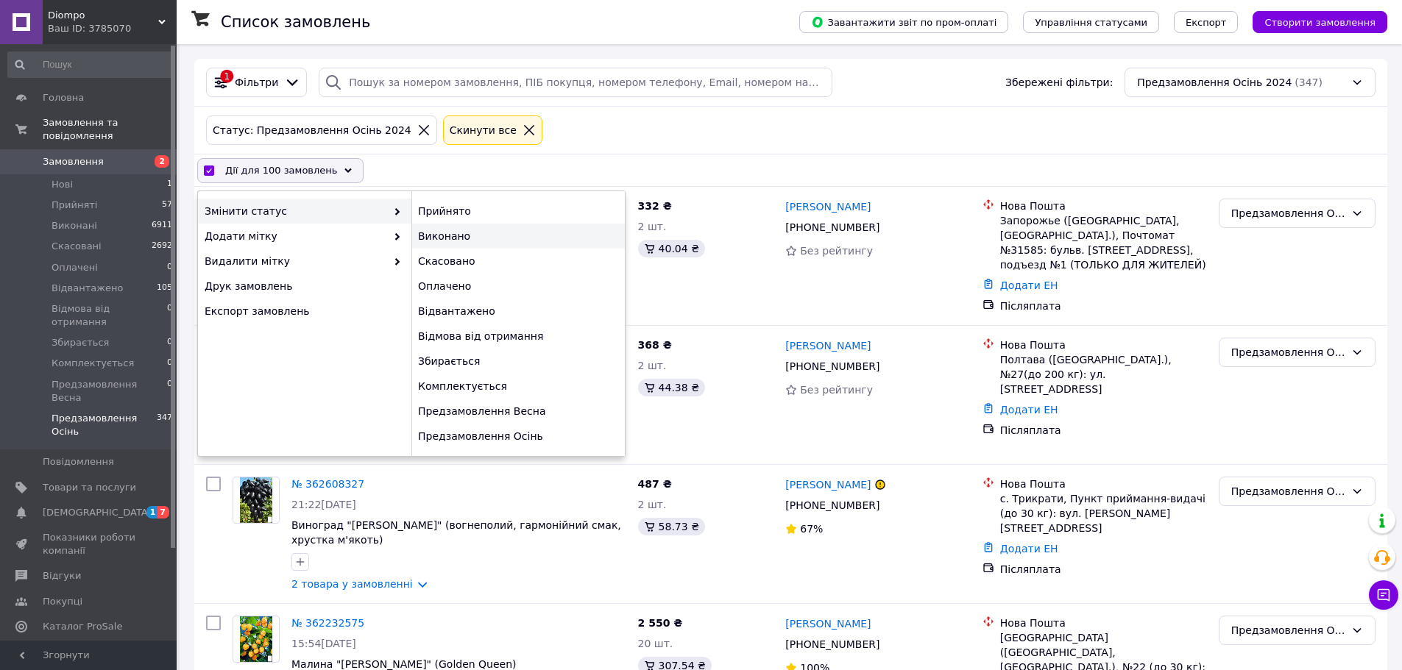
checkbox input "false"
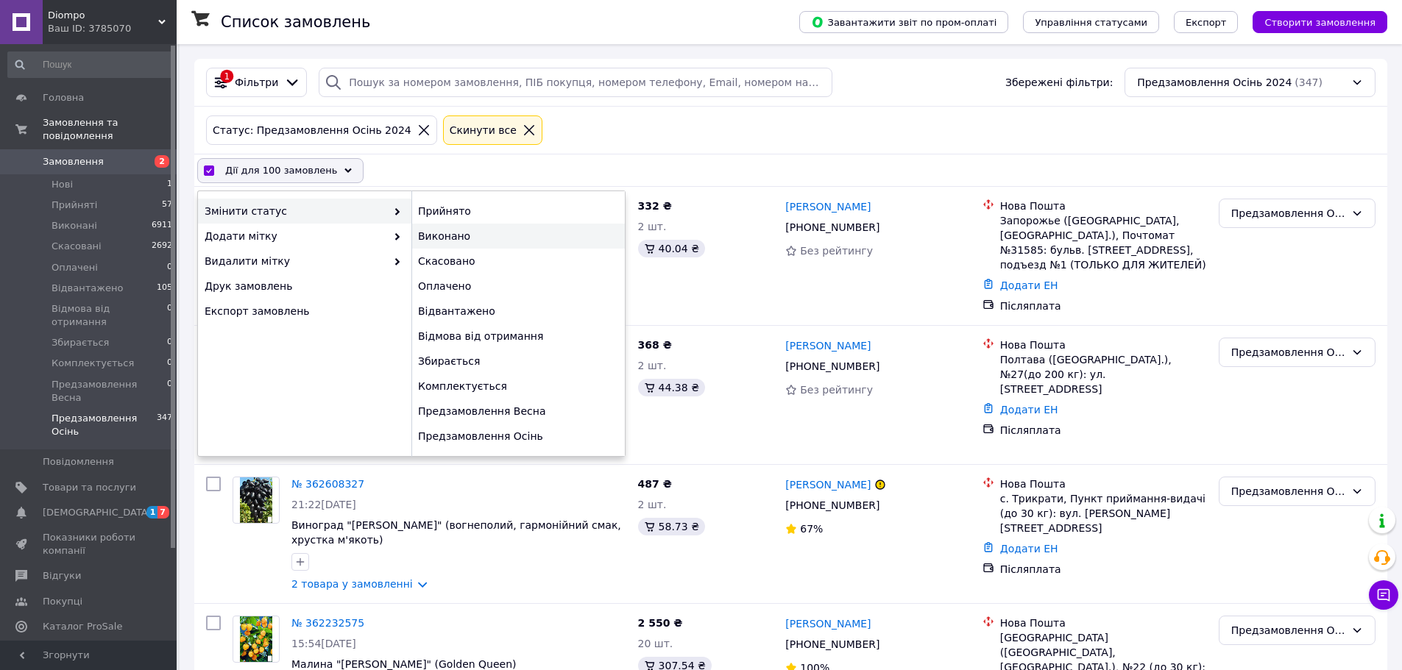
checkbox input "false"
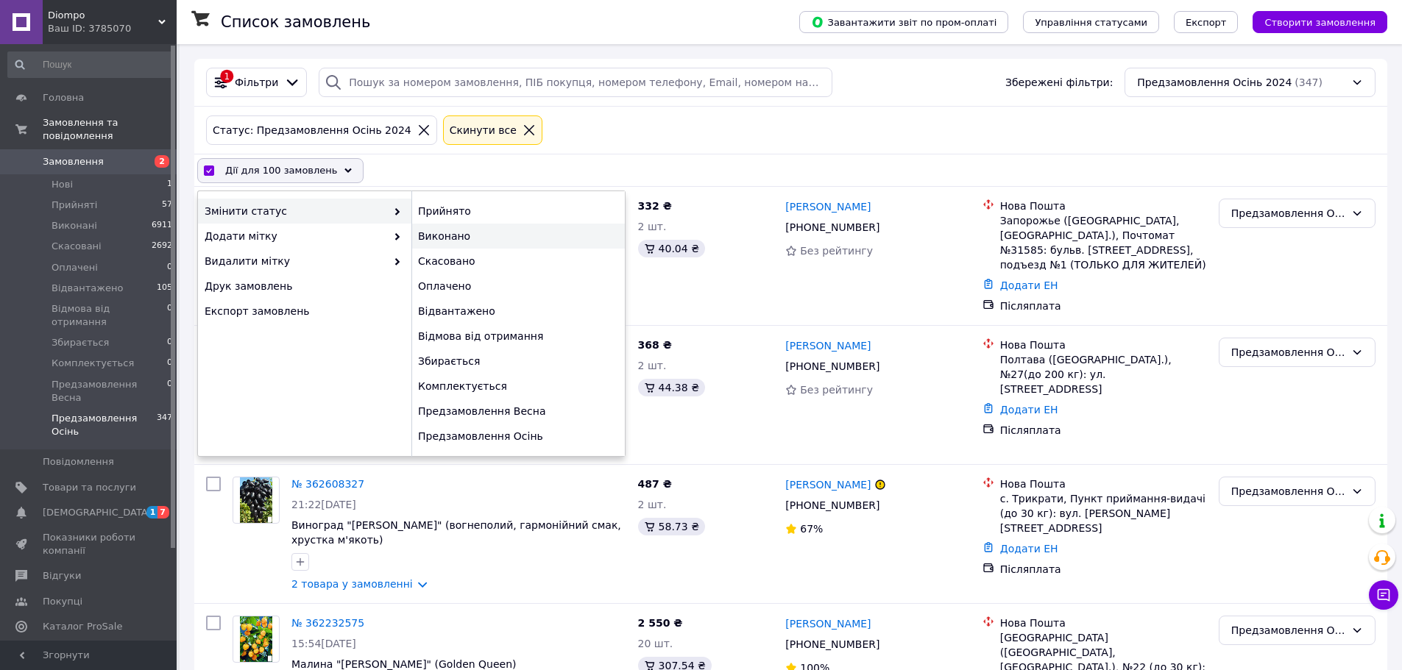
checkbox input "false"
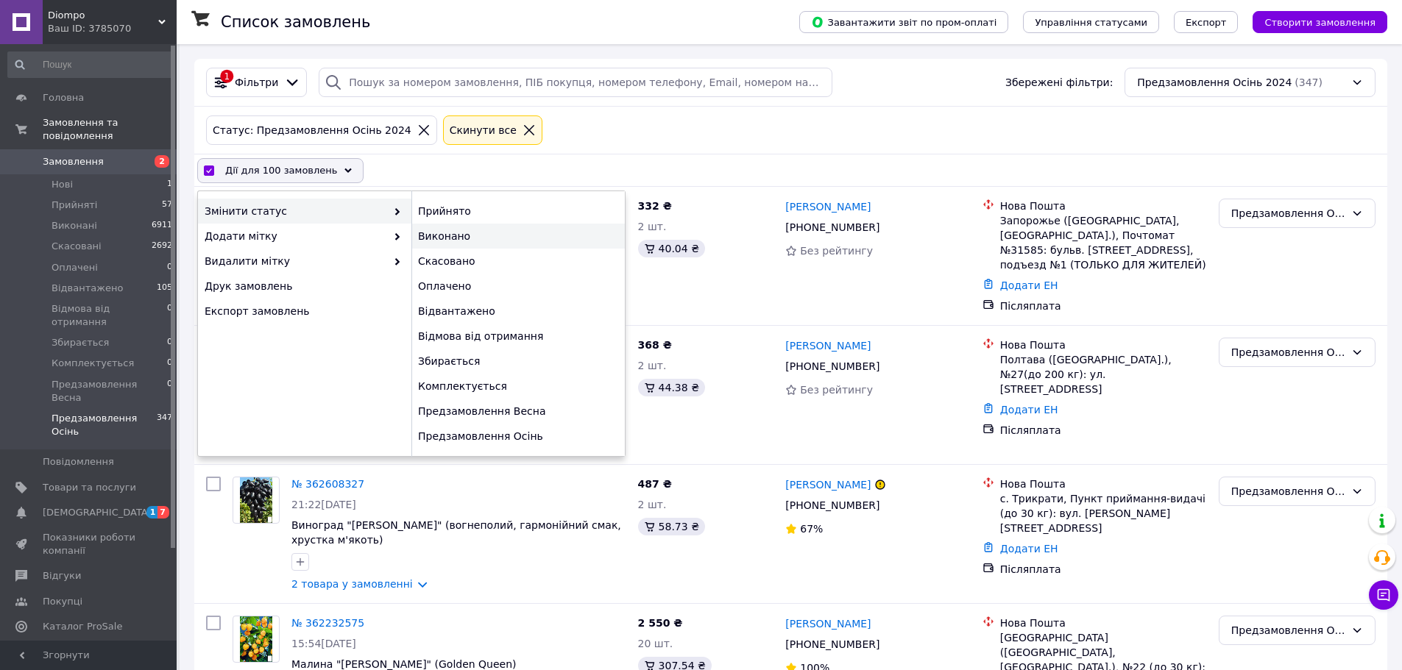
checkbox input "false"
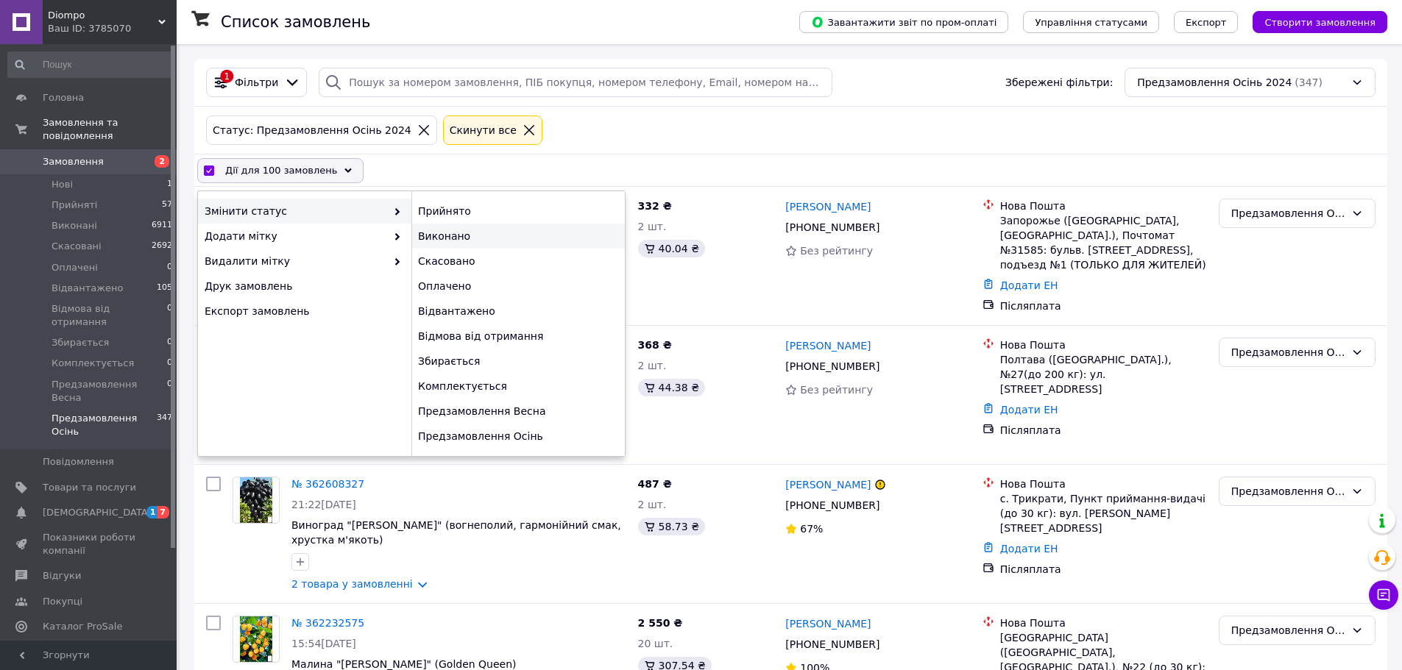
checkbox input "false"
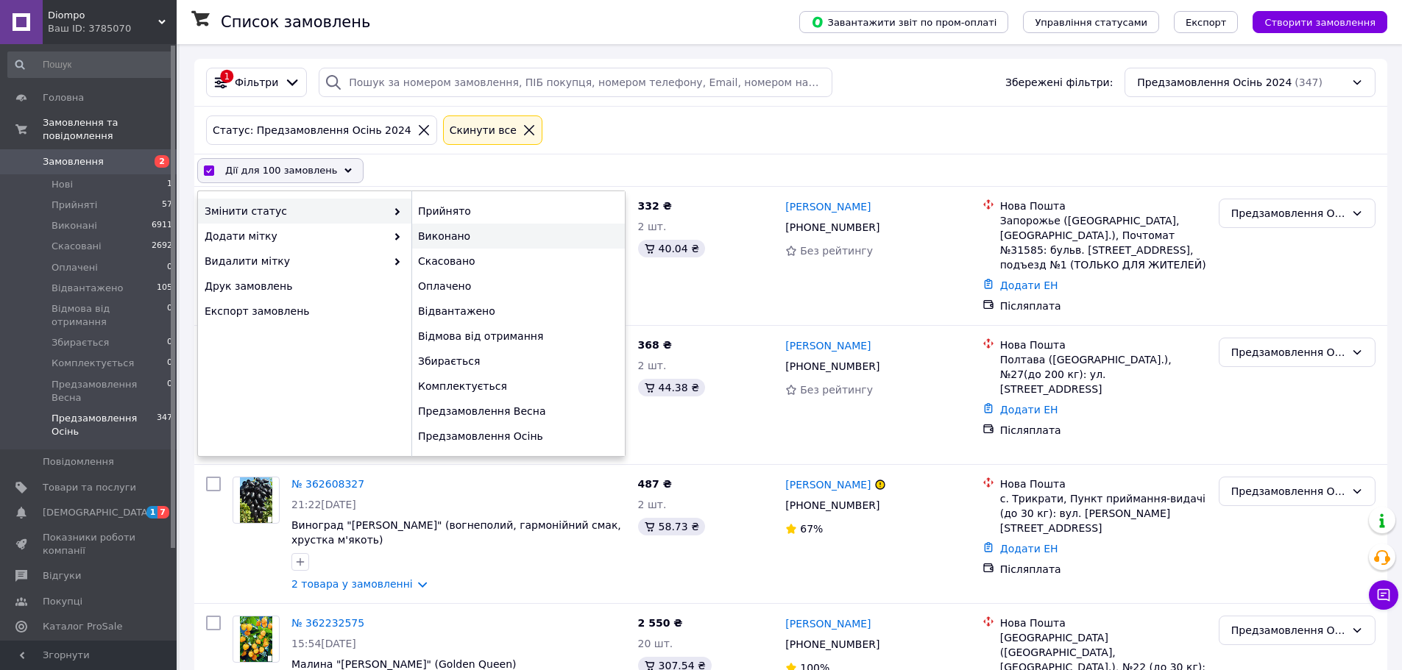
checkbox input "false"
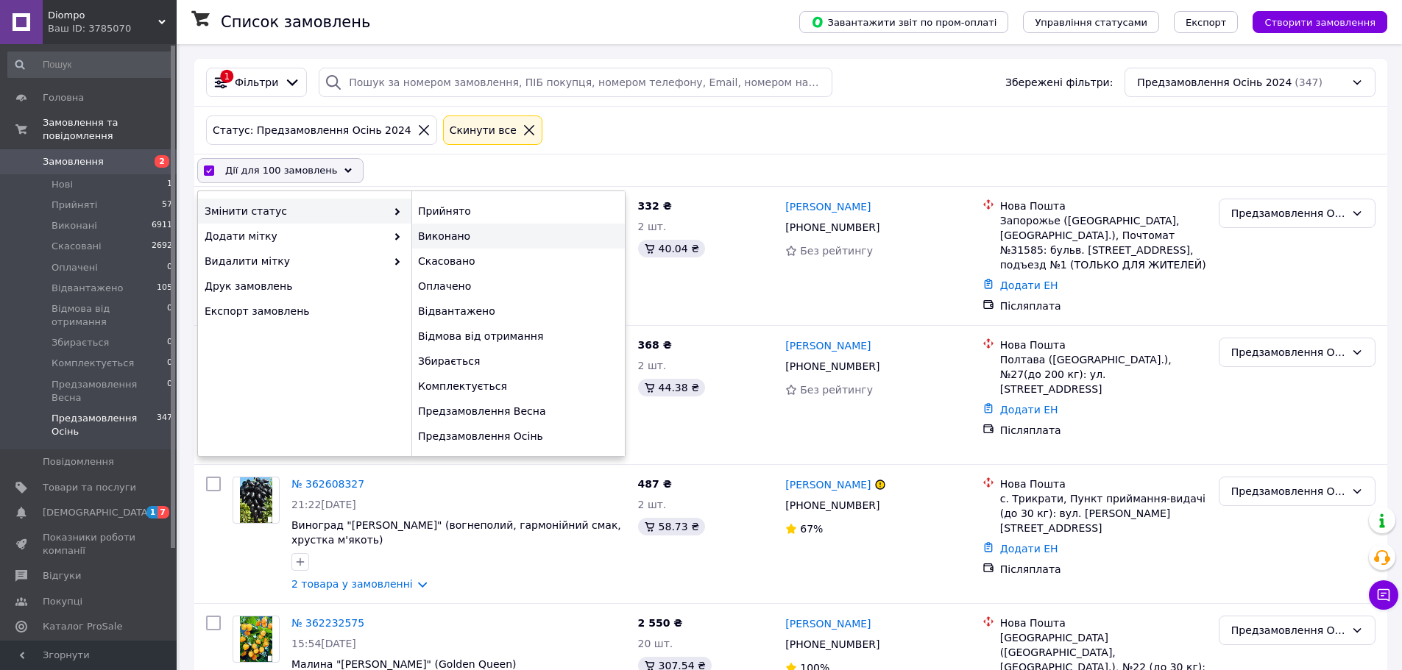
checkbox input "false"
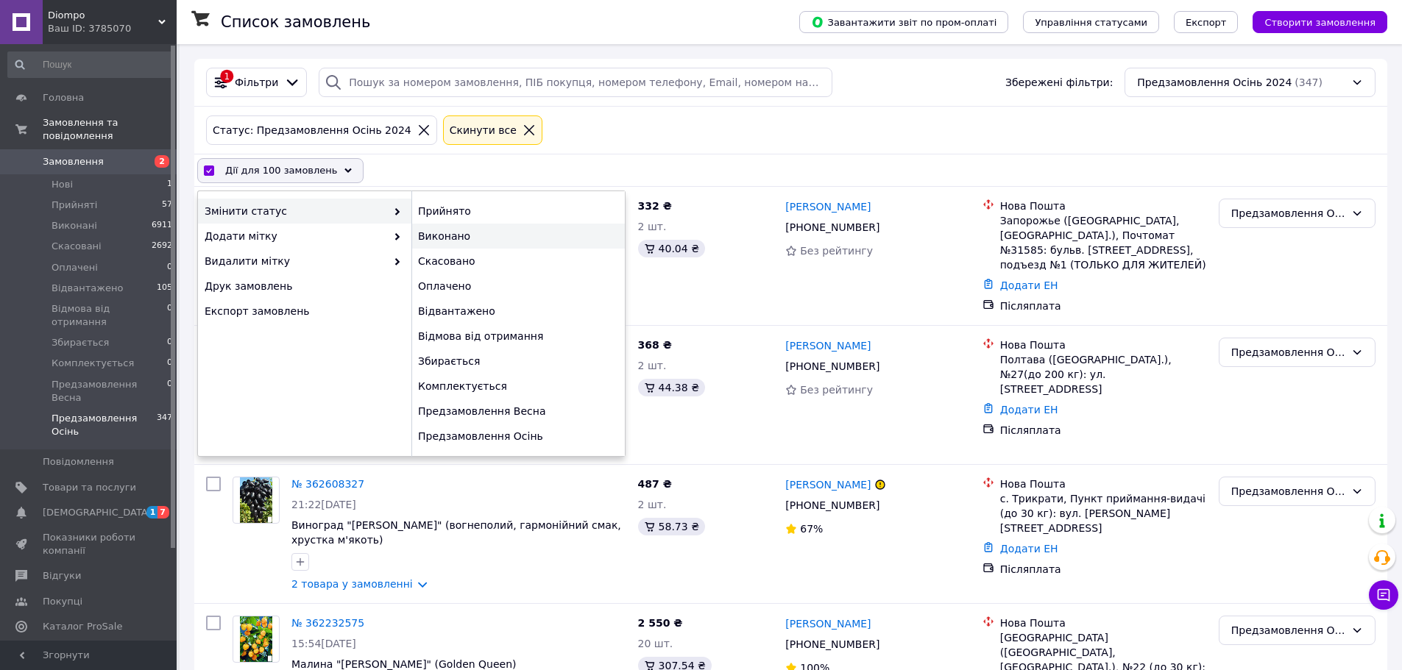
checkbox input "false"
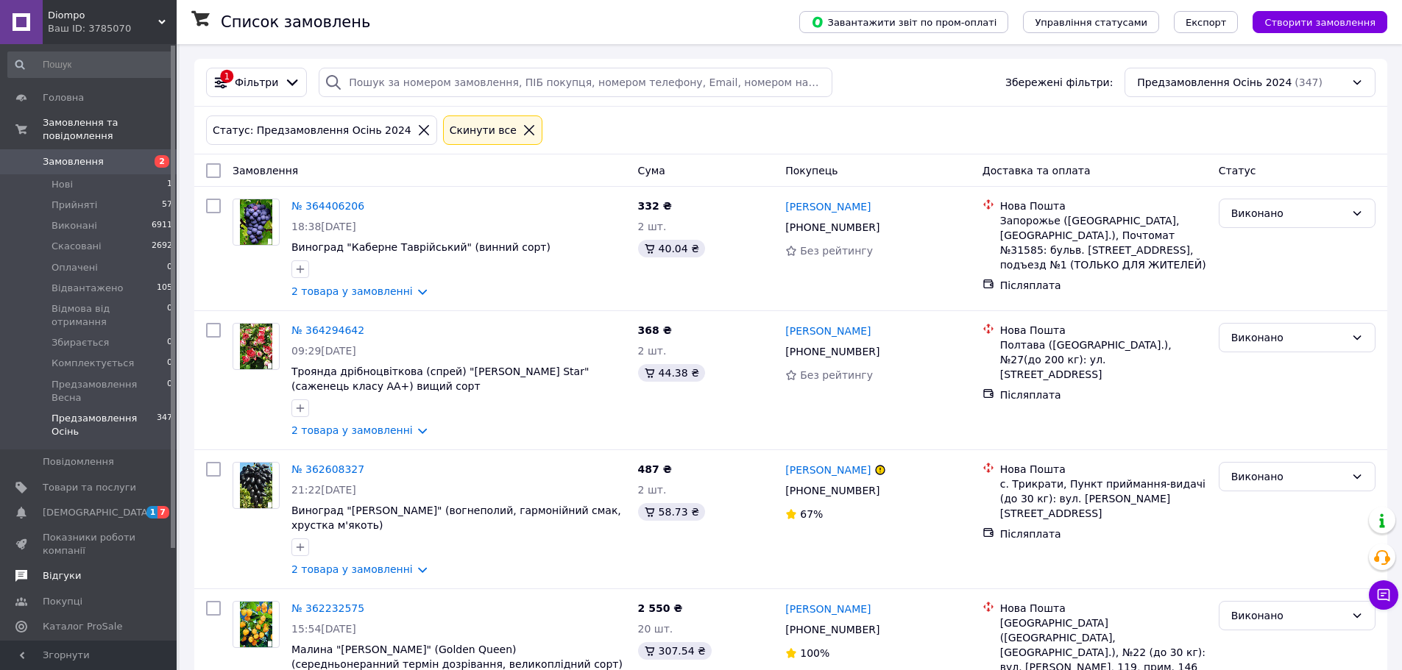
click at [66, 570] on span "Відгуки" at bounding box center [62, 576] width 38 height 13
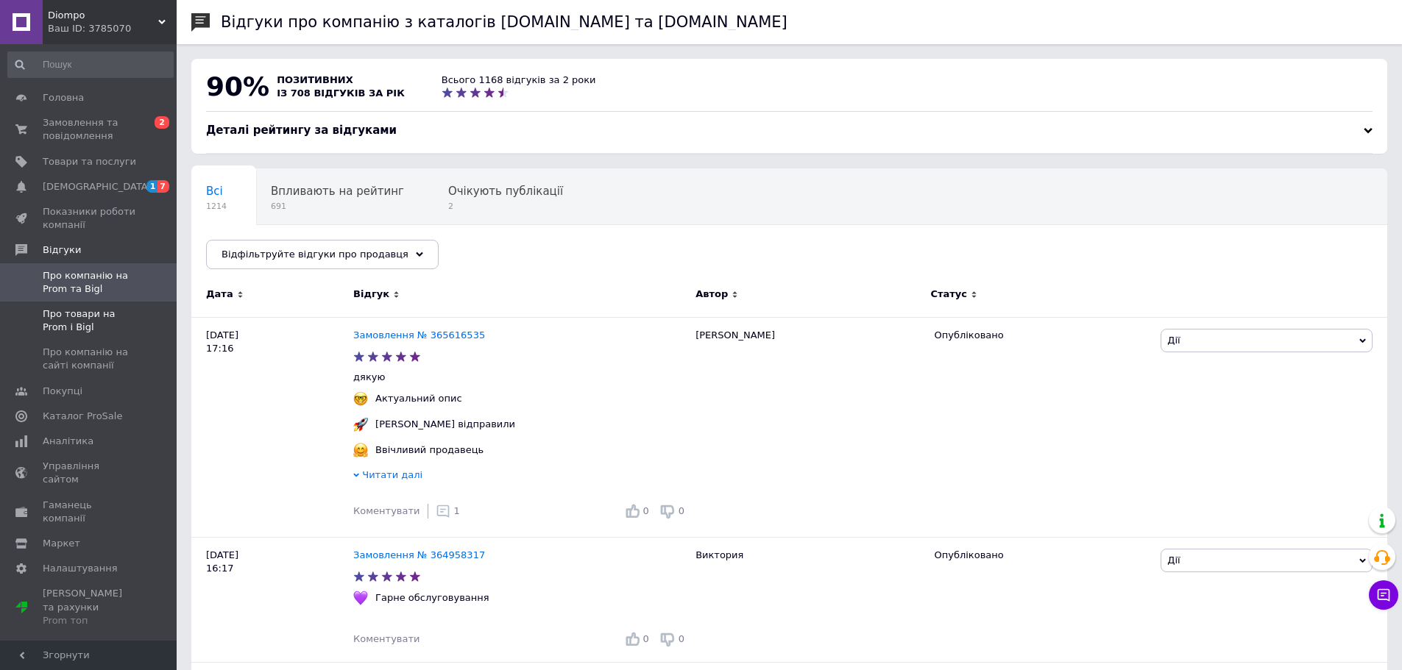
click at [84, 317] on span "Про товари на Prom і Bigl" at bounding box center [89, 321] width 93 height 26
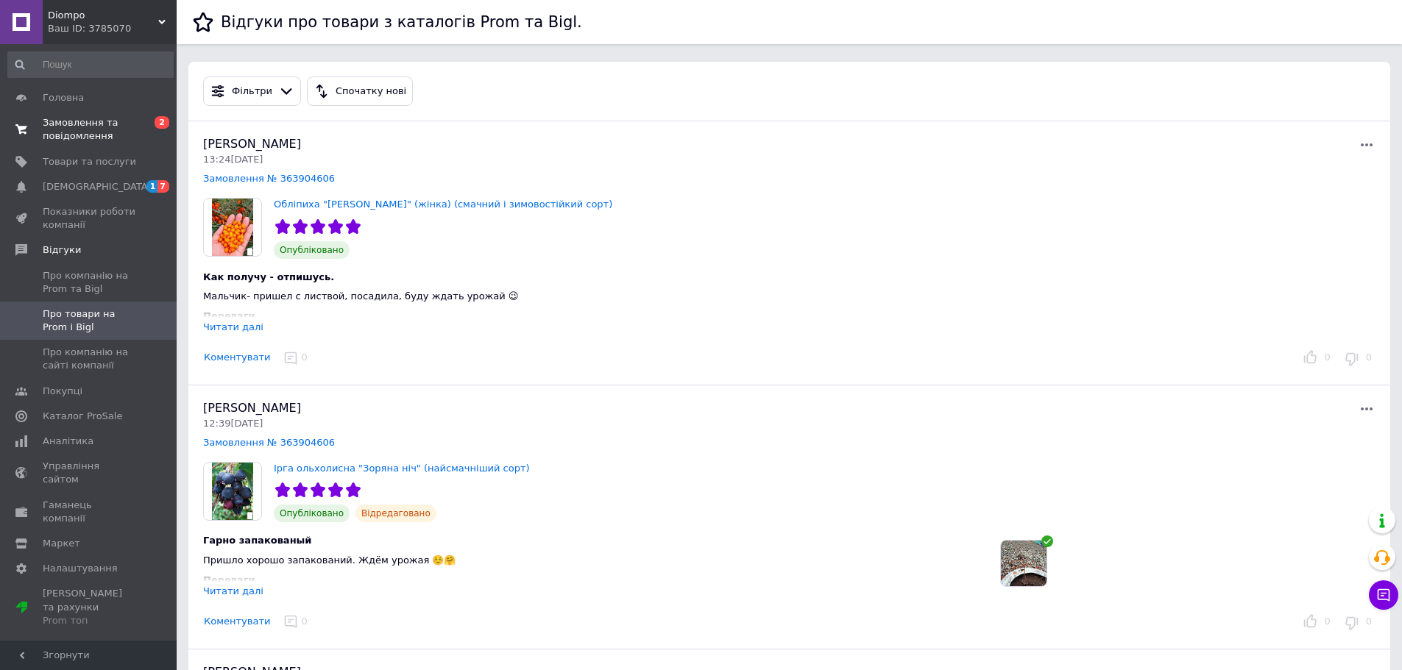
click at [71, 127] on span "Замовлення та повідомлення" at bounding box center [89, 129] width 93 height 26
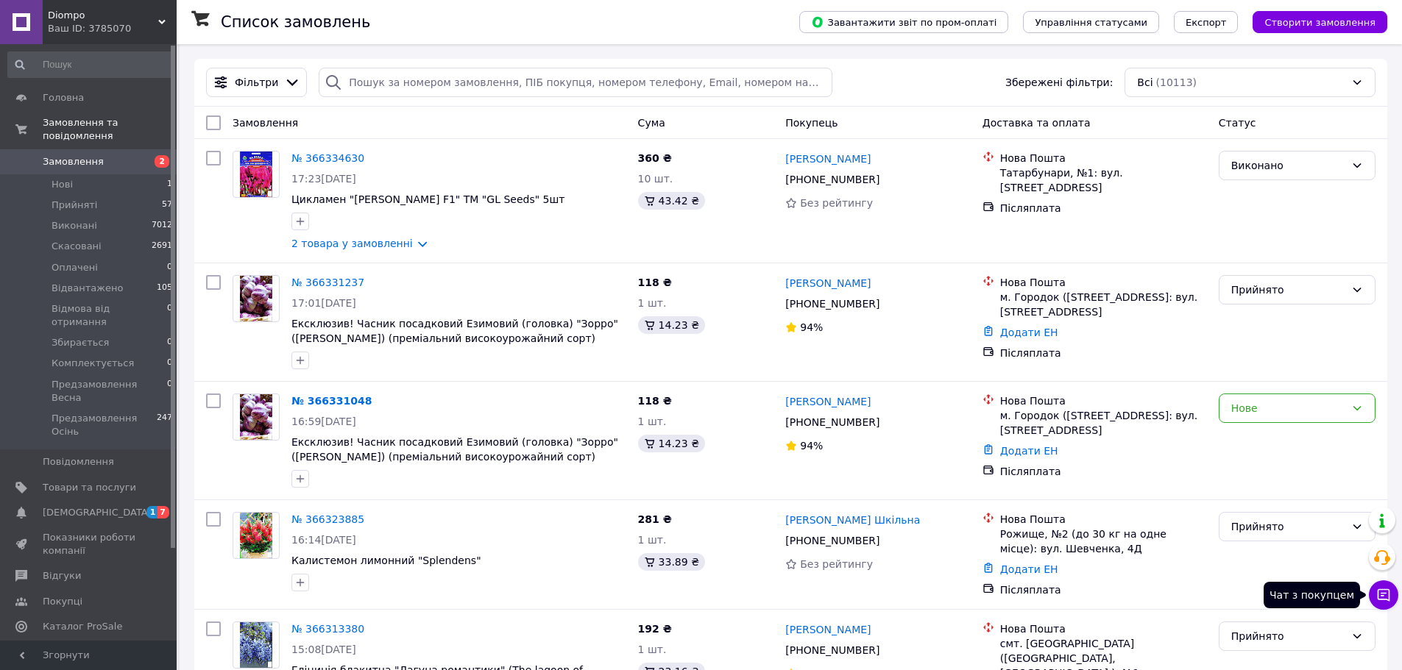
click at [1379, 597] on icon at bounding box center [1384, 596] width 13 height 13
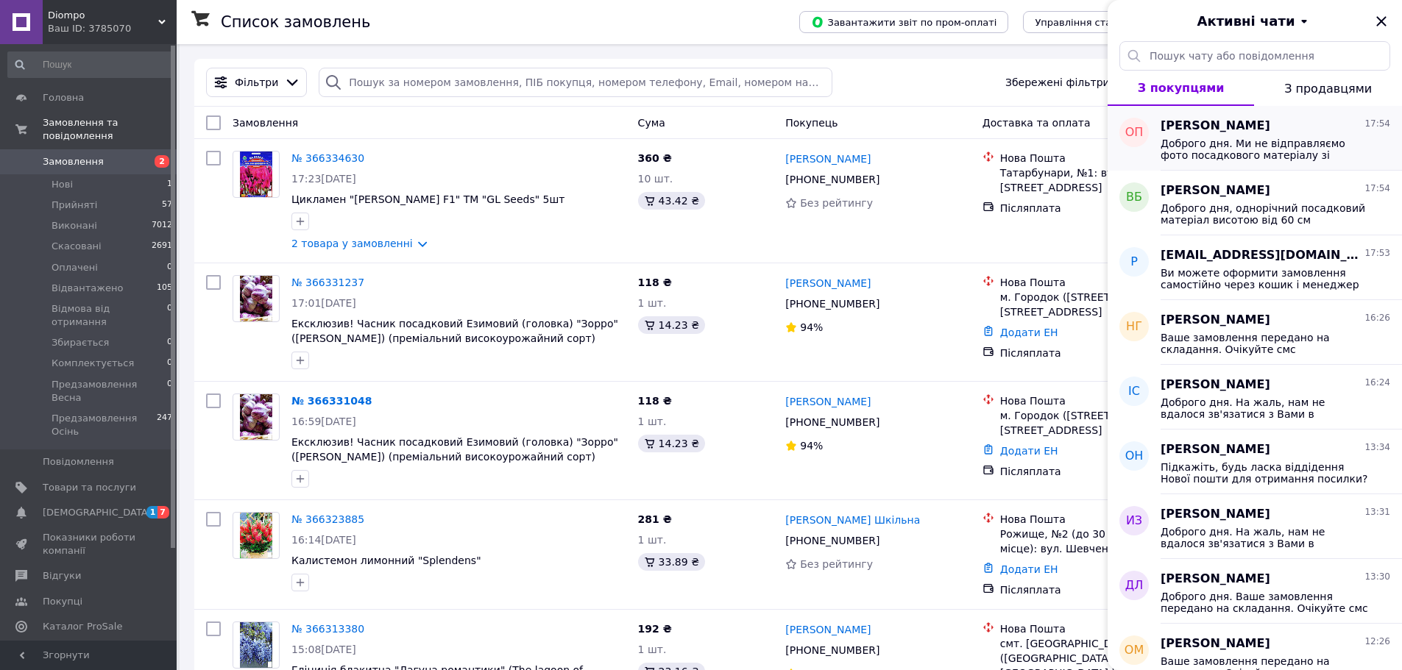
click at [1298, 149] on span "Доброго дня. Ми не відправляємо фото посадкового матеріалу зі складу, рослини г…" at bounding box center [1265, 150] width 209 height 24
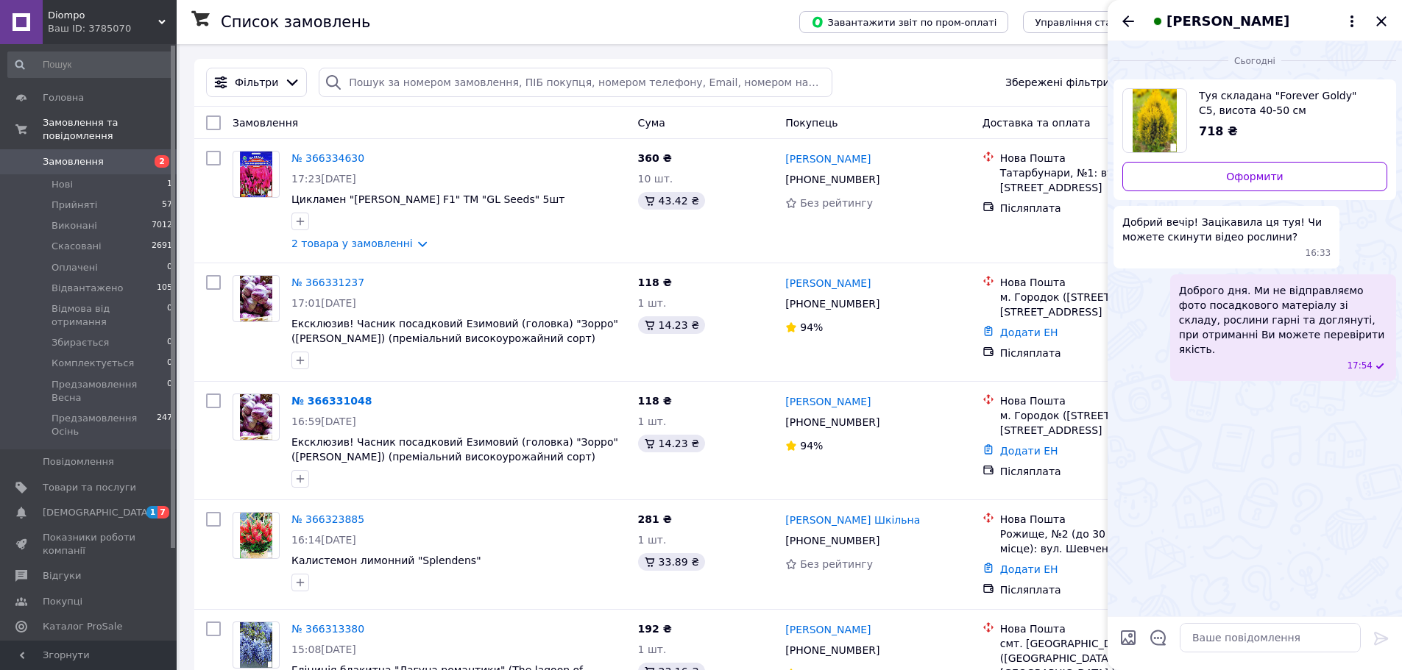
click at [1275, 204] on ul "Туя складана "Forever Goldy" С5, висота 40-50 см 718 ₴ Оформити Добрий вечір! З…" at bounding box center [1255, 230] width 283 height 302
drag, startPoint x: 1127, startPoint y: 20, endPoint x: 1136, endPoint y: 25, distance: 10.2
click at [1127, 20] on icon "Назад" at bounding box center [1128, 22] width 18 height 18
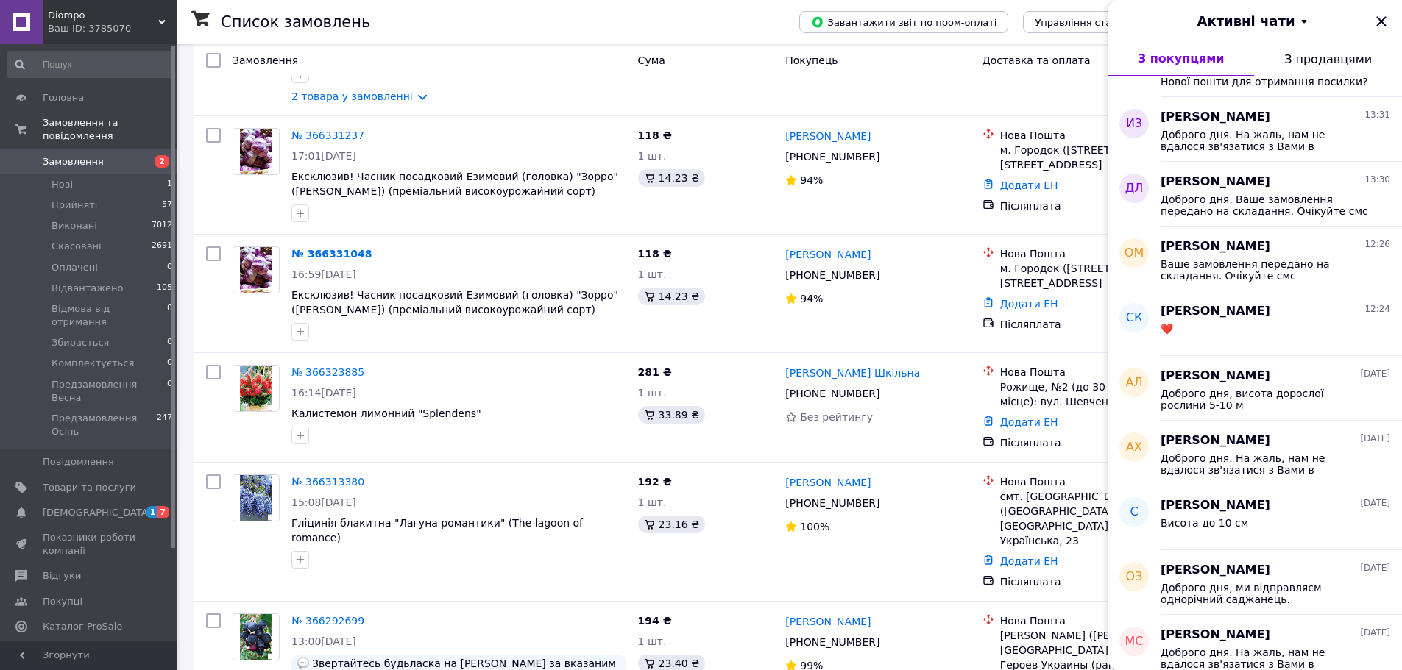
scroll to position [442, 0]
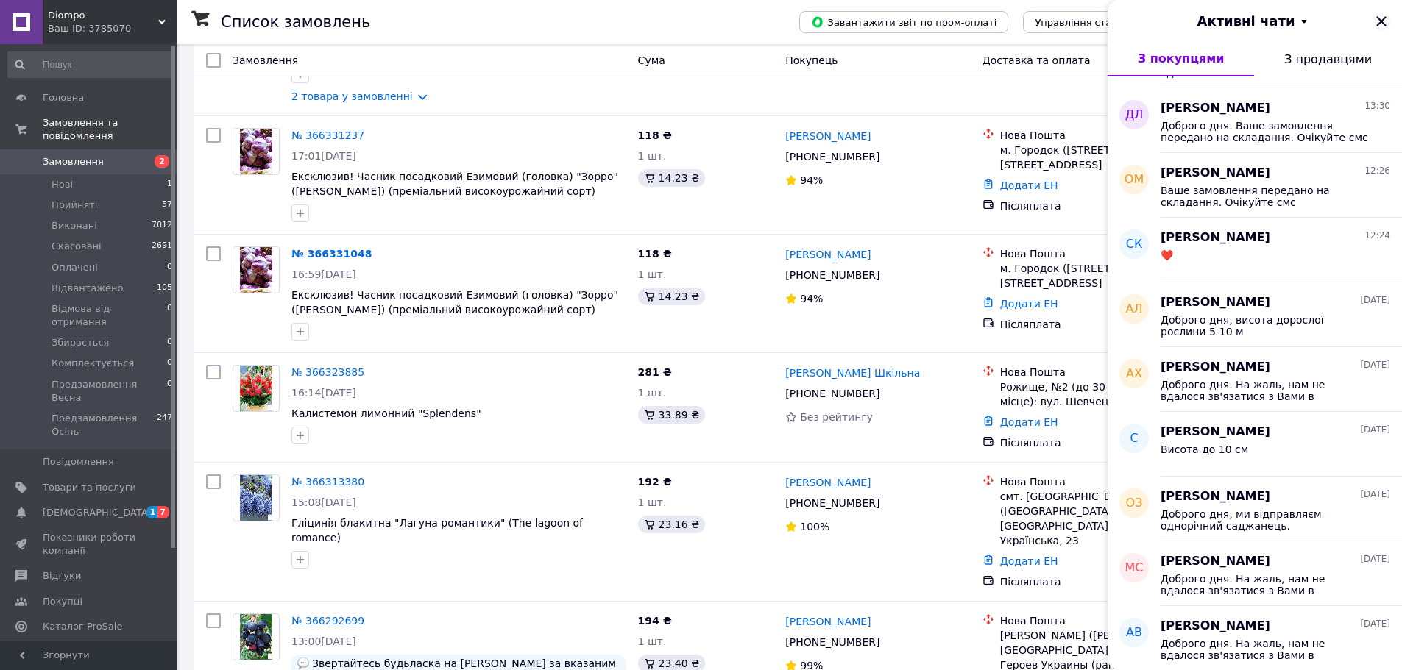
click at [1379, 17] on icon "Закрити" at bounding box center [1382, 22] width 18 height 18
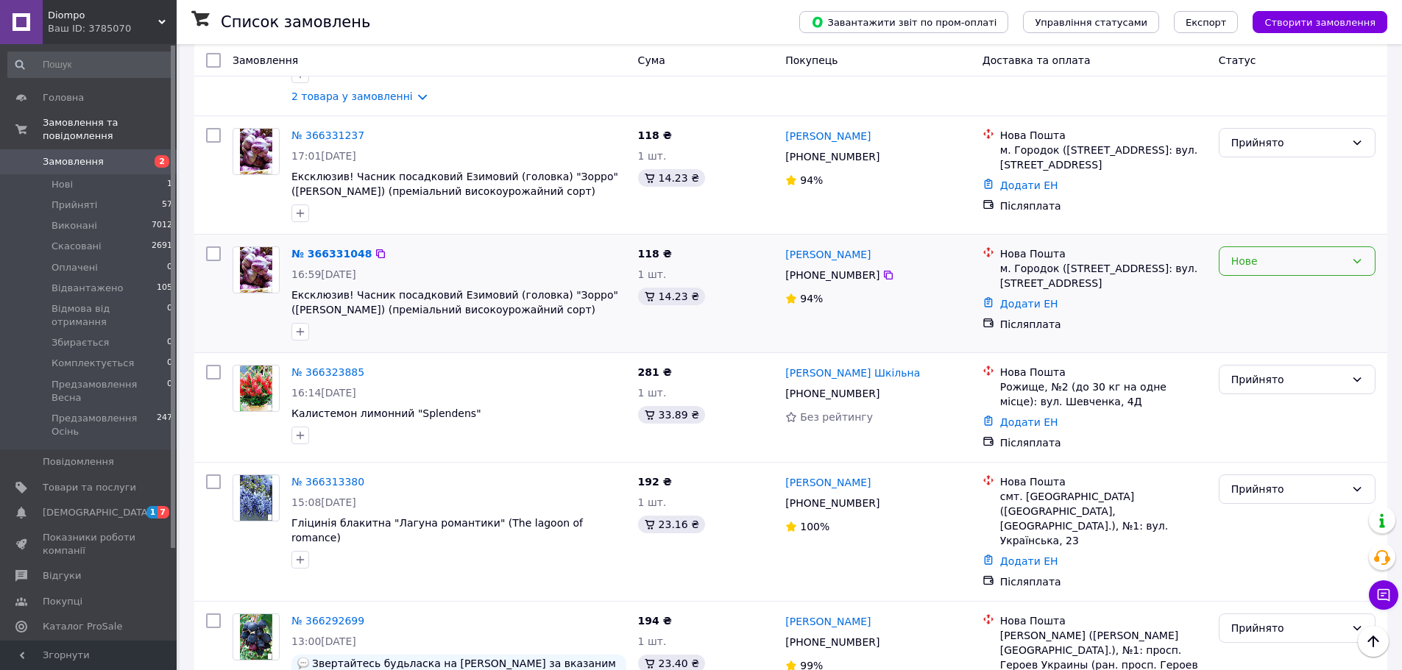
click at [1253, 257] on div "Нове" at bounding box center [1288, 261] width 114 height 16
click at [1262, 288] on li "Прийнято" at bounding box center [1297, 293] width 155 height 26
